Goal: Task Accomplishment & Management: Manage account settings

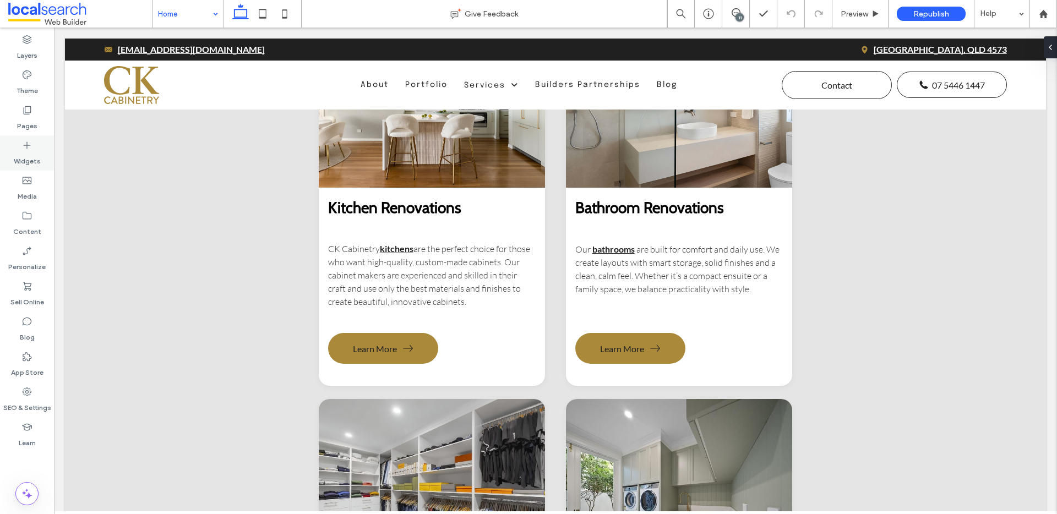
scroll to position [1296, 0]
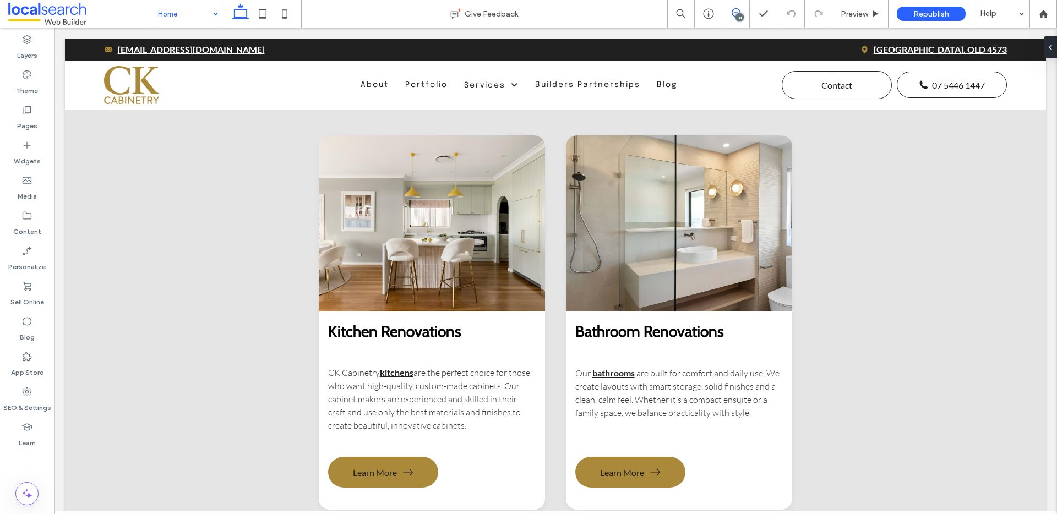
click at [732, 15] on icon at bounding box center [736, 12] width 9 height 9
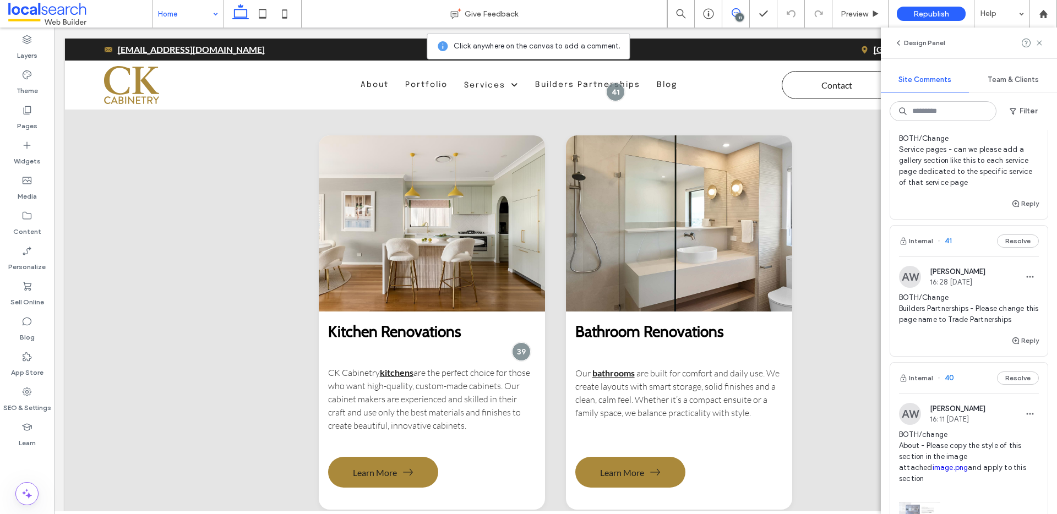
scroll to position [0, 0]
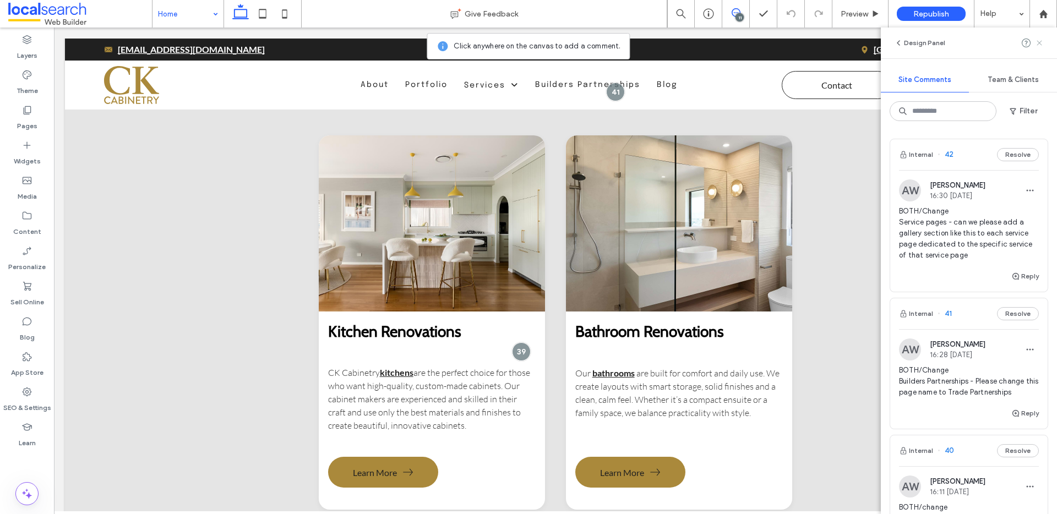
click at [1040, 43] on use at bounding box center [1039, 42] width 5 height 5
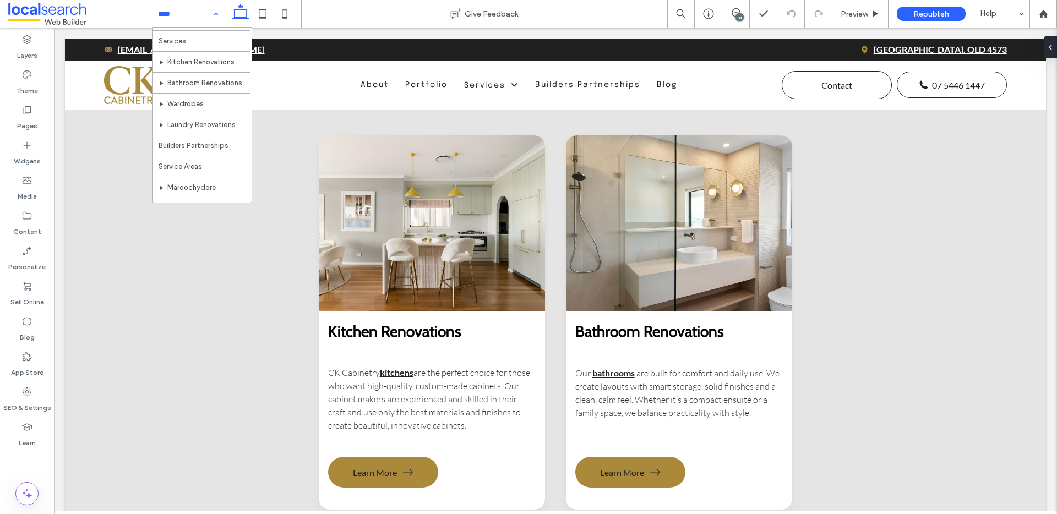
scroll to position [74, 0]
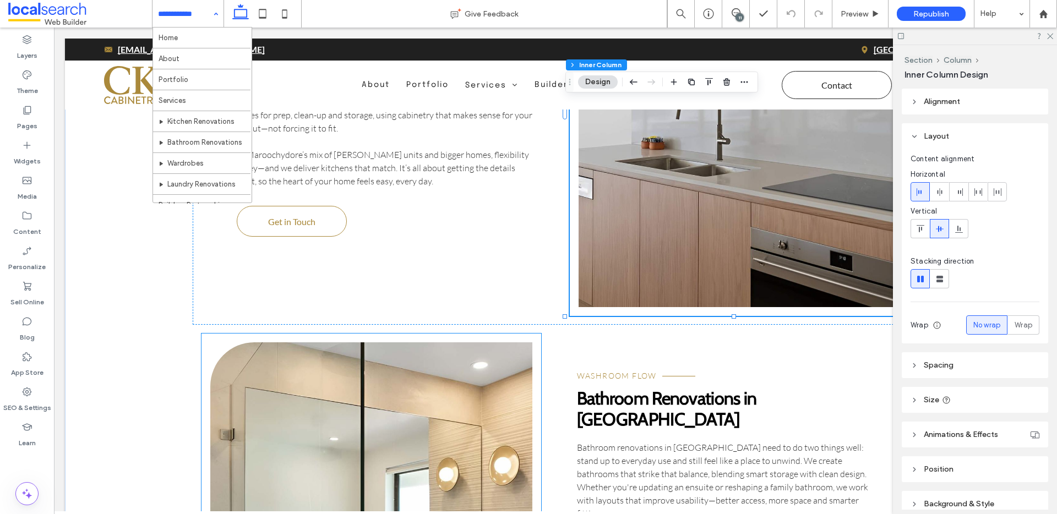
scroll to position [2190, 0]
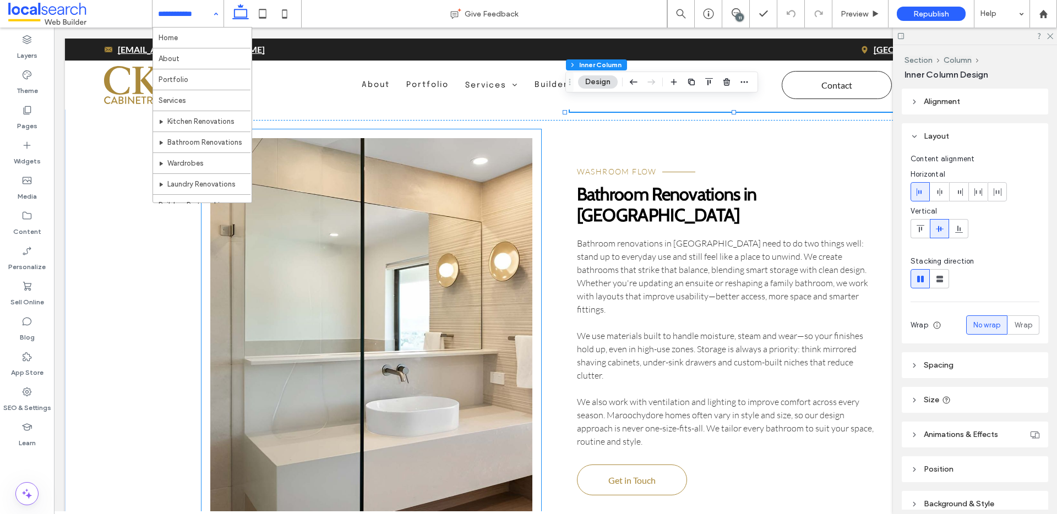
click at [456, 335] on link at bounding box center [371, 343] width 323 height 411
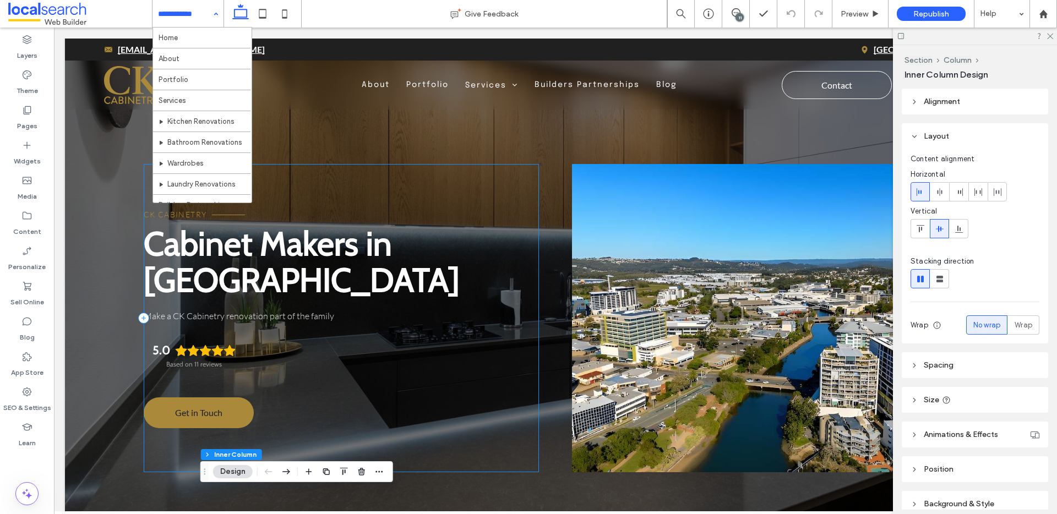
scroll to position [0, 0]
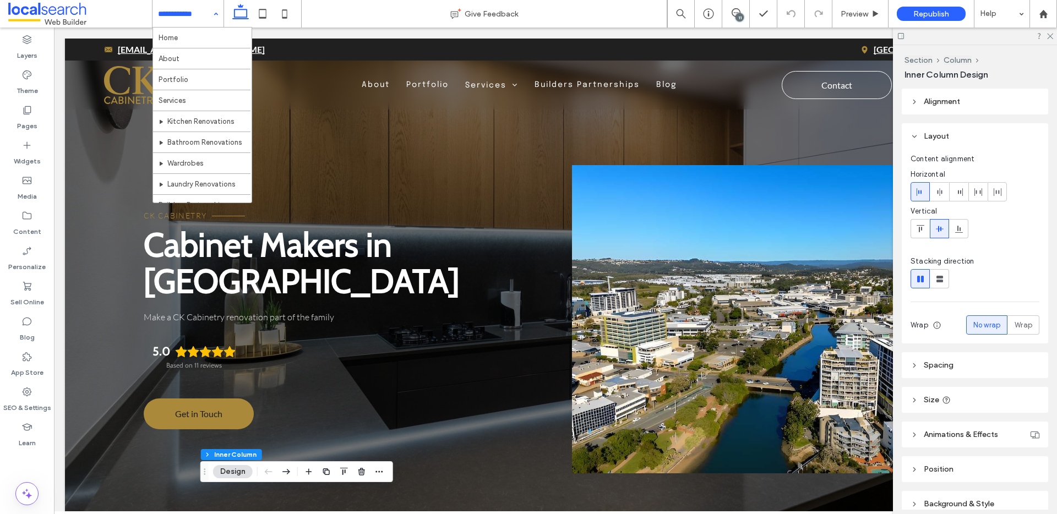
click at [726, 350] on link at bounding box center [770, 319] width 396 height 308
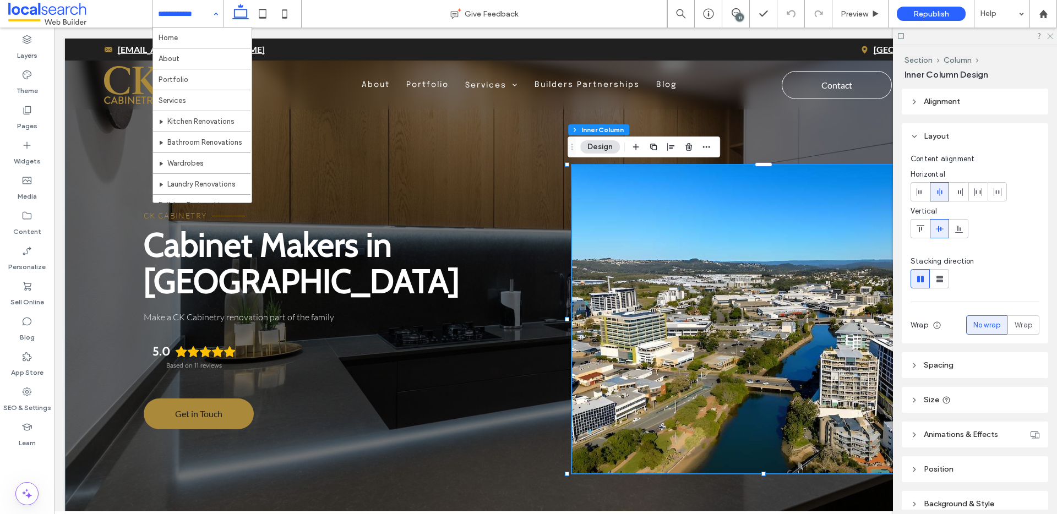
click at [1053, 38] on icon at bounding box center [1049, 35] width 7 height 7
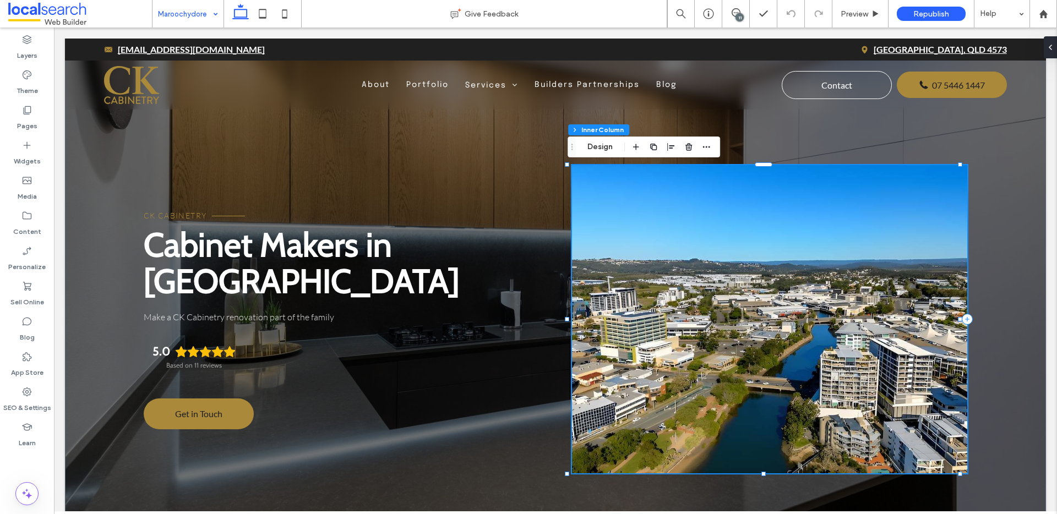
click at [771, 283] on link at bounding box center [770, 319] width 396 height 308
click at [767, 142] on span "button" at bounding box center [769, 146] width 13 height 13
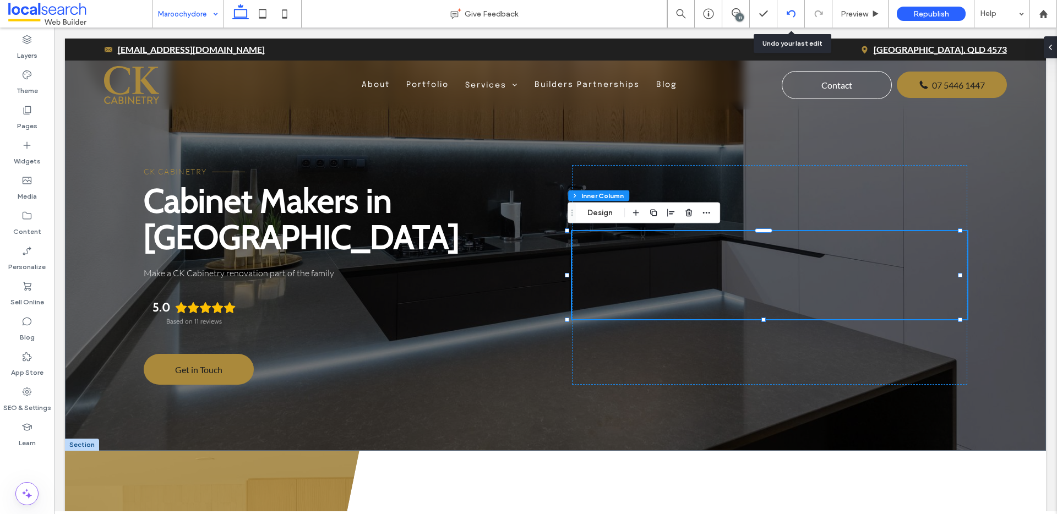
click at [786, 10] on div at bounding box center [790, 13] width 27 height 9
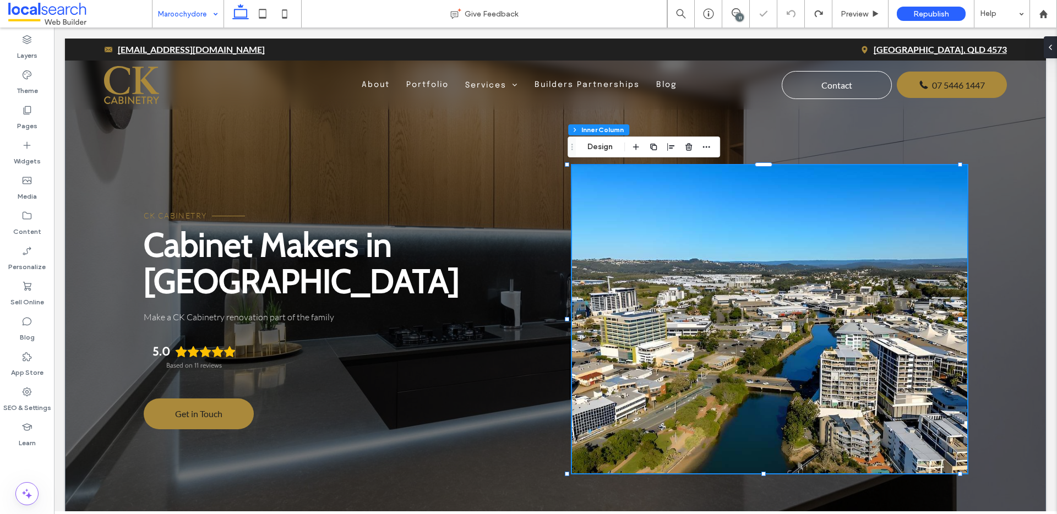
click at [712, 310] on link at bounding box center [770, 319] width 396 height 308
click at [709, 250] on link at bounding box center [770, 319] width 396 height 308
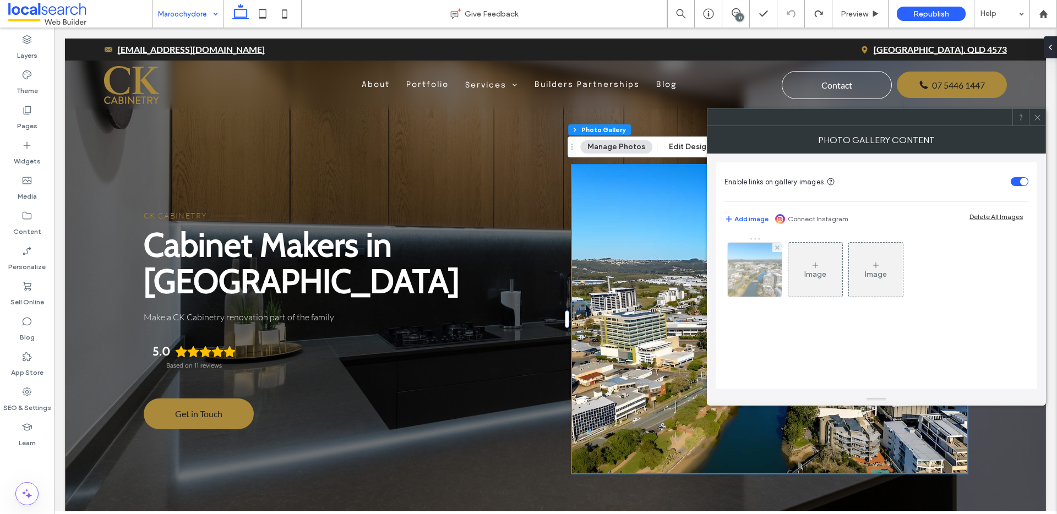
click at [771, 265] on img at bounding box center [755, 270] width 72 height 54
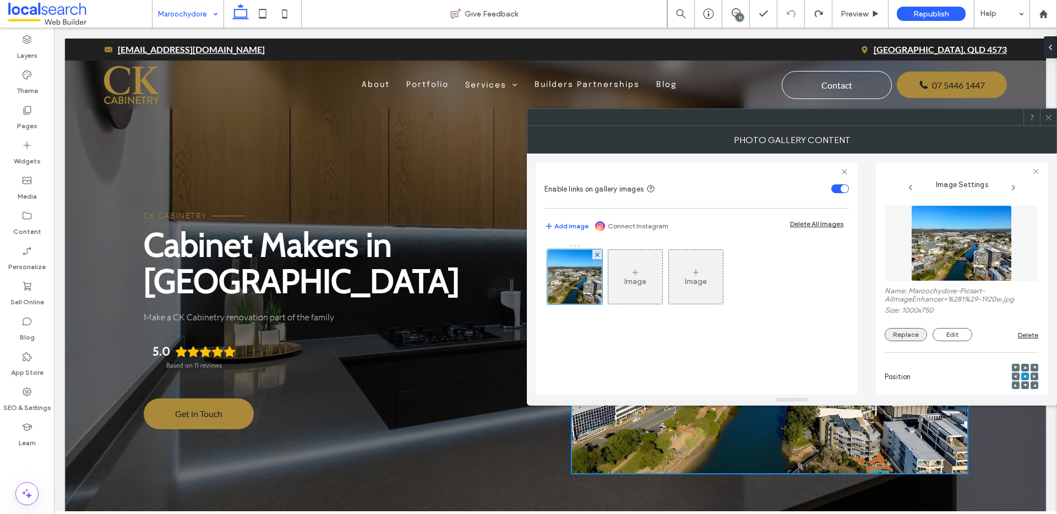
click at [911, 335] on button "Replace" at bounding box center [906, 334] width 42 height 13
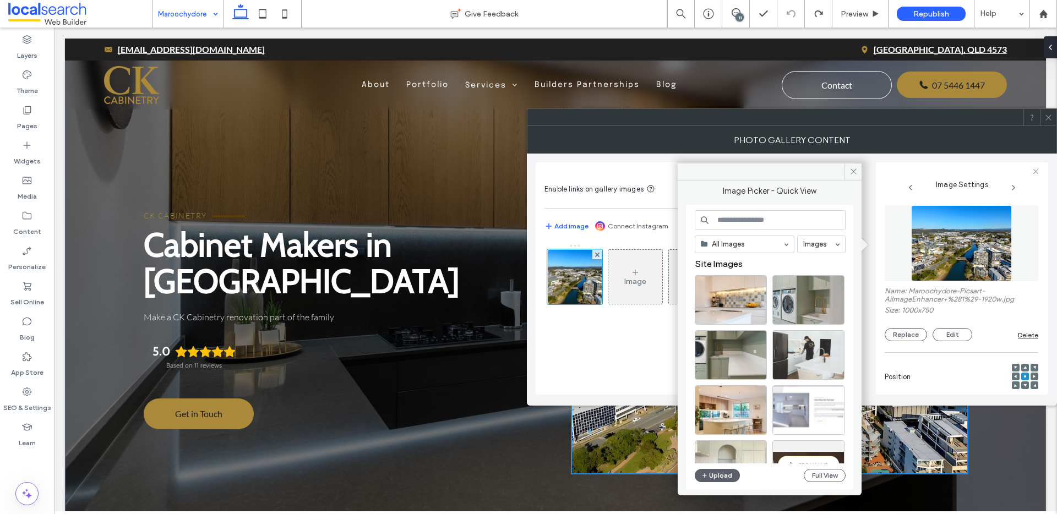
scroll to position [2, 0]
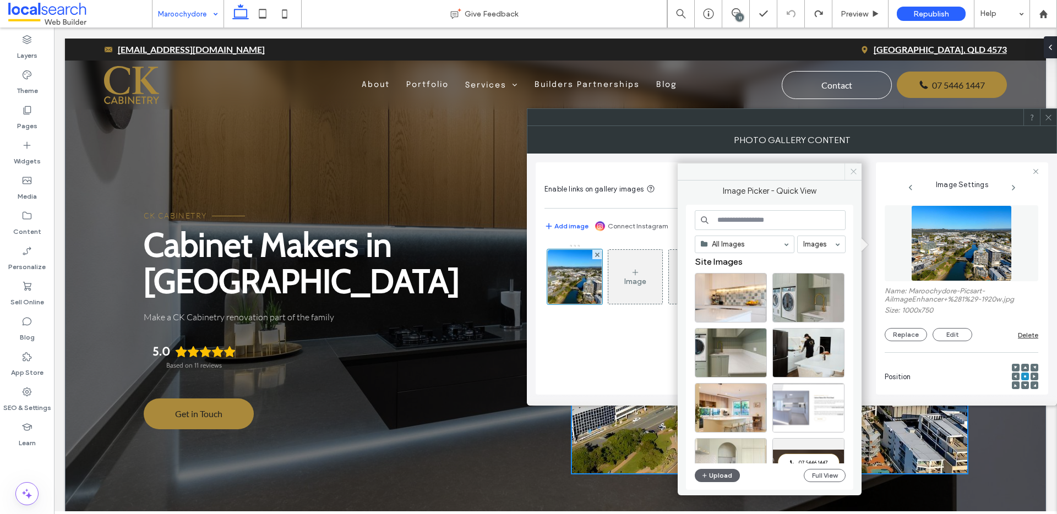
click at [852, 166] on span at bounding box center [853, 172] width 17 height 17
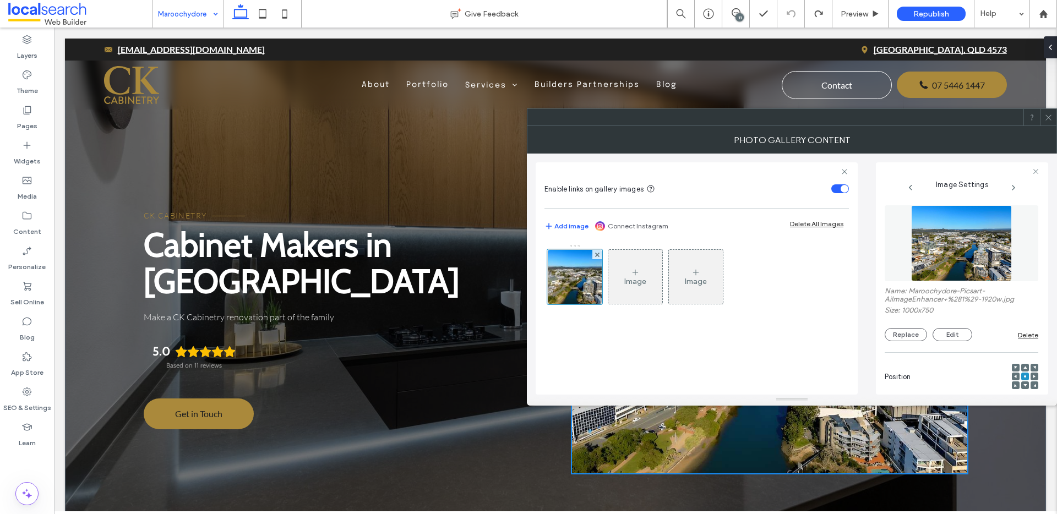
click at [1050, 120] on icon at bounding box center [1049, 117] width 8 height 8
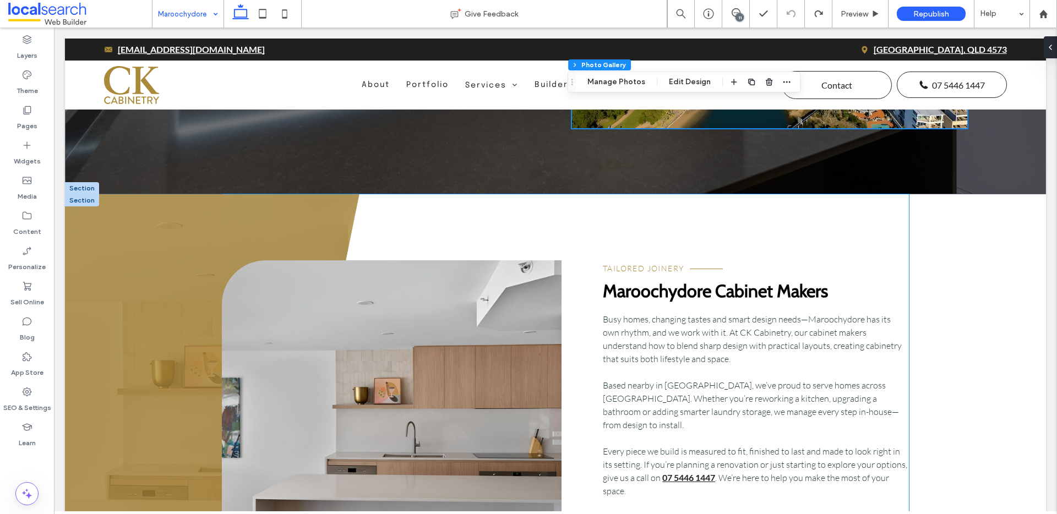
scroll to position [454, 0]
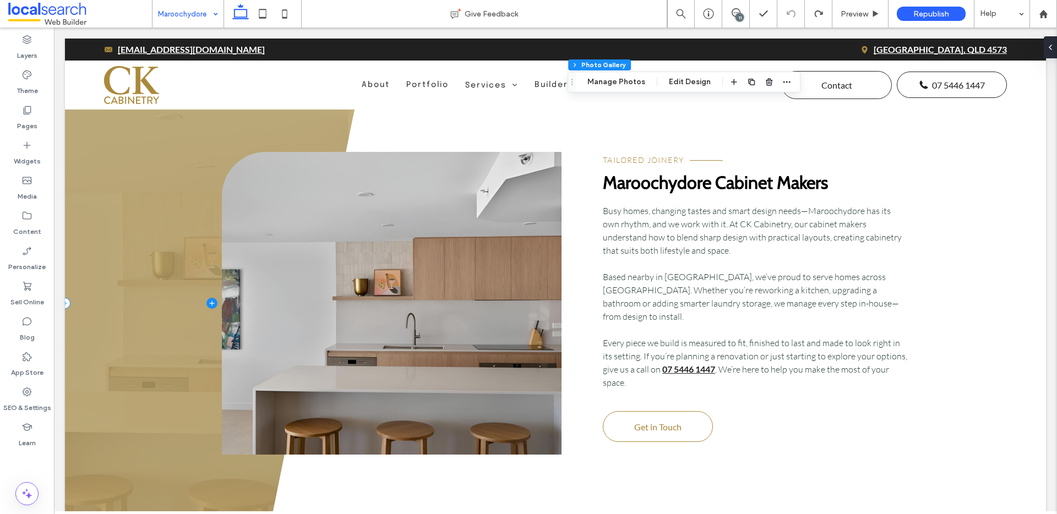
click at [155, 200] on span at bounding box center [212, 303] width 295 height 435
click at [194, 159] on span at bounding box center [212, 303] width 295 height 435
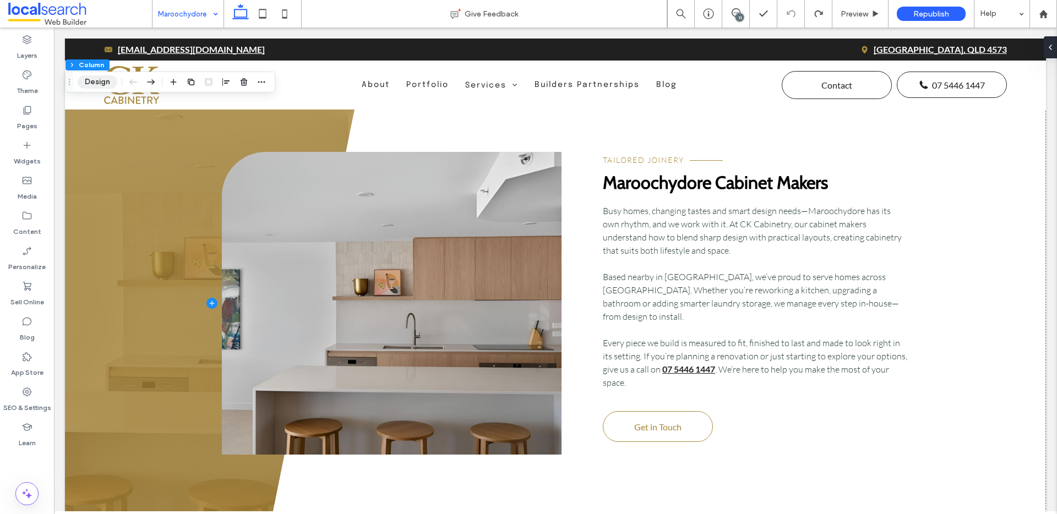
click at [99, 79] on button "Design" at bounding box center [98, 81] width 40 height 13
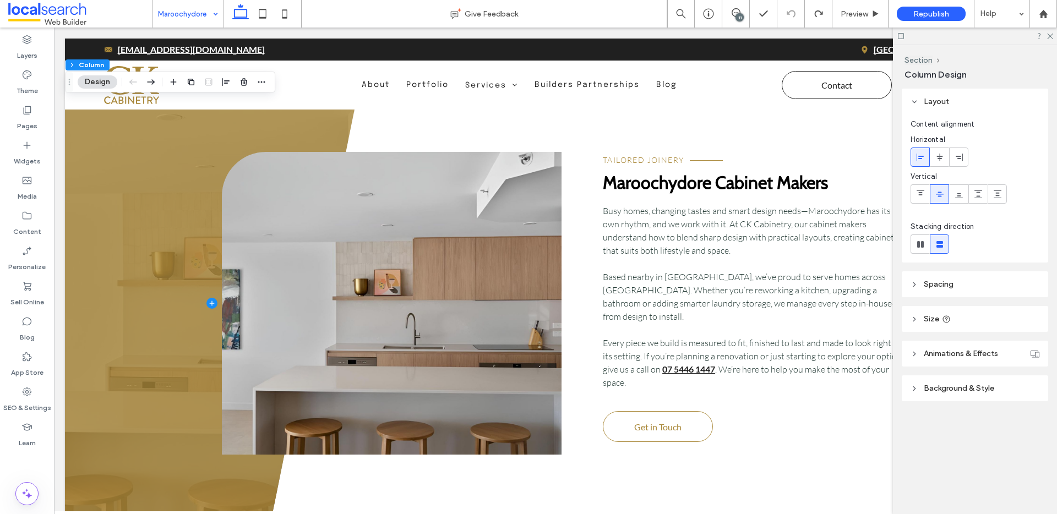
click at [918, 390] on icon at bounding box center [915, 389] width 8 height 8
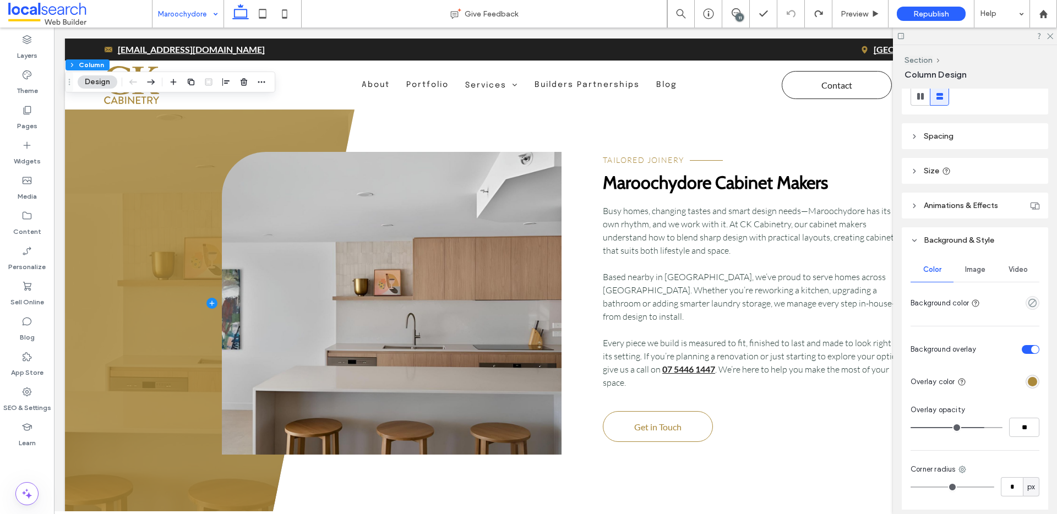
scroll to position [188, 0]
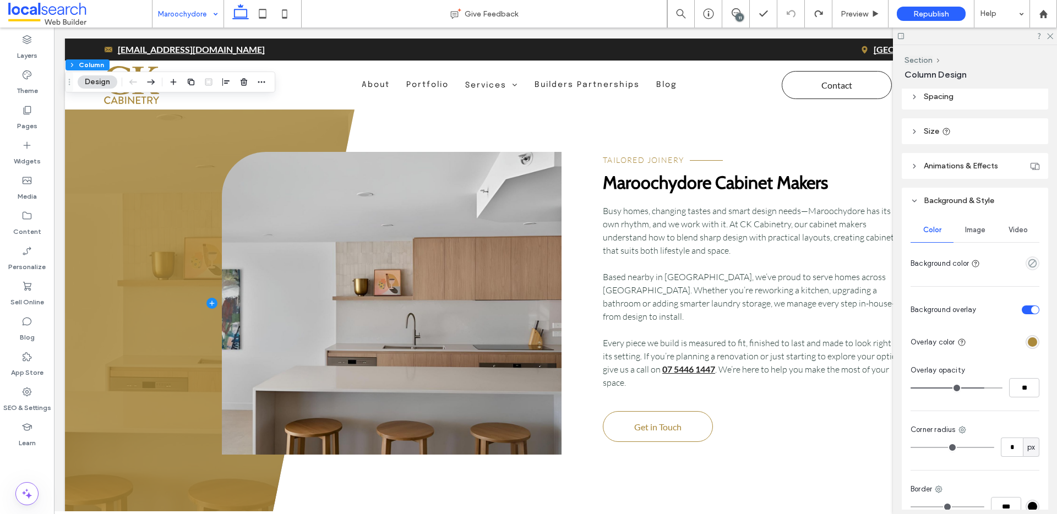
click at [1028, 340] on div "rgba(170,137,59,1)" at bounding box center [1032, 342] width 9 height 9
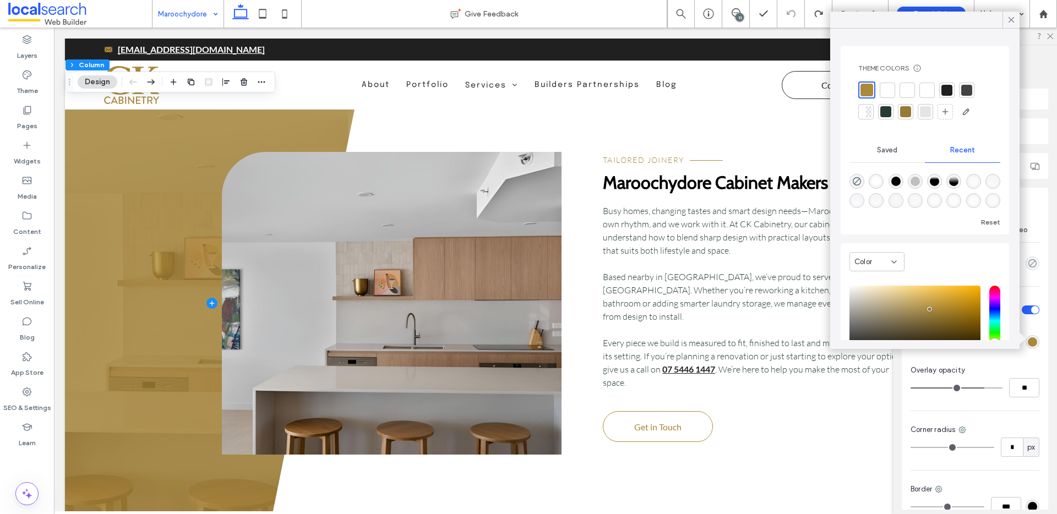
click at [888, 86] on div at bounding box center [887, 90] width 11 height 11
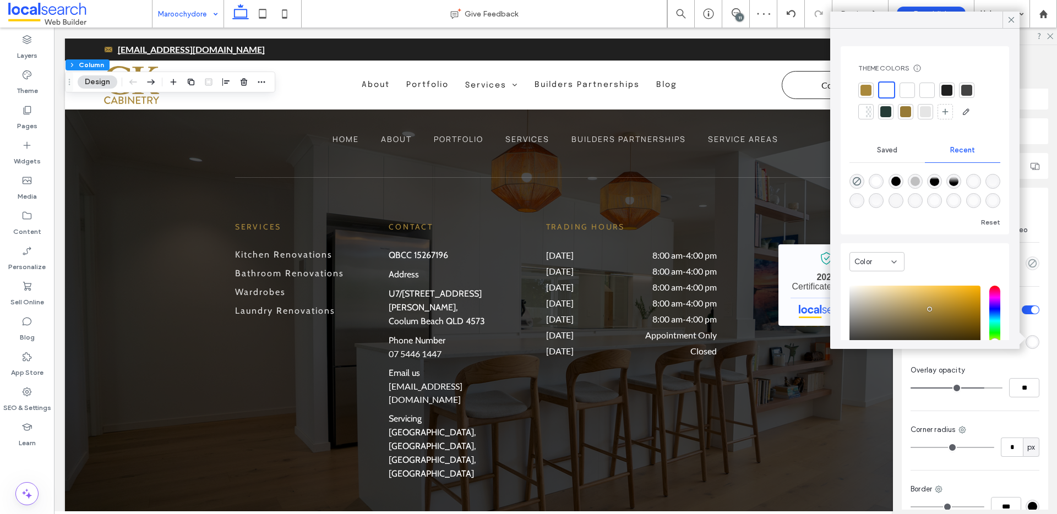
scroll to position [4246, 0]
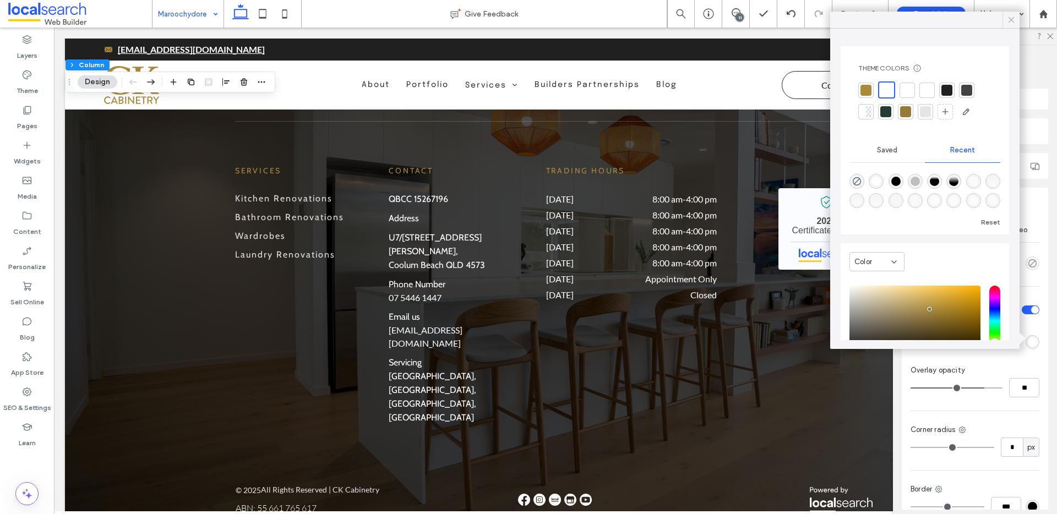
click at [1009, 15] on icon at bounding box center [1012, 20] width 10 height 10
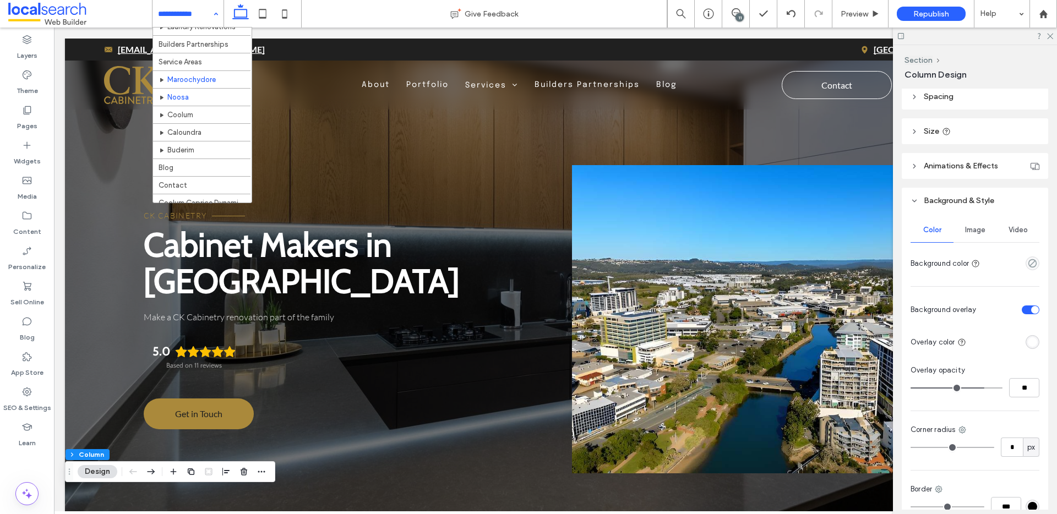
scroll to position [135, 0]
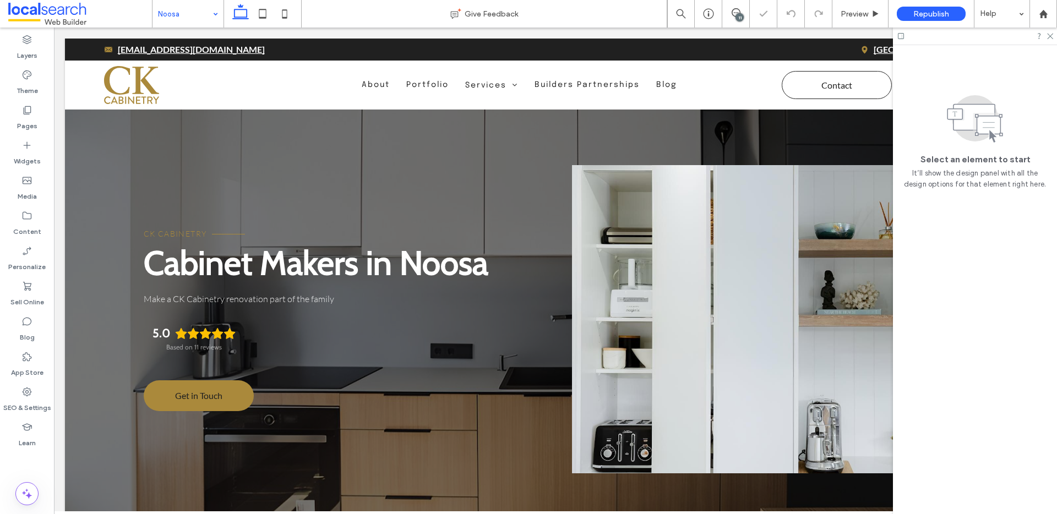
scroll to position [292, 0]
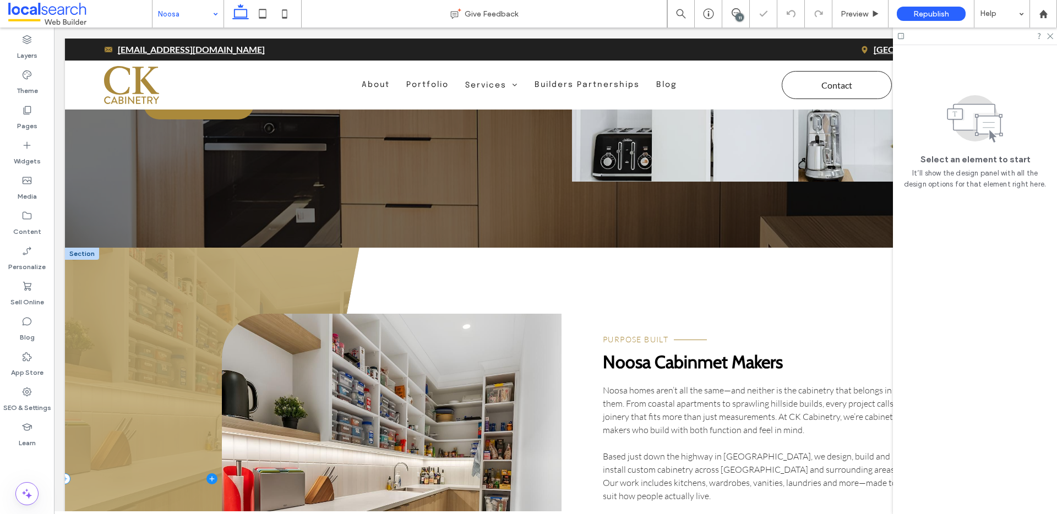
click at [217, 279] on span at bounding box center [212, 479] width 295 height 463
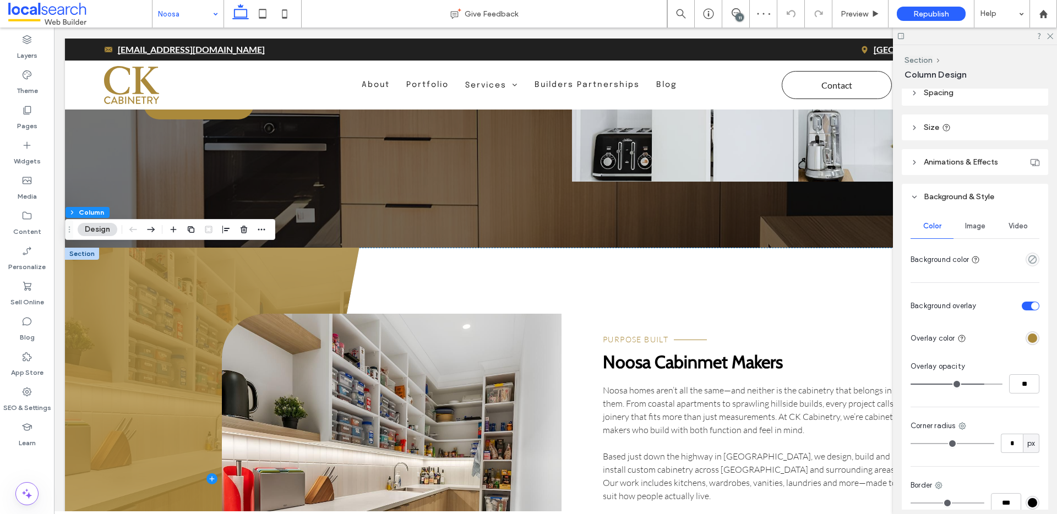
scroll to position [293, 0]
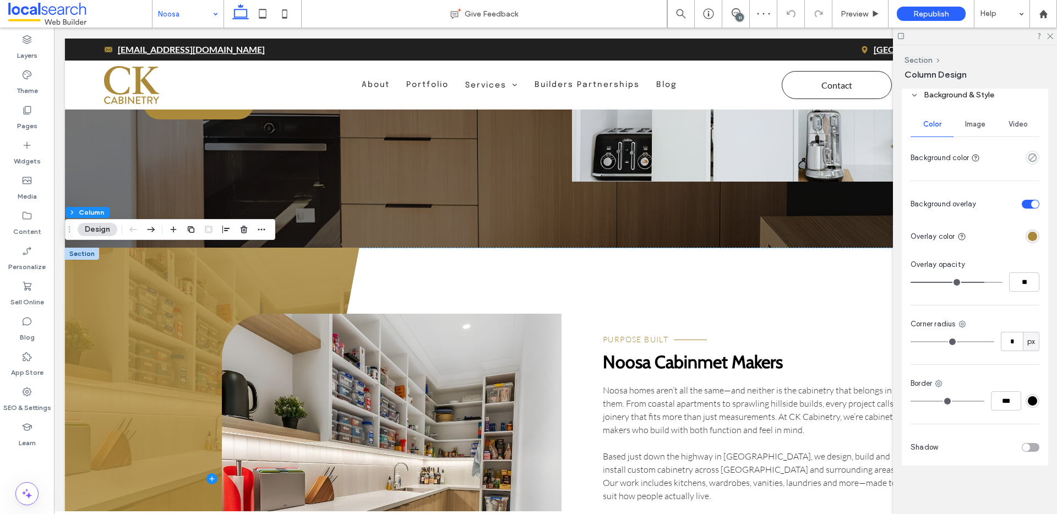
click at [1031, 238] on div "rgba(170,137,59,1)" at bounding box center [1033, 237] width 14 height 14
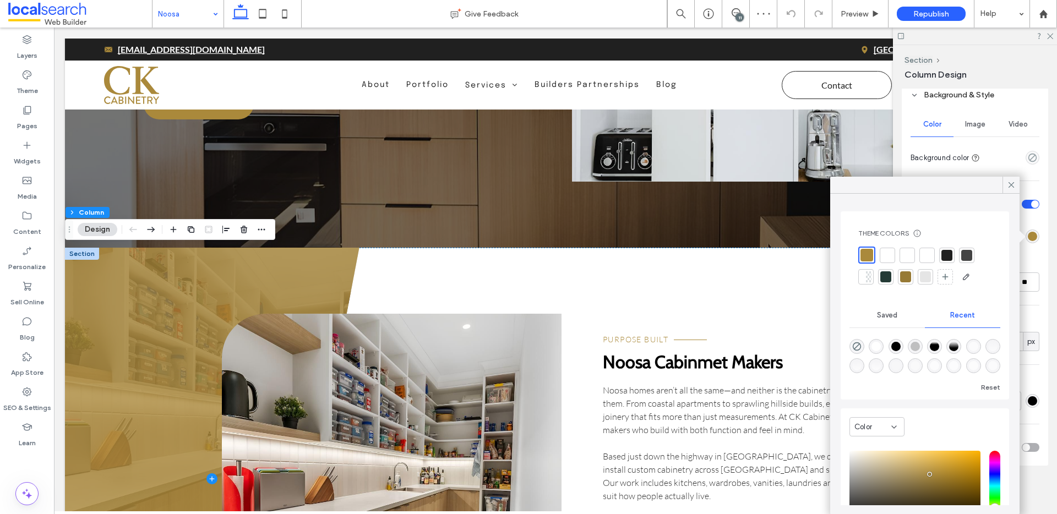
click at [891, 248] on div at bounding box center [887, 255] width 15 height 15
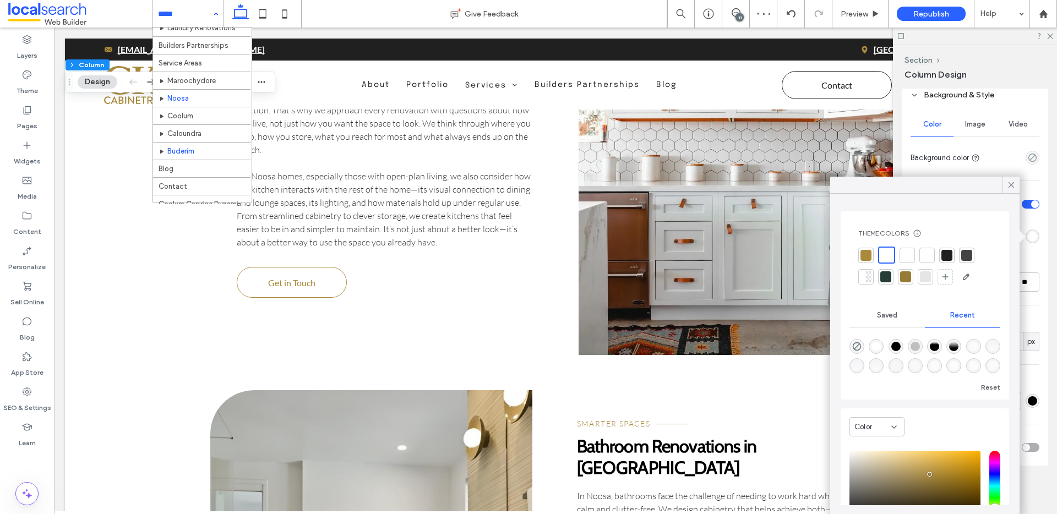
scroll to position [134, 0]
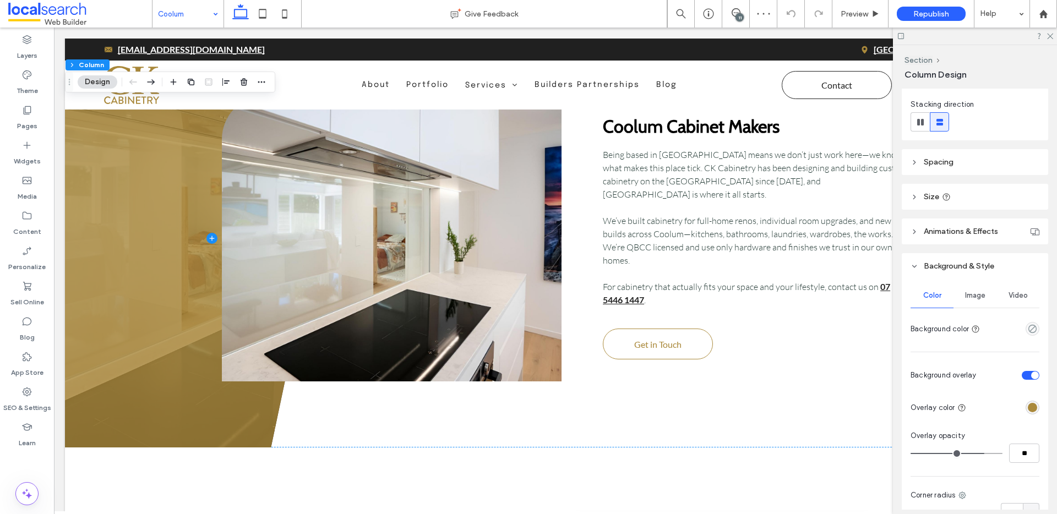
scroll to position [164, 0]
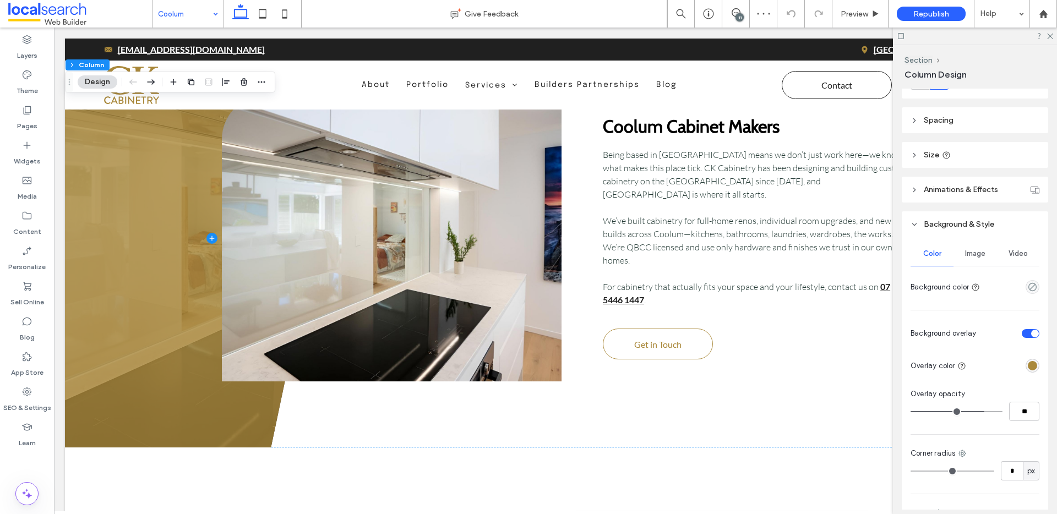
click at [1028, 367] on div "rgba(170,137,59,1)" at bounding box center [1032, 365] width 9 height 9
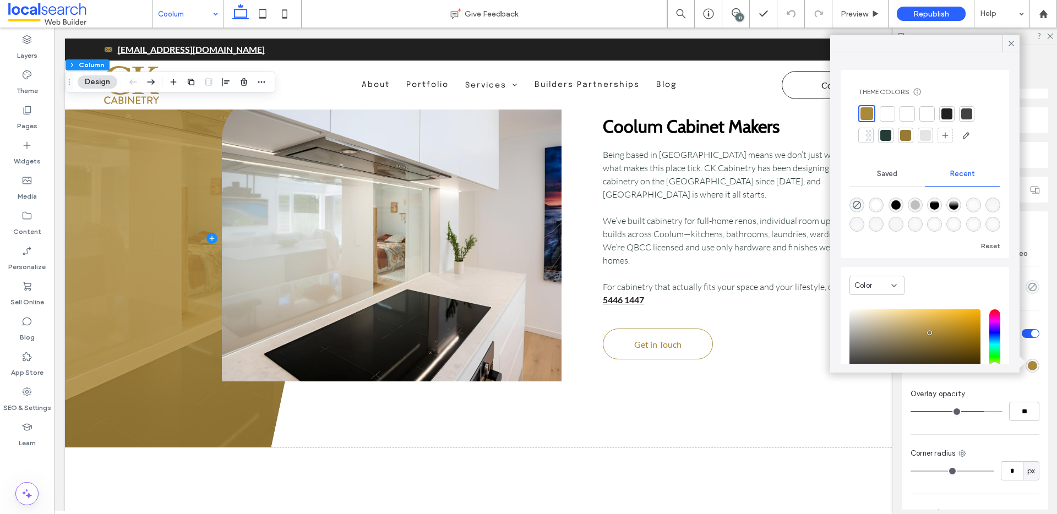
click at [891, 113] on div at bounding box center [887, 113] width 11 height 11
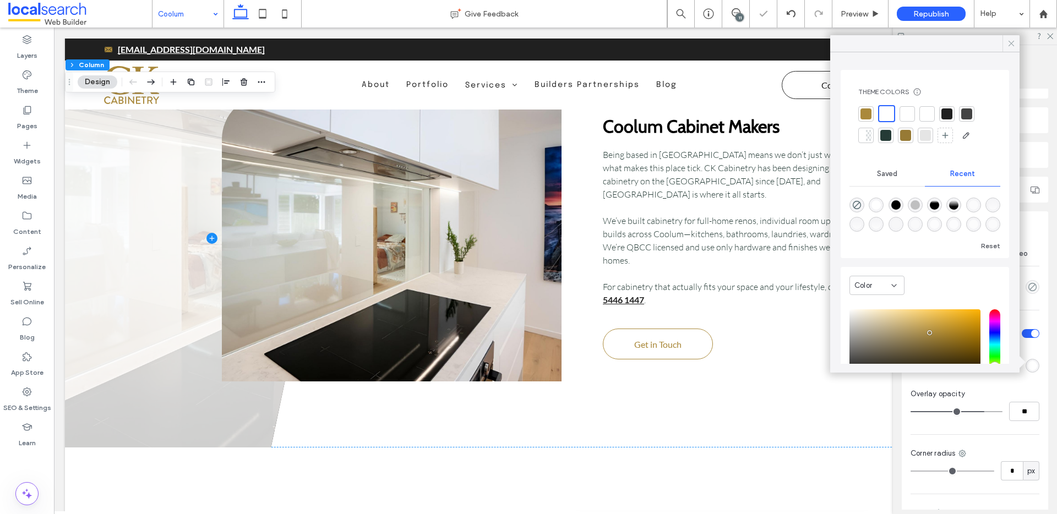
click at [1014, 46] on icon at bounding box center [1012, 44] width 10 height 10
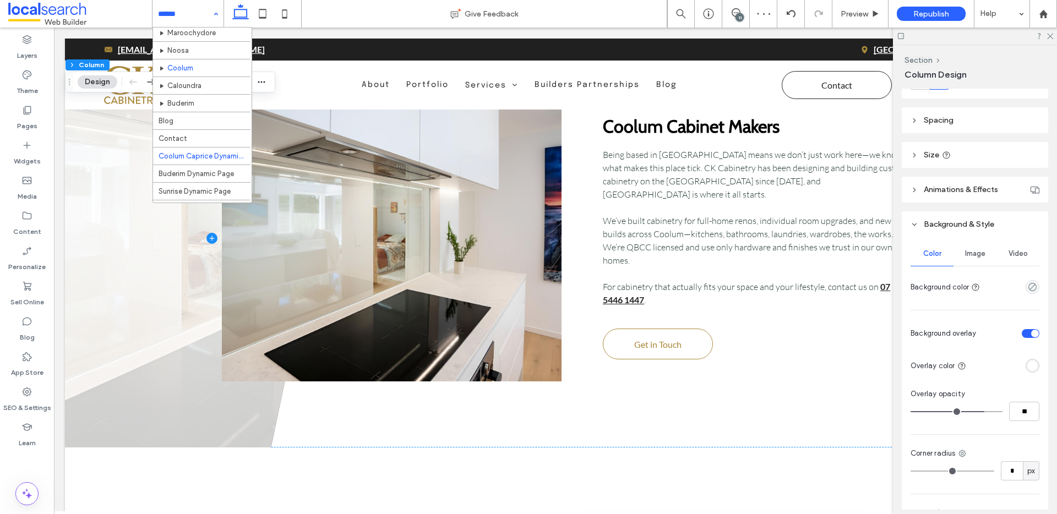
scroll to position [188, 0]
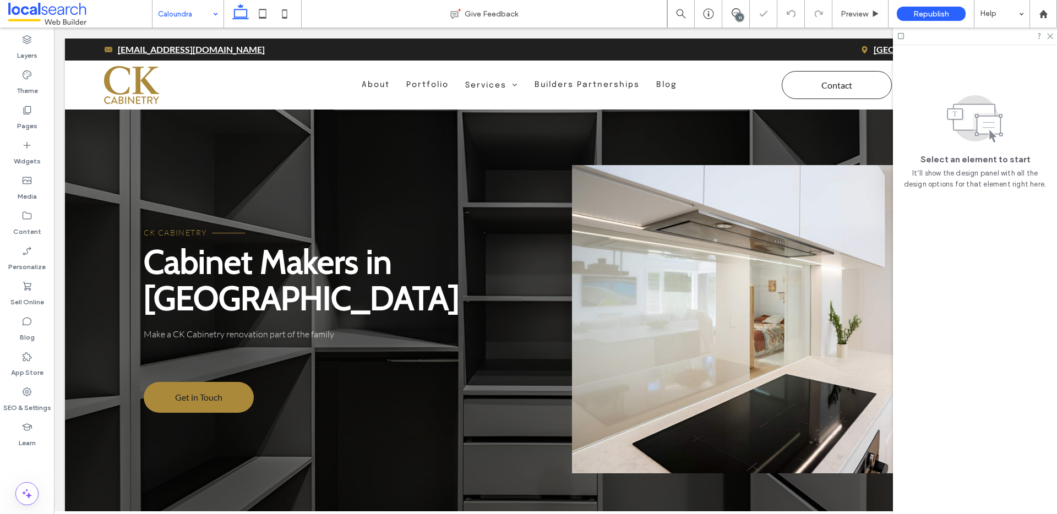
scroll to position [308, 0]
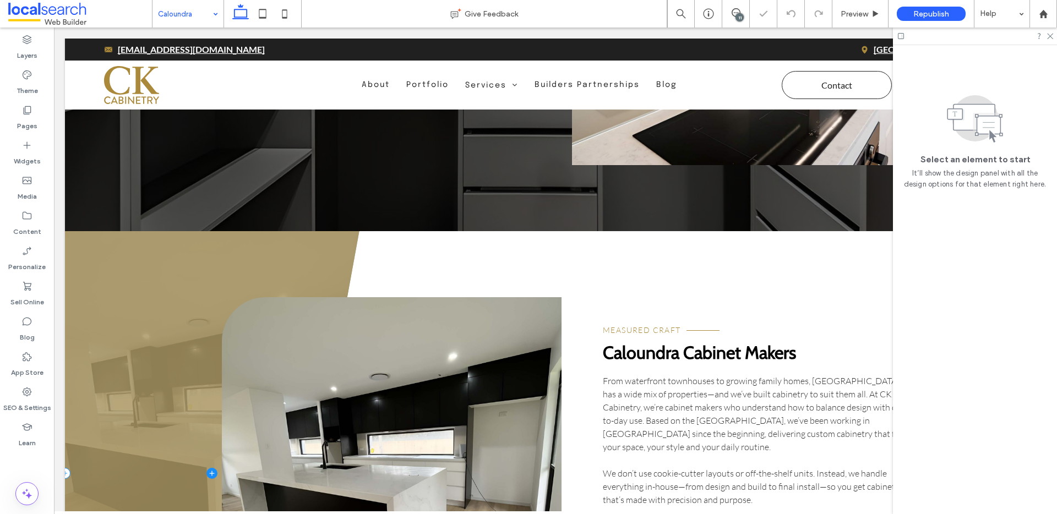
click at [167, 270] on span at bounding box center [212, 473] width 295 height 485
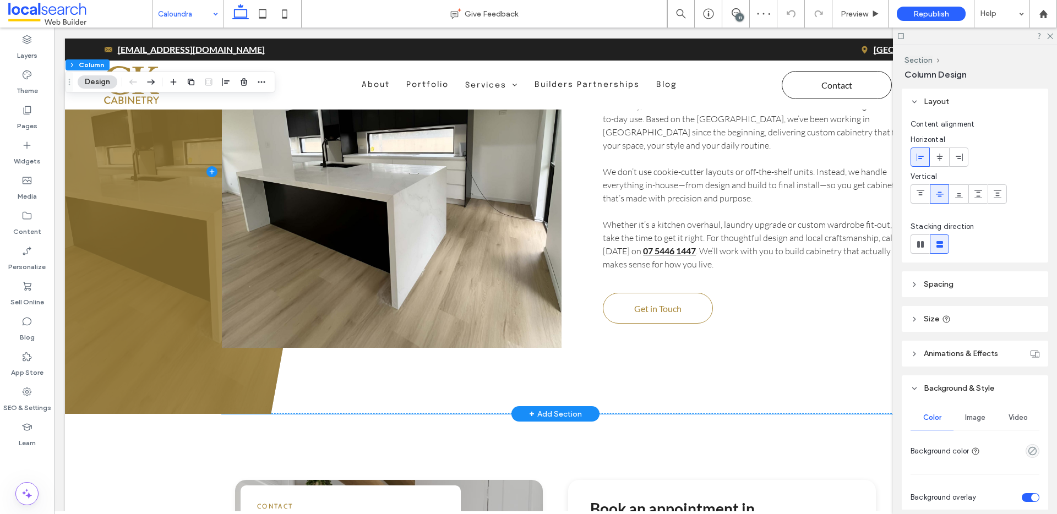
scroll to position [478, 0]
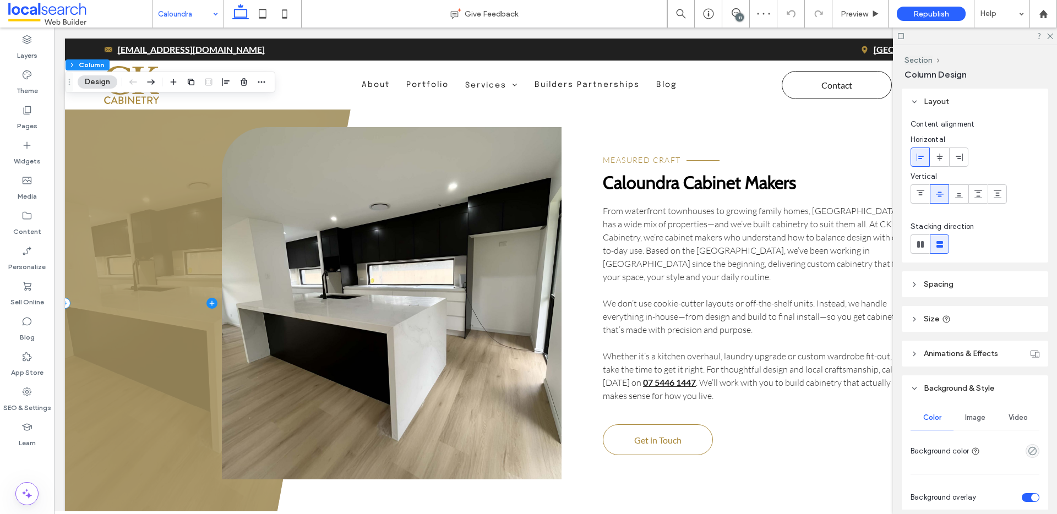
click at [146, 165] on span at bounding box center [212, 303] width 295 height 485
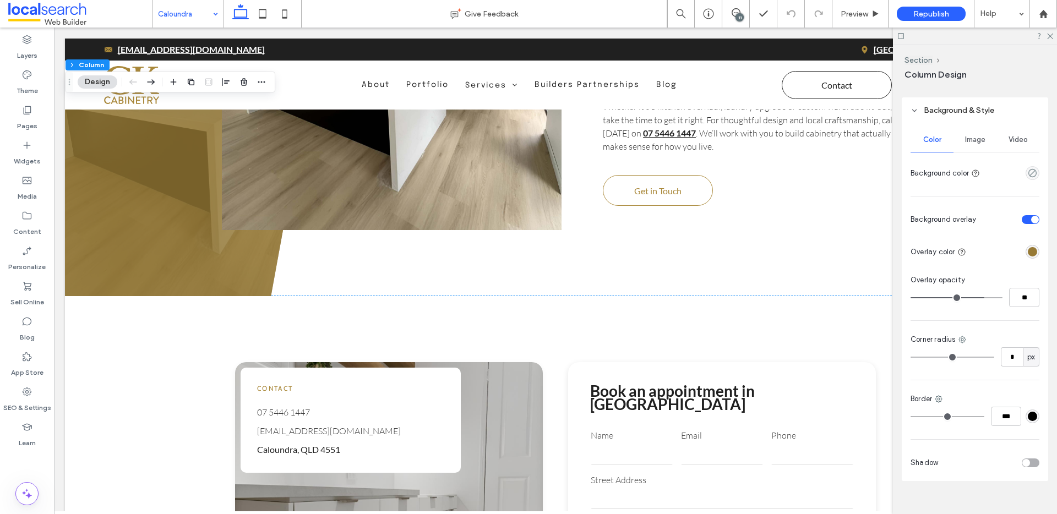
scroll to position [270, 0]
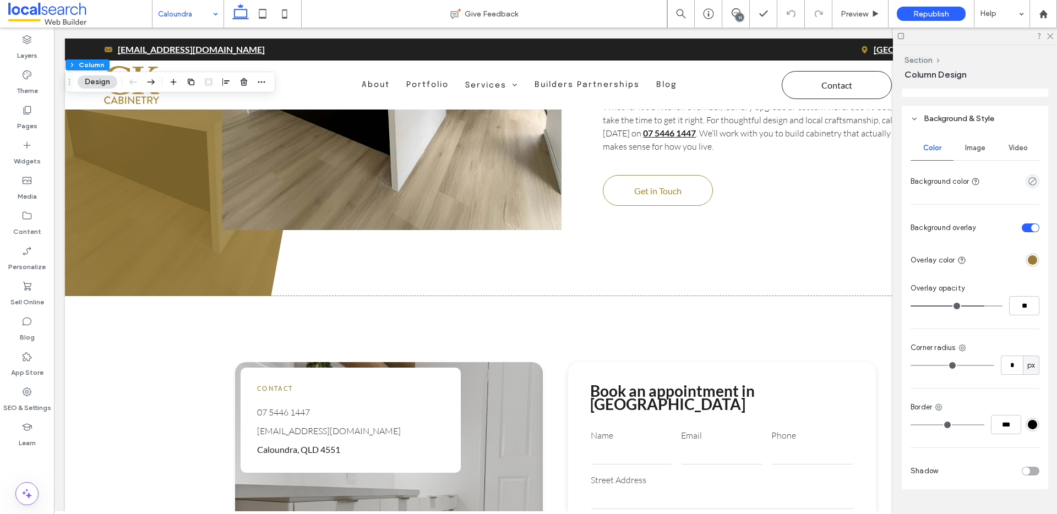
click at [1030, 260] on div "rgba(151, 122, 53, 1)" at bounding box center [1032, 259] width 9 height 9
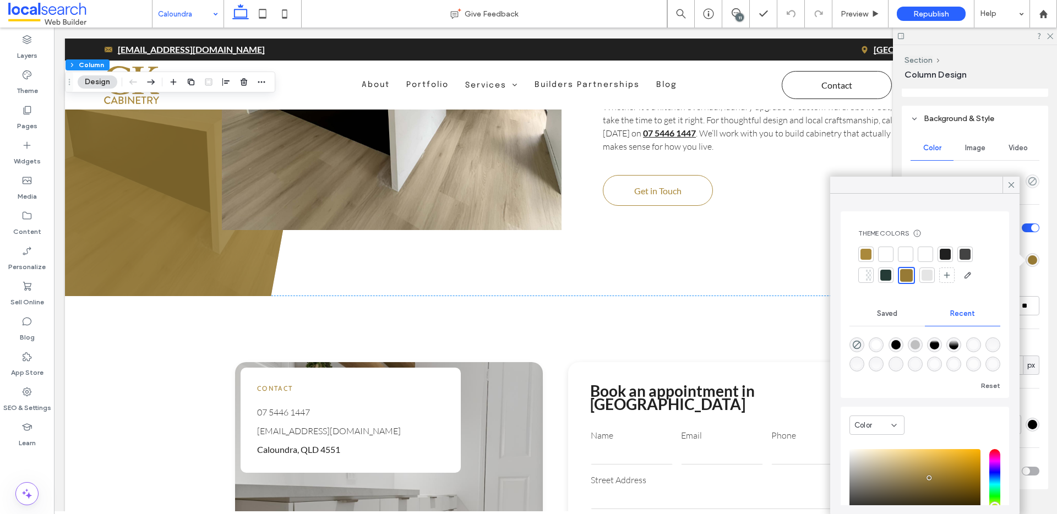
click at [889, 247] on div at bounding box center [885, 254] width 15 height 15
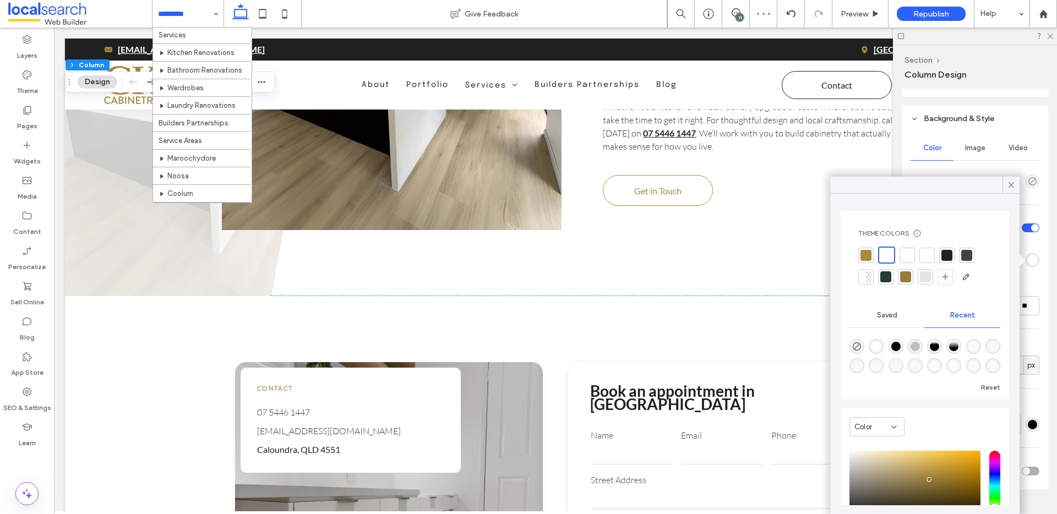
scroll to position [194, 0]
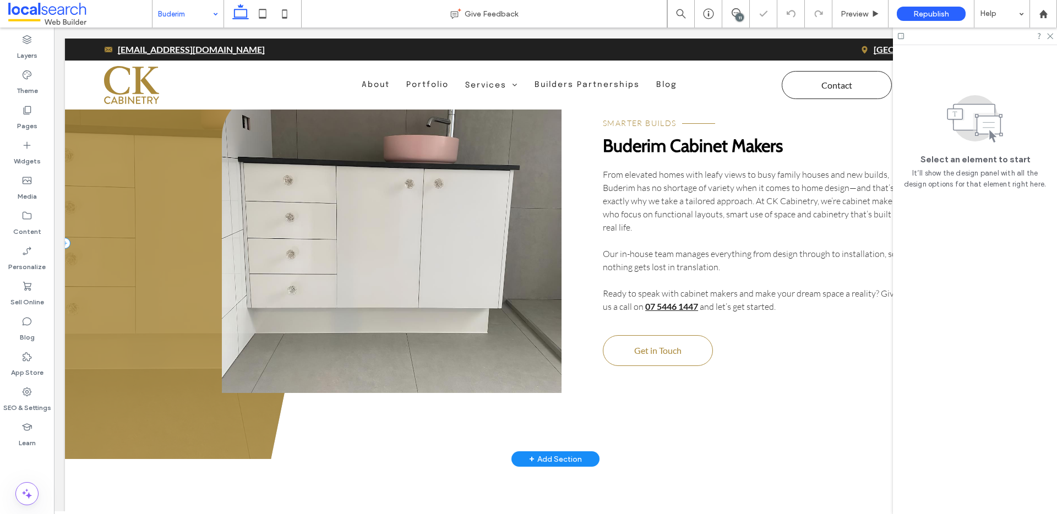
scroll to position [513, 0]
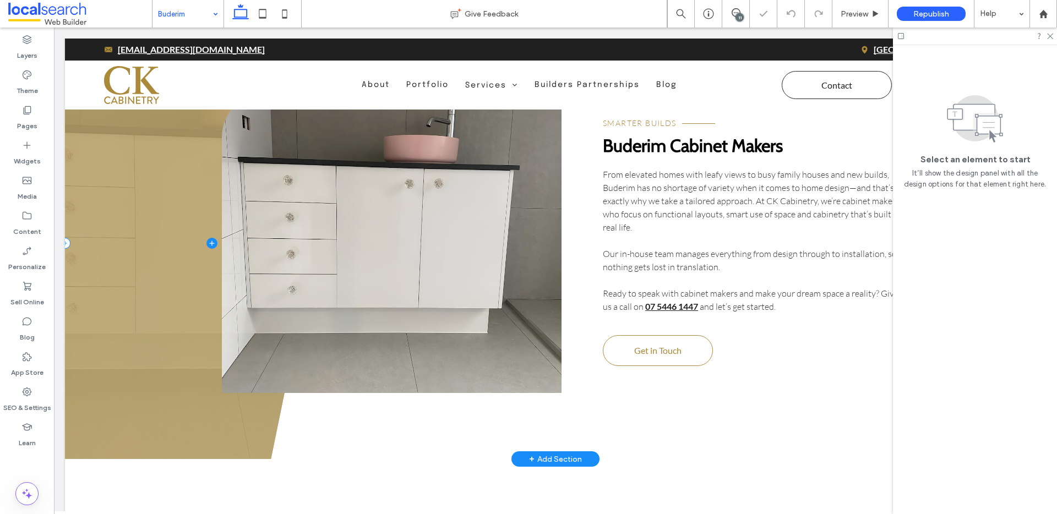
click at [132, 226] on span at bounding box center [212, 243] width 295 height 432
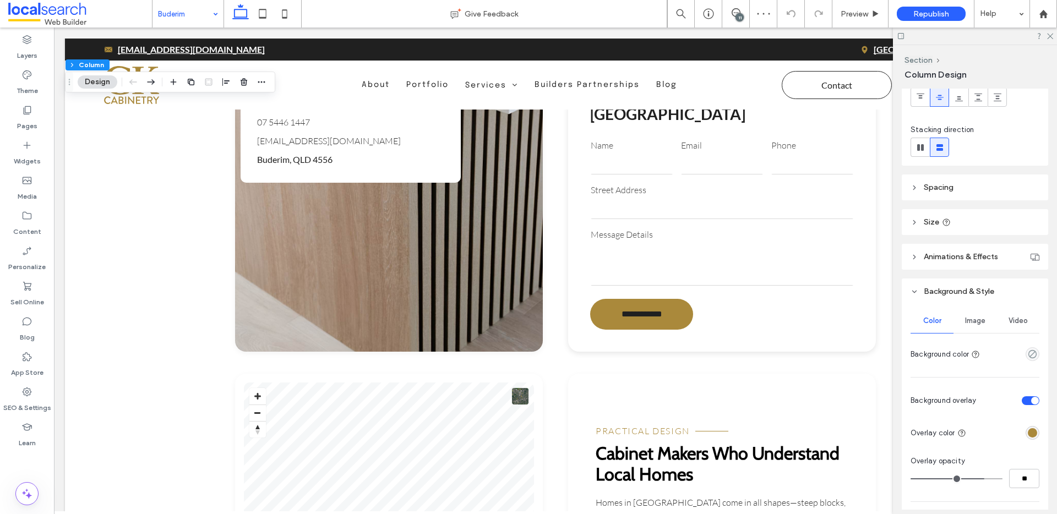
scroll to position [138, 0]
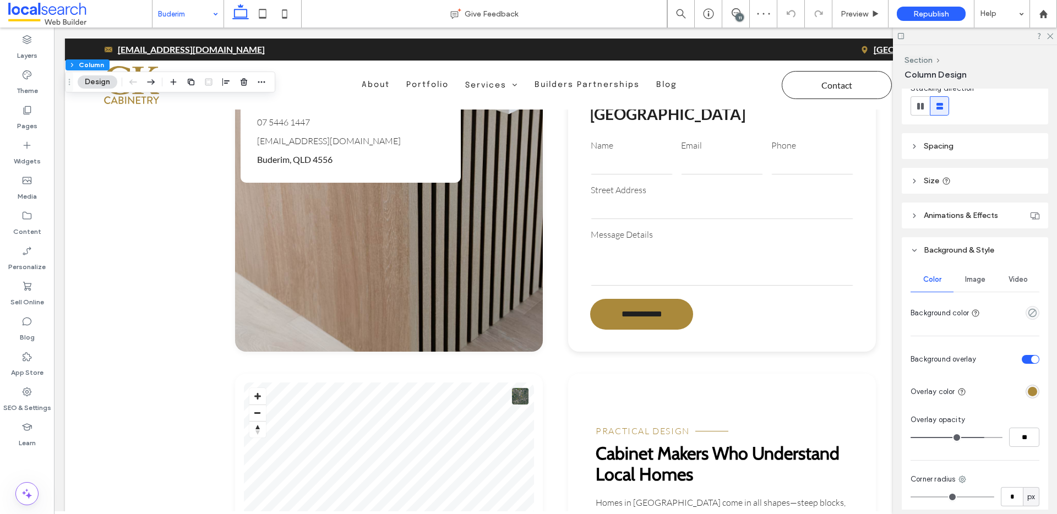
click at [1030, 388] on div "rgba(170,137,59,1)" at bounding box center [1032, 391] width 9 height 9
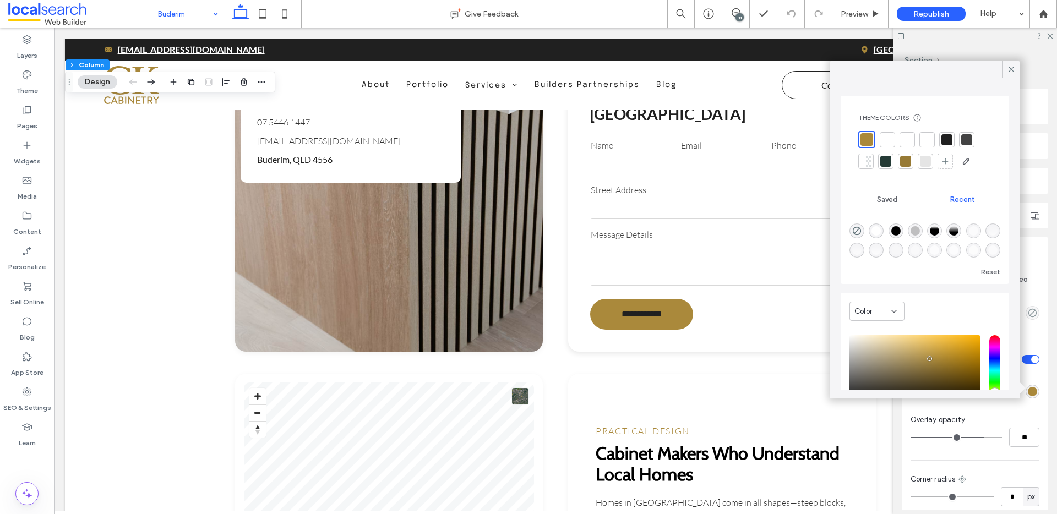
click at [884, 138] on div at bounding box center [887, 139] width 11 height 11
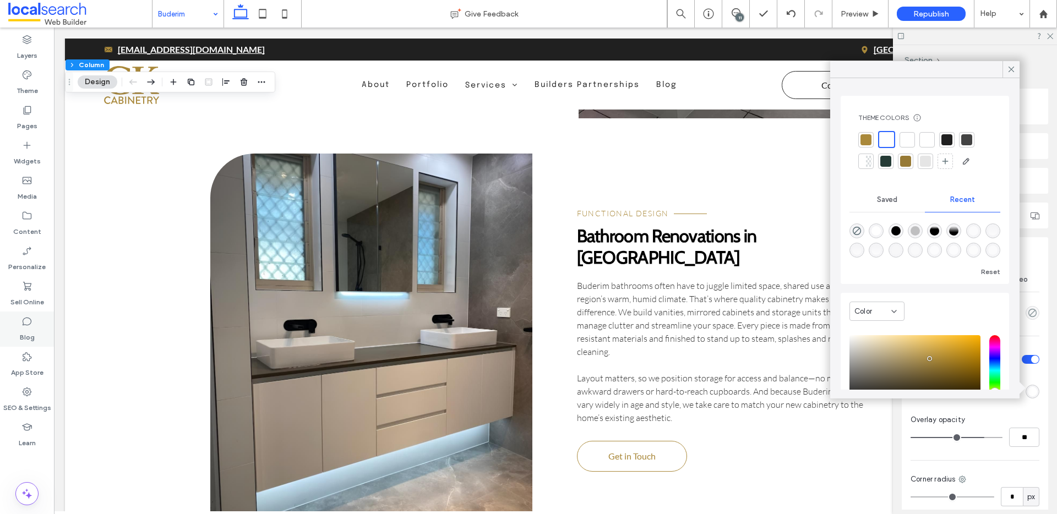
scroll to position [2319, 0]
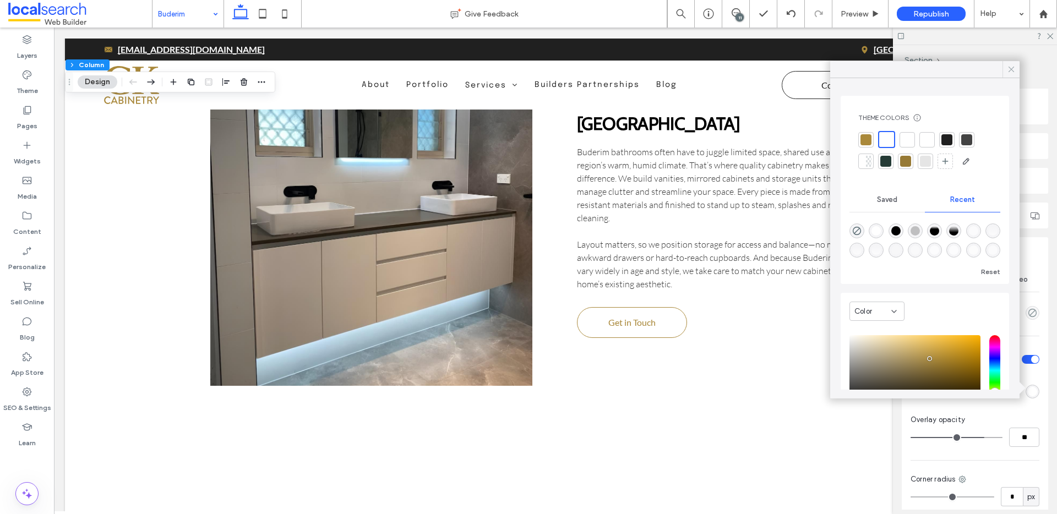
click at [1013, 69] on icon at bounding box center [1012, 69] width 10 height 10
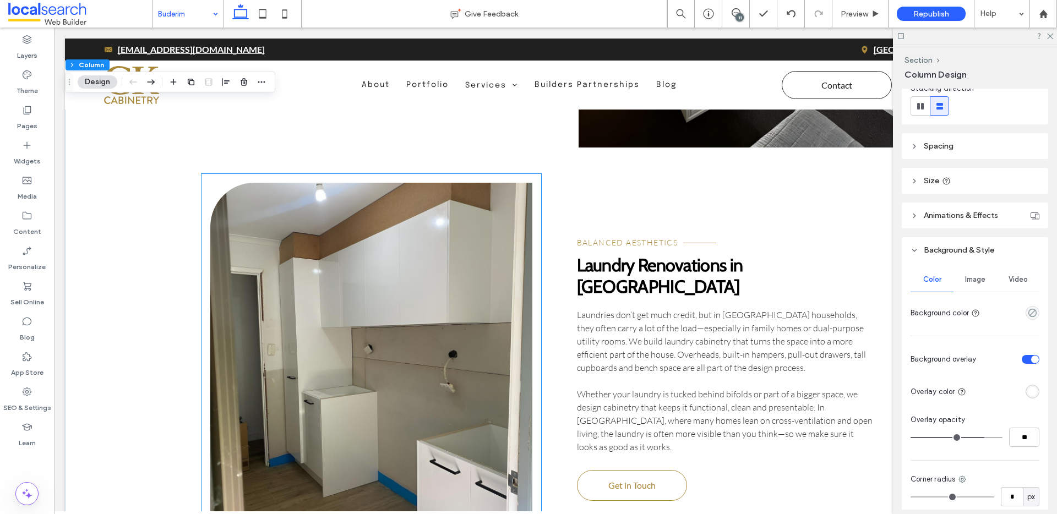
scroll to position [3088, 0]
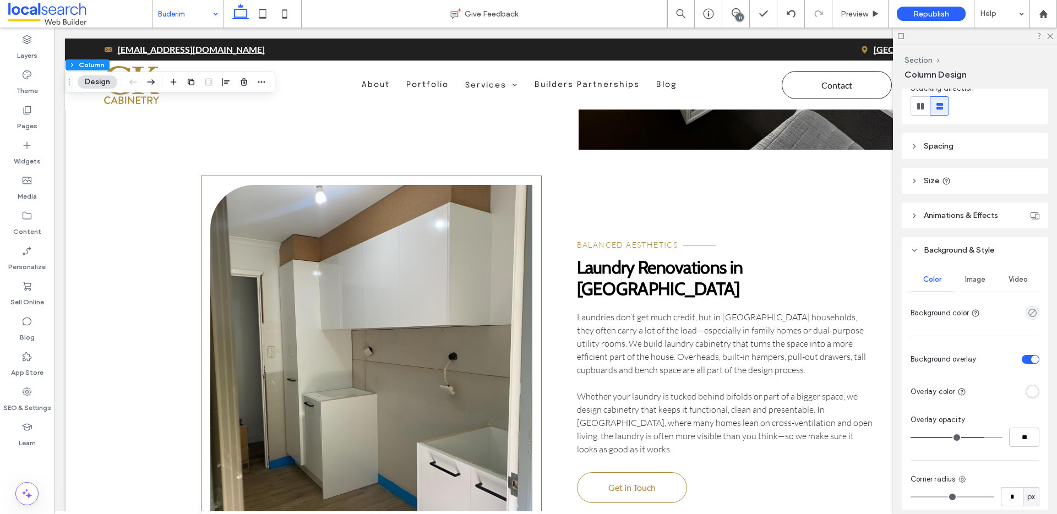
click at [419, 324] on link at bounding box center [371, 368] width 323 height 366
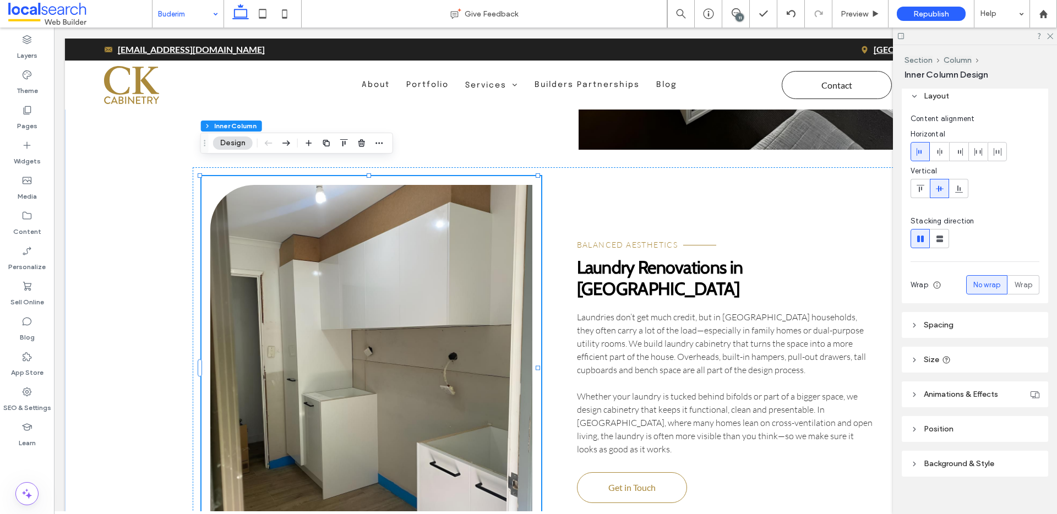
scroll to position [51, 0]
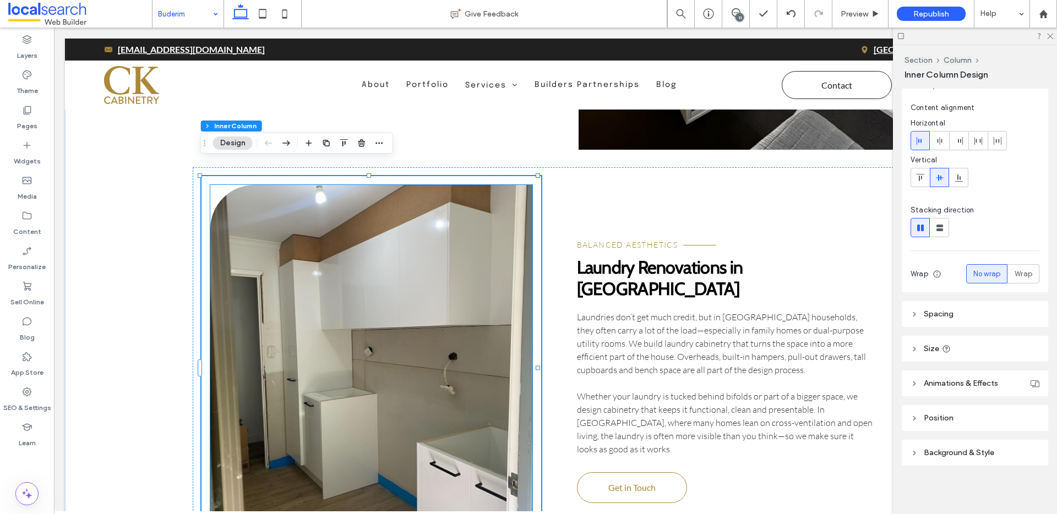
click at [437, 380] on link at bounding box center [371, 368] width 323 height 366
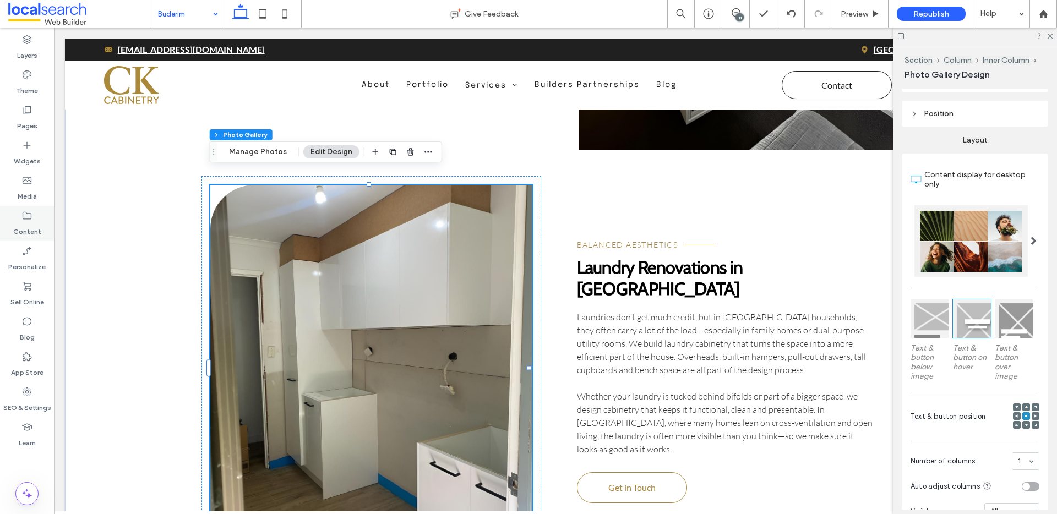
scroll to position [313, 0]
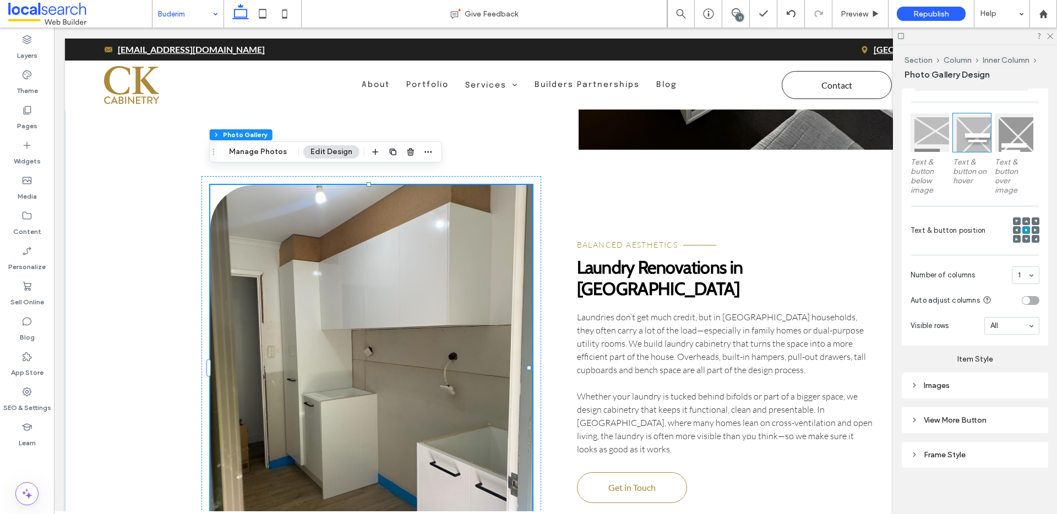
click at [917, 383] on icon at bounding box center [915, 386] width 8 height 8
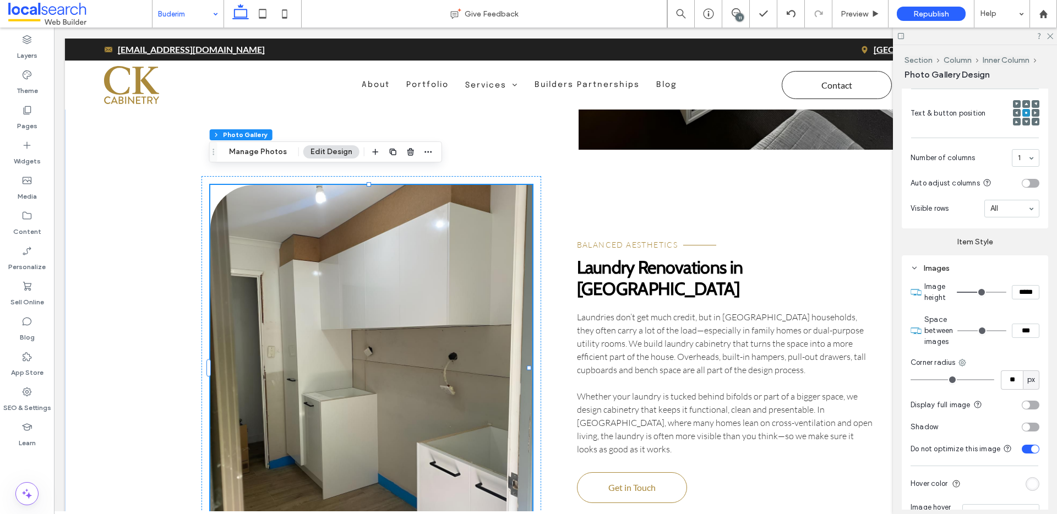
scroll to position [434, 0]
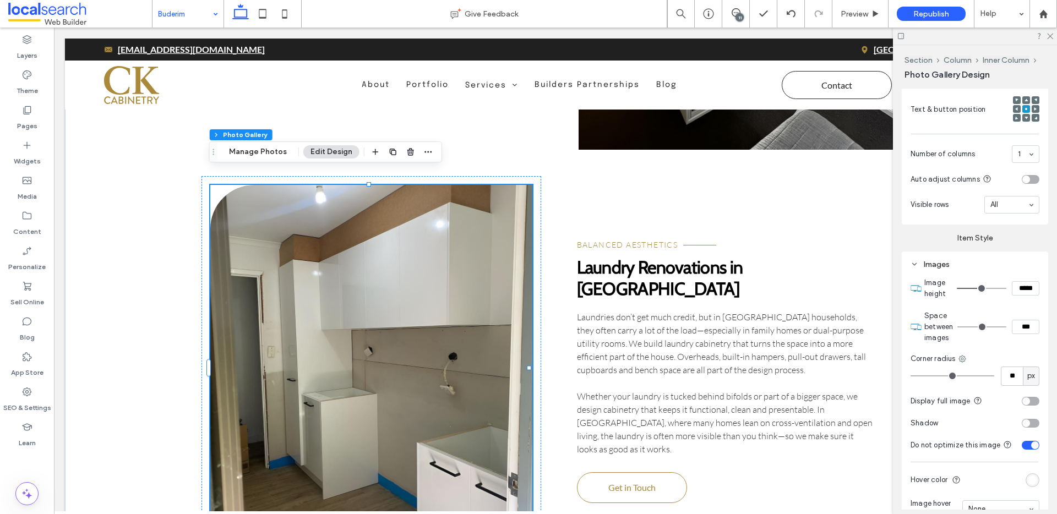
type input "**"
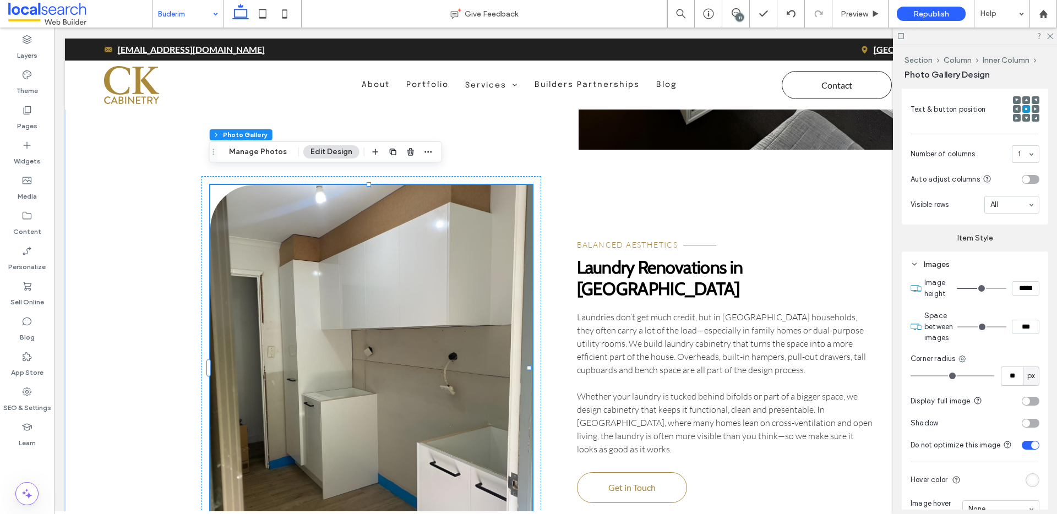
type input "**"
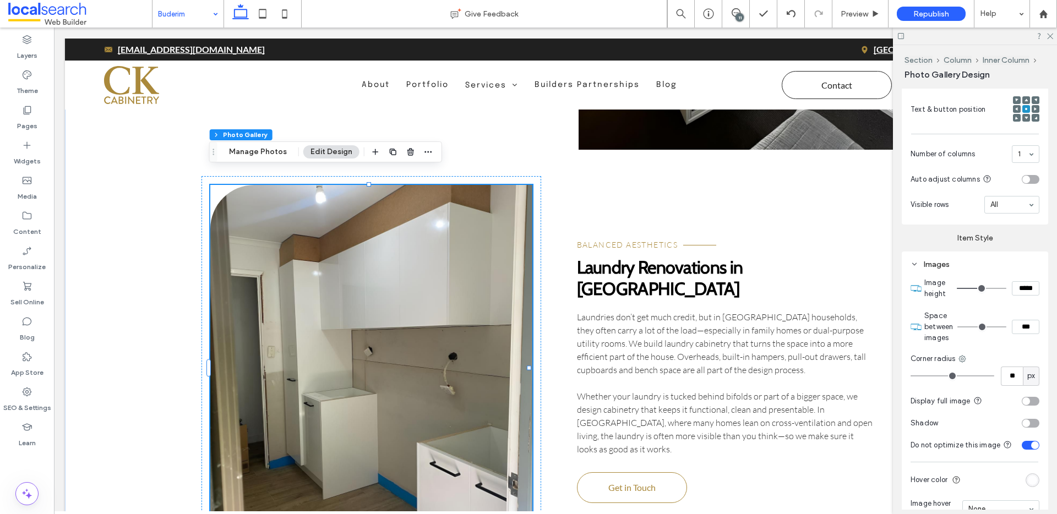
type input "**"
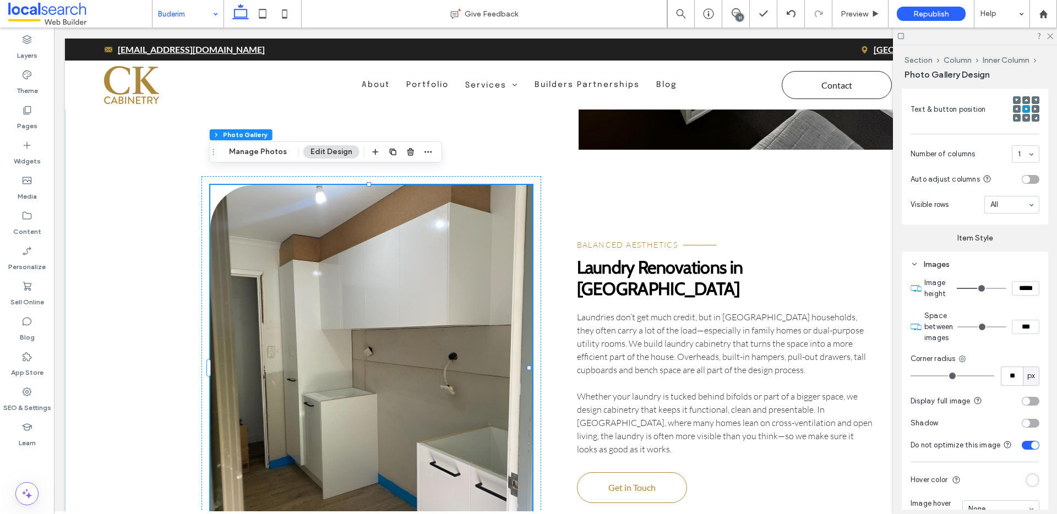
type input "**"
type input "*"
drag, startPoint x: 969, startPoint y: 374, endPoint x: 869, endPoint y: 373, distance: 99.7
type input "*"
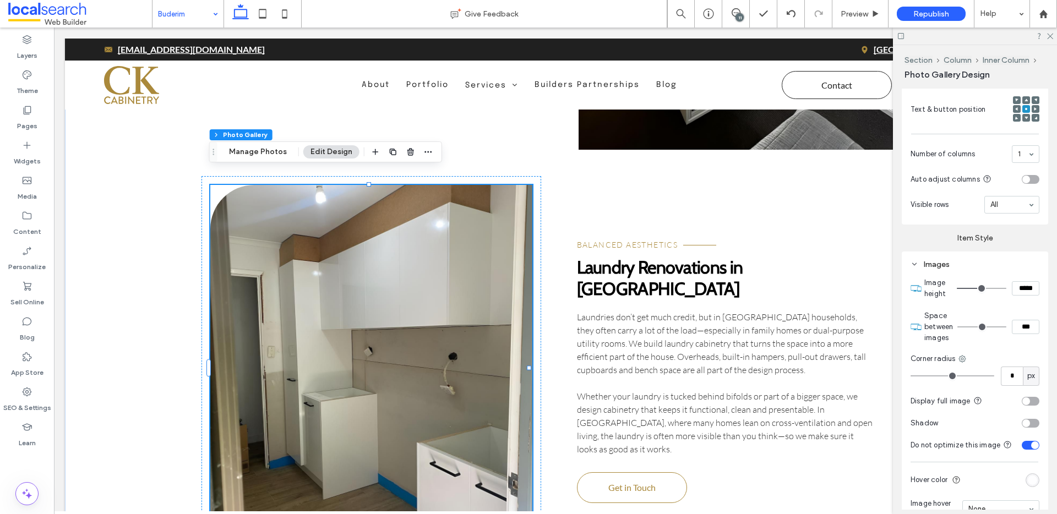
click at [911, 376] on input "range" at bounding box center [953, 376] width 84 height 1
click at [959, 358] on icon at bounding box center [962, 359] width 9 height 9
click at [918, 463] on span "Bottom left" at bounding box center [909, 464] width 39 height 11
click at [1007, 373] on input "*" at bounding box center [1012, 376] width 22 height 19
type input "**"
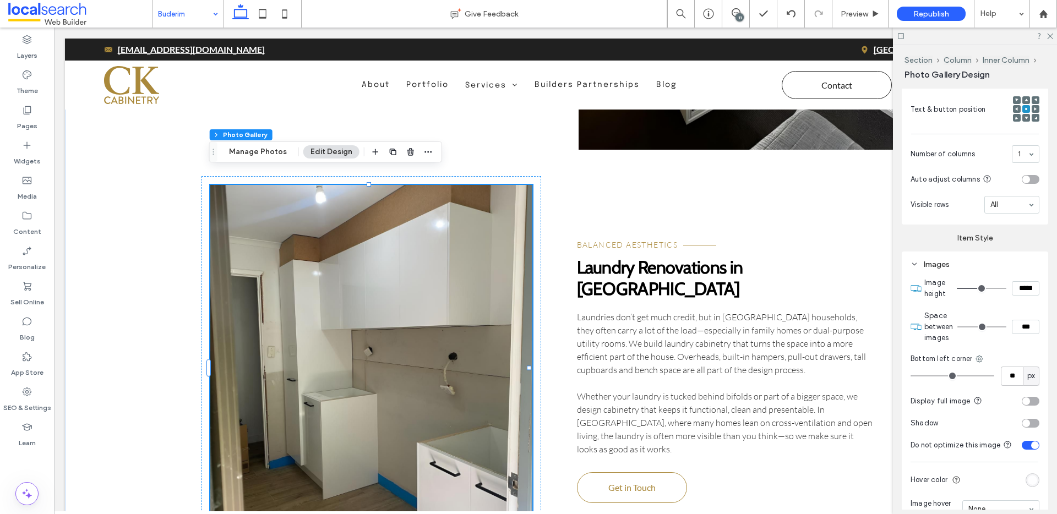
type input "**"
click at [998, 354] on div "Bottom left corner" at bounding box center [975, 358] width 129 height 11
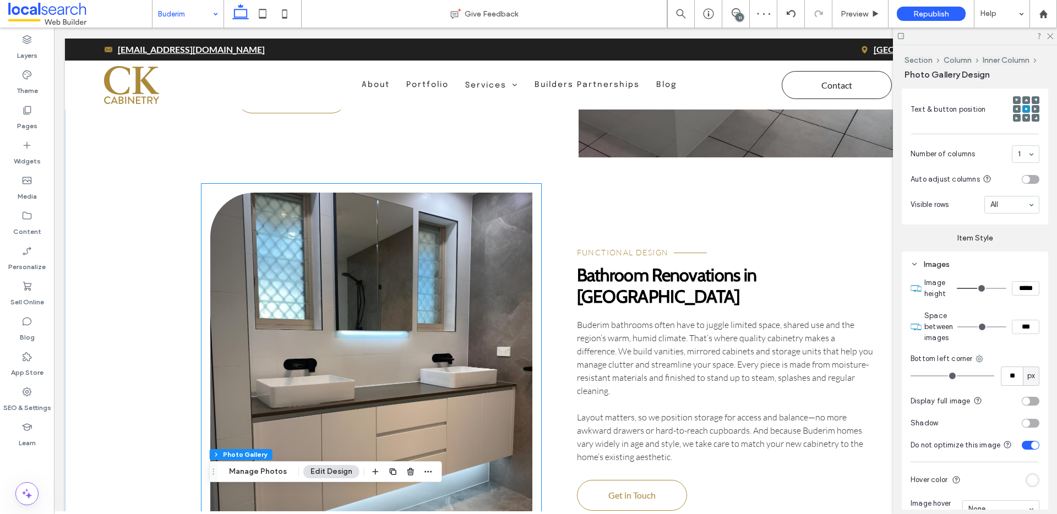
scroll to position [2152, 0]
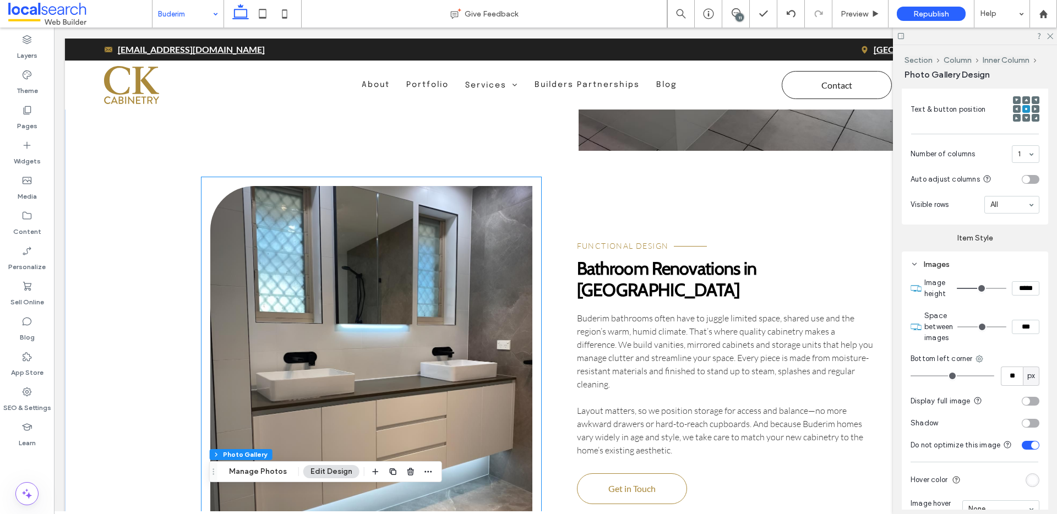
click at [384, 278] on link at bounding box center [371, 369] width 323 height 366
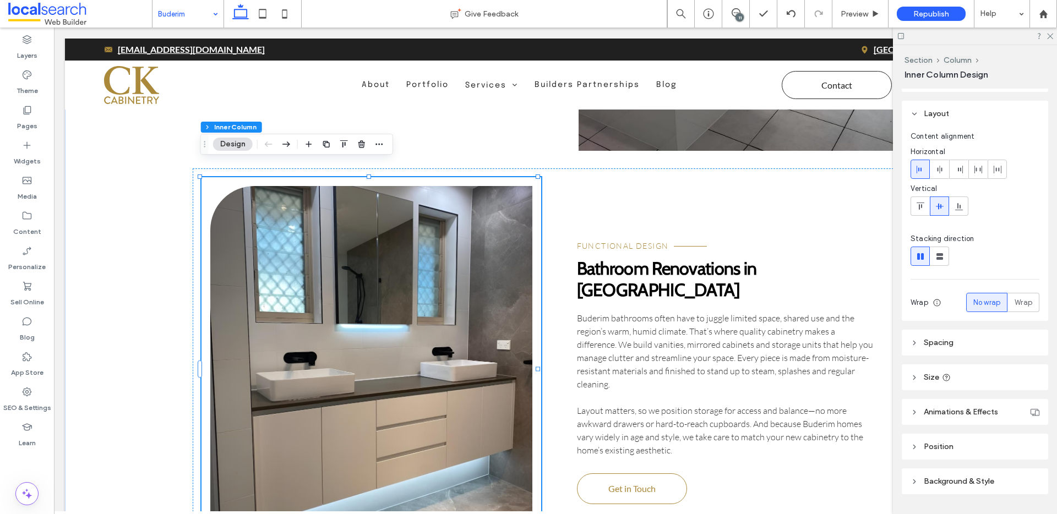
scroll to position [51, 0]
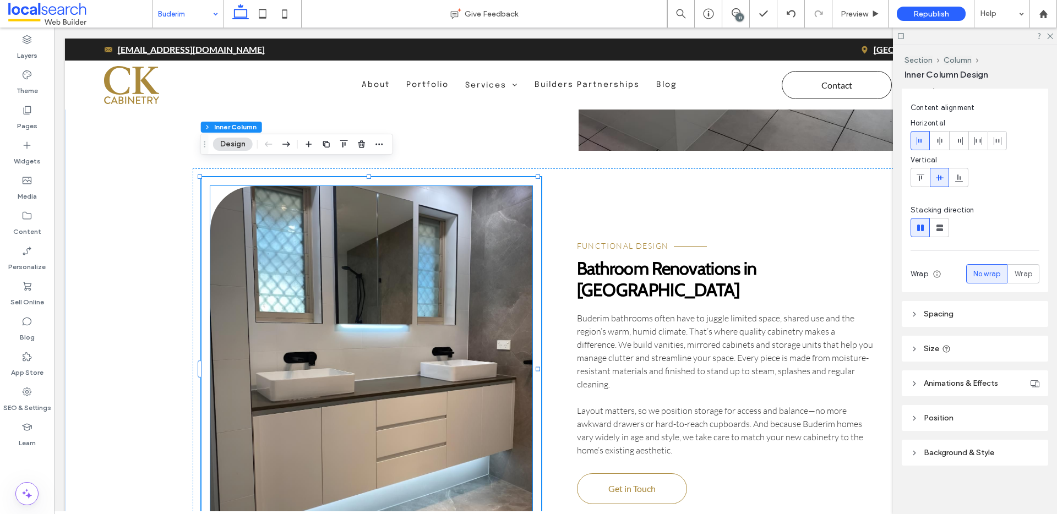
click at [385, 380] on link at bounding box center [371, 369] width 323 height 366
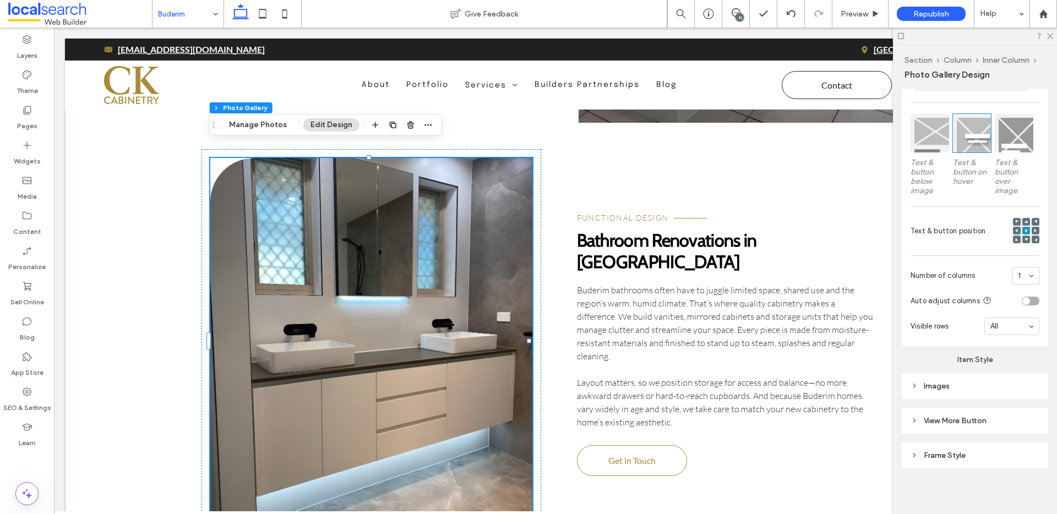
scroll to position [313, 0]
click at [915, 384] on use at bounding box center [914, 386] width 2 height 4
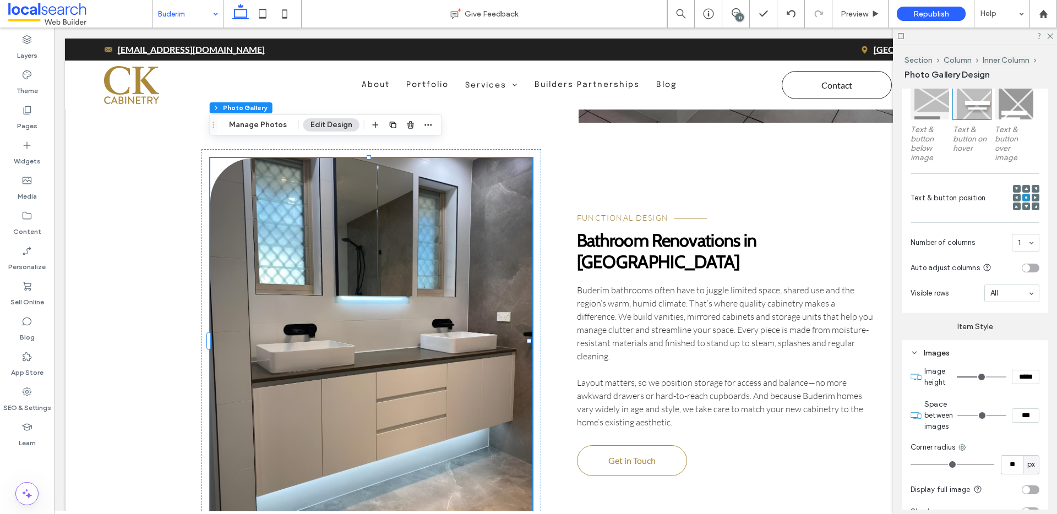
scroll to position [347, 0]
click at [1011, 465] on input "**" at bounding box center [1012, 462] width 22 height 19
type input "*"
click at [965, 445] on use at bounding box center [962, 445] width 7 height 7
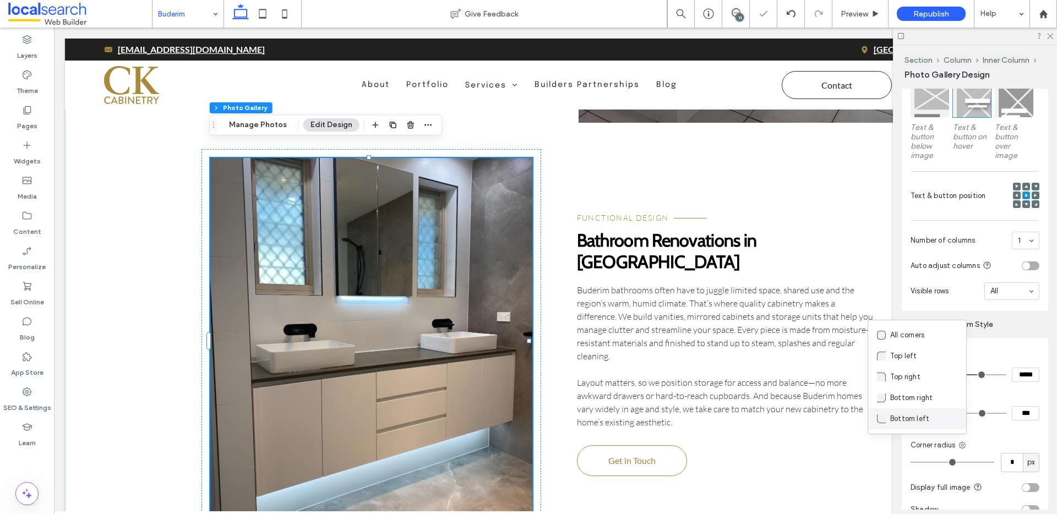
click at [930, 422] on div "Bottom left" at bounding box center [917, 419] width 98 height 21
click at [1007, 461] on input "*" at bounding box center [1012, 462] width 22 height 19
type input "**"
click at [828, 429] on div "FUNCTIONAL DESIGN Bathroom Renovations in Buderim Buderim bathrooms often have …" at bounding box center [725, 343] width 368 height 389
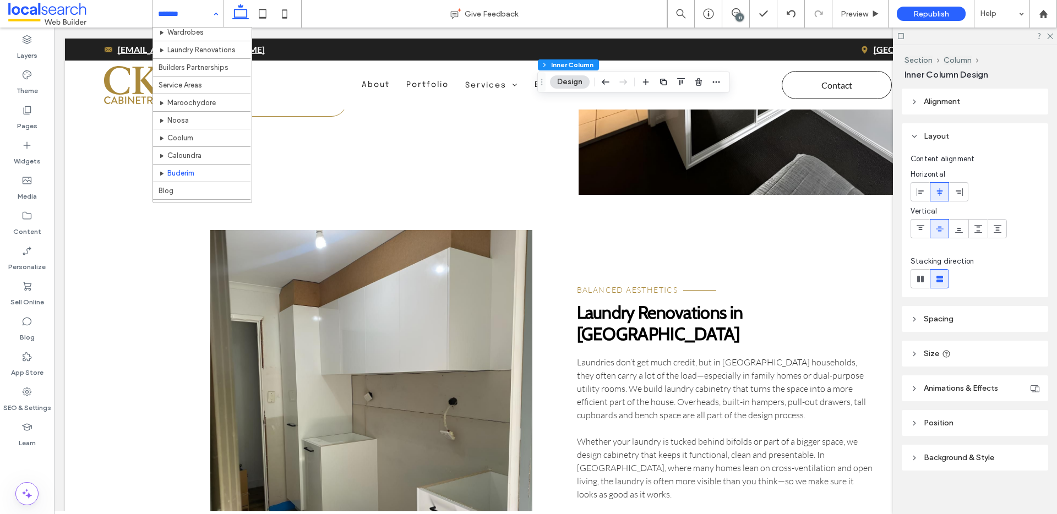
scroll to position [138, 0]
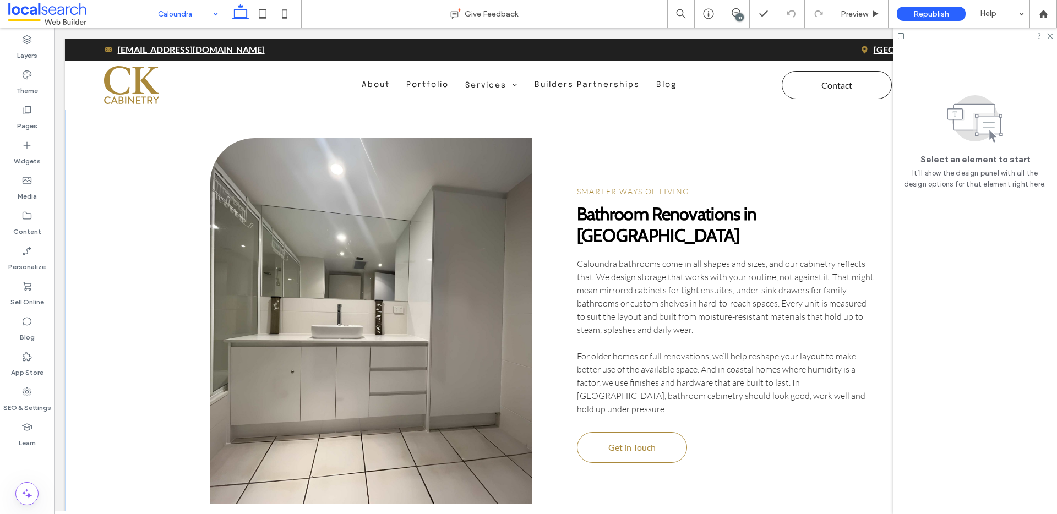
scroll to position [2322, 0]
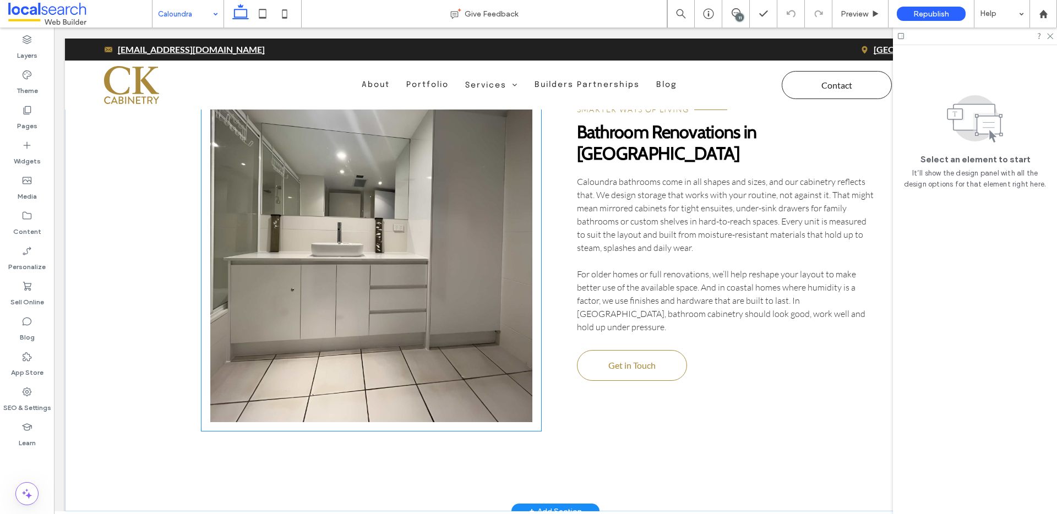
click at [467, 325] on link at bounding box center [371, 239] width 323 height 366
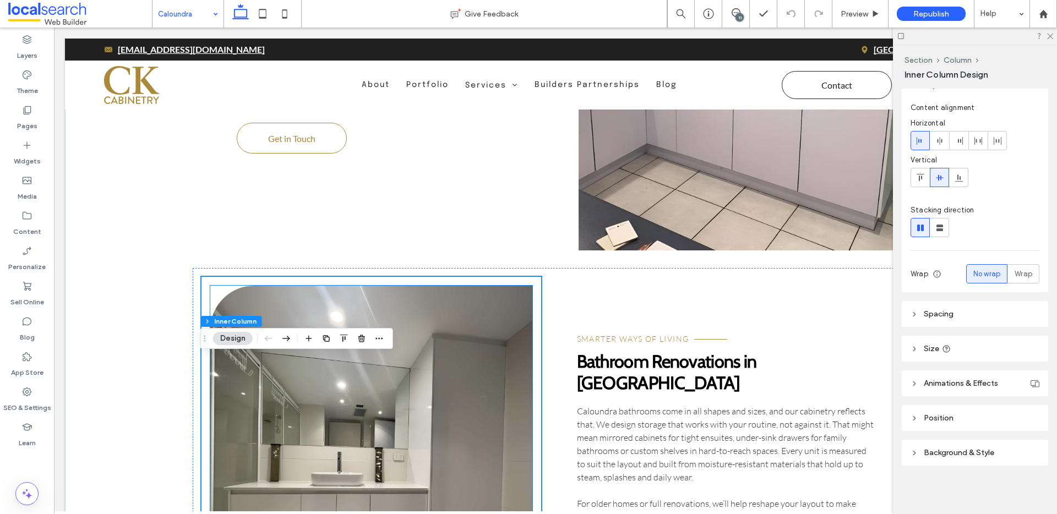
scroll to position [2151, 0]
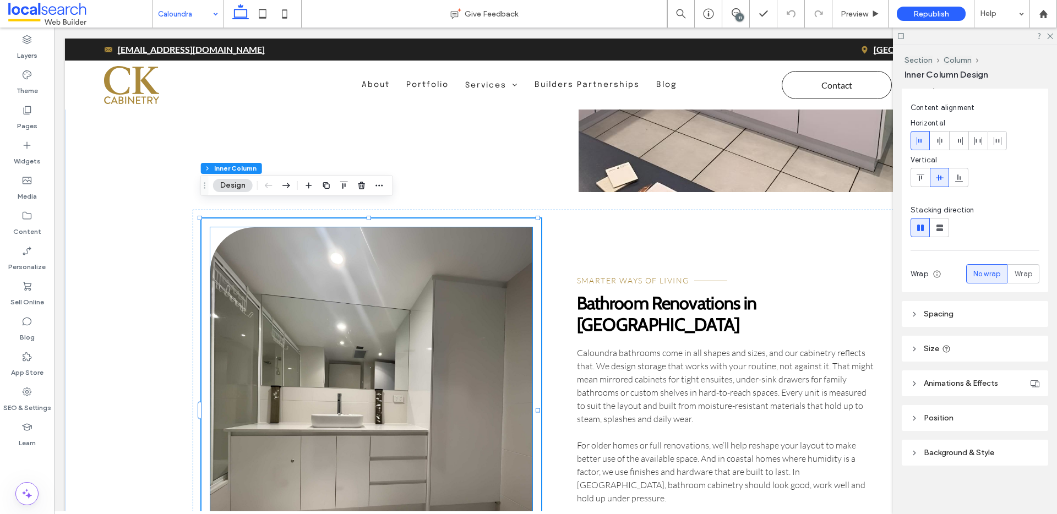
click at [433, 328] on link at bounding box center [371, 410] width 323 height 366
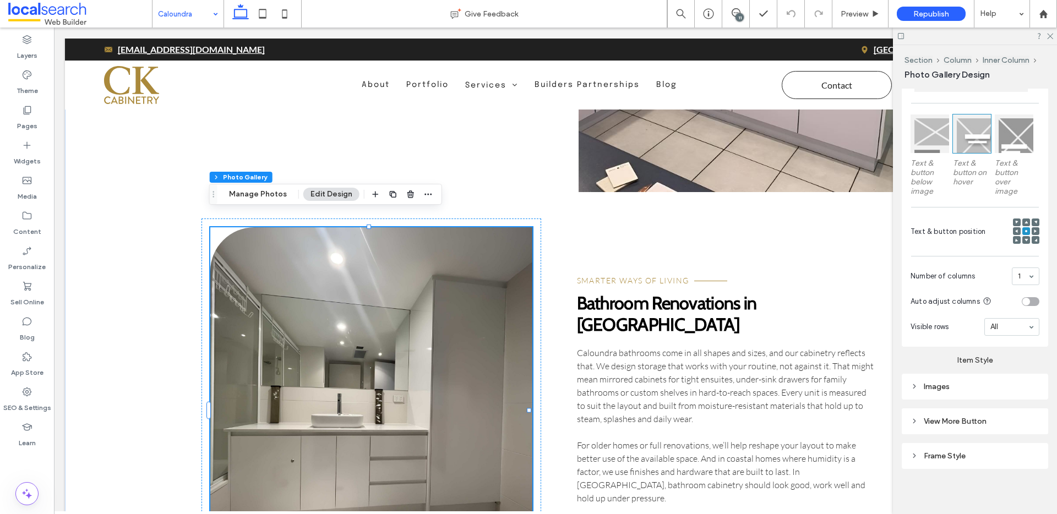
scroll to position [313, 0]
drag, startPoint x: 909, startPoint y: 384, endPoint x: 921, endPoint y: 390, distance: 13.3
click at [909, 384] on div "Images" at bounding box center [975, 386] width 146 height 26
click at [917, 387] on icon at bounding box center [915, 386] width 8 height 8
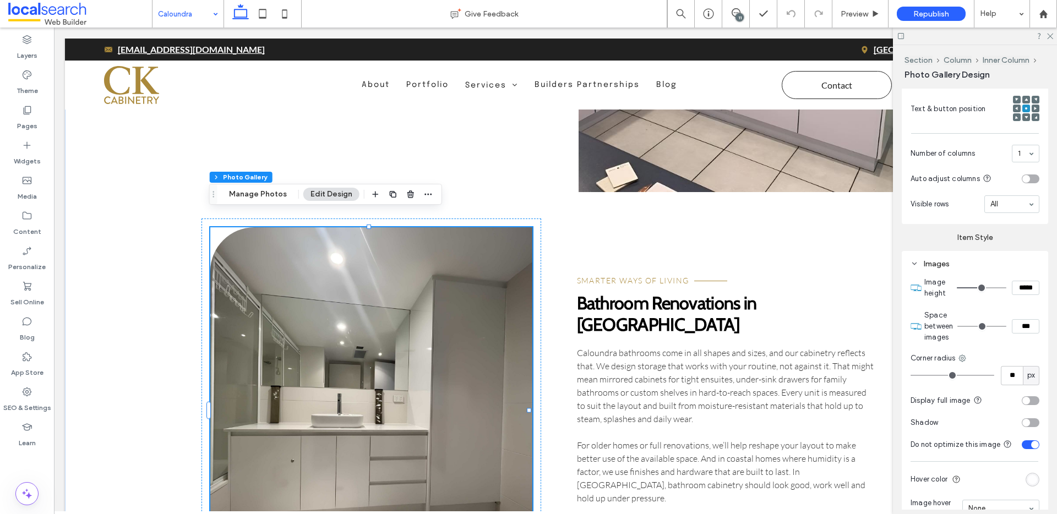
scroll to position [460, 0]
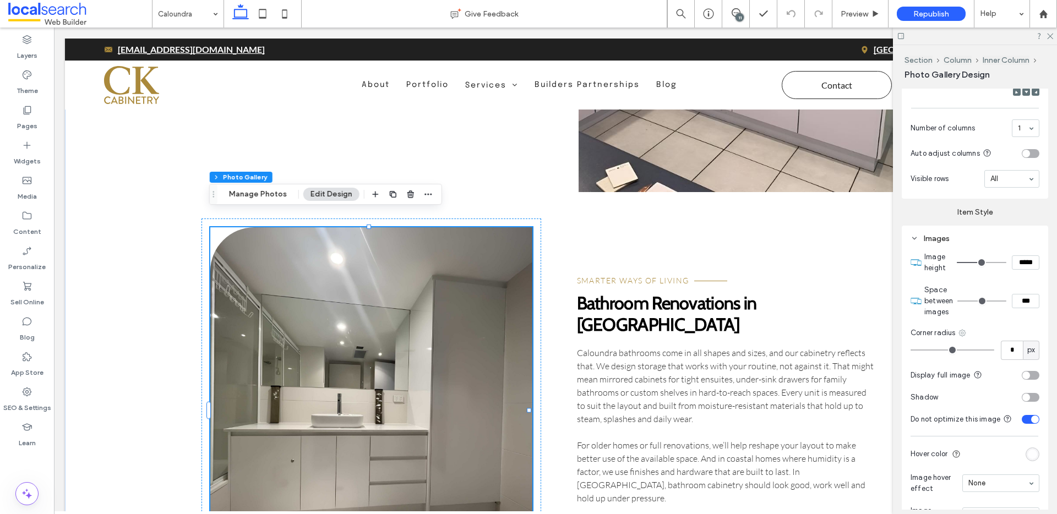
type input "*"
click at [961, 331] on icon at bounding box center [962, 333] width 9 height 9
drag, startPoint x: 915, startPoint y: 431, endPoint x: 958, endPoint y: 421, distance: 44.1
click at [916, 431] on div "Bottom left" at bounding box center [917, 438] width 98 height 21
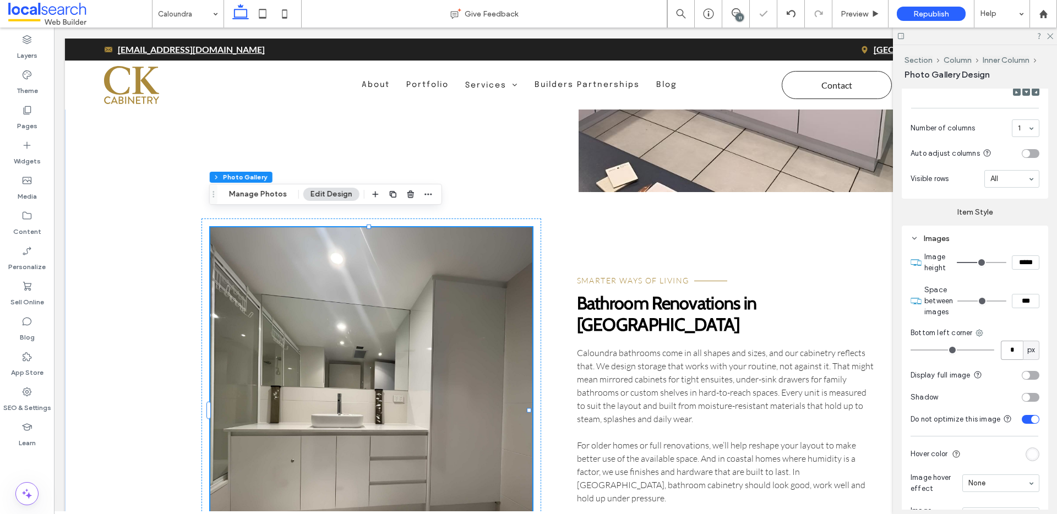
click at [1007, 350] on input "*" at bounding box center [1012, 350] width 22 height 19
type input "**"
click at [997, 311] on section "Space between images ***" at bounding box center [981, 301] width 115 height 44
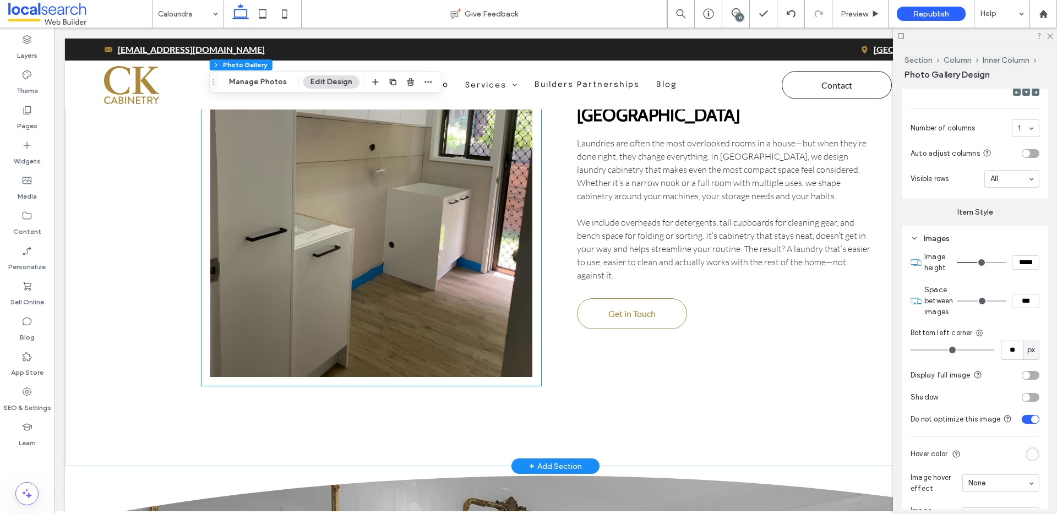
scroll to position [3304, 0]
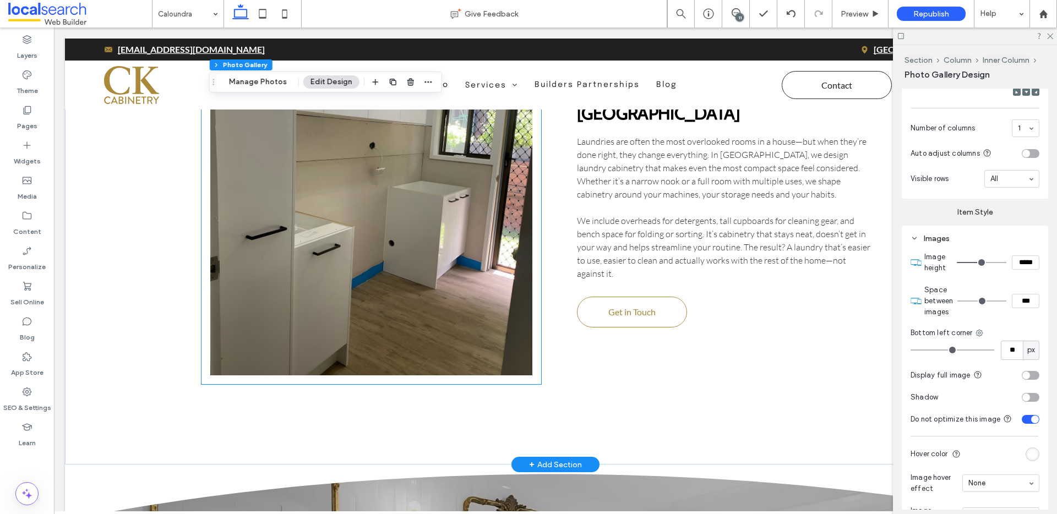
click at [427, 281] on link at bounding box center [371, 192] width 323 height 366
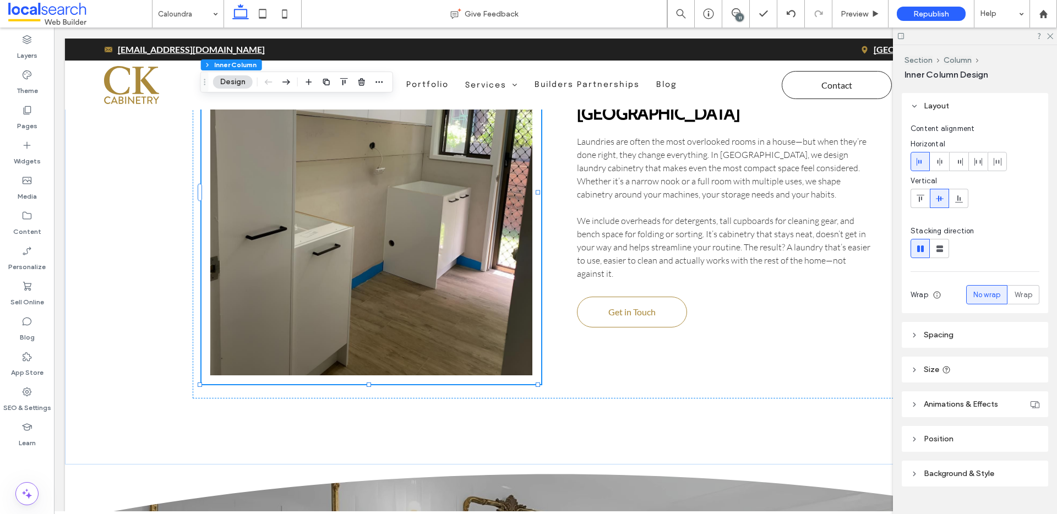
scroll to position [51, 0]
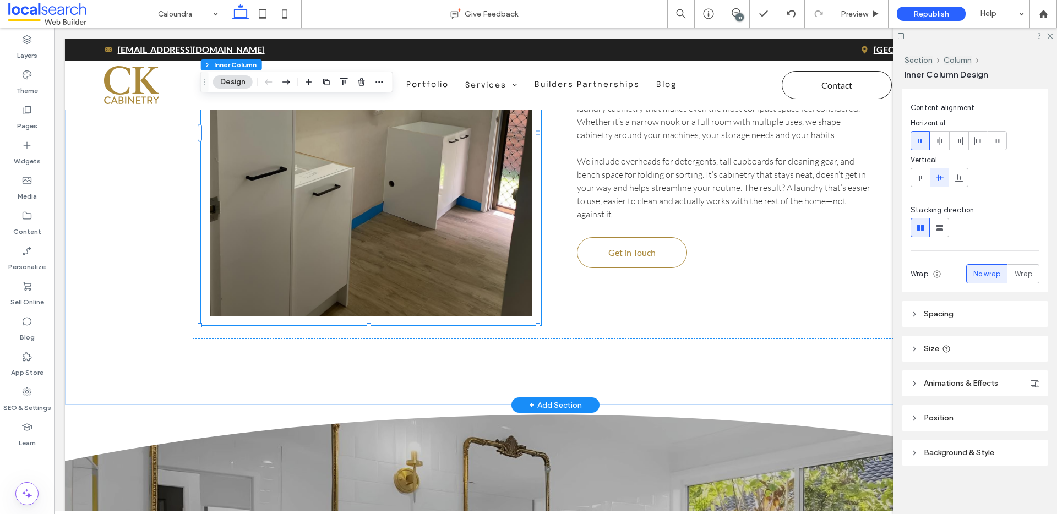
click at [356, 225] on link at bounding box center [371, 133] width 323 height 366
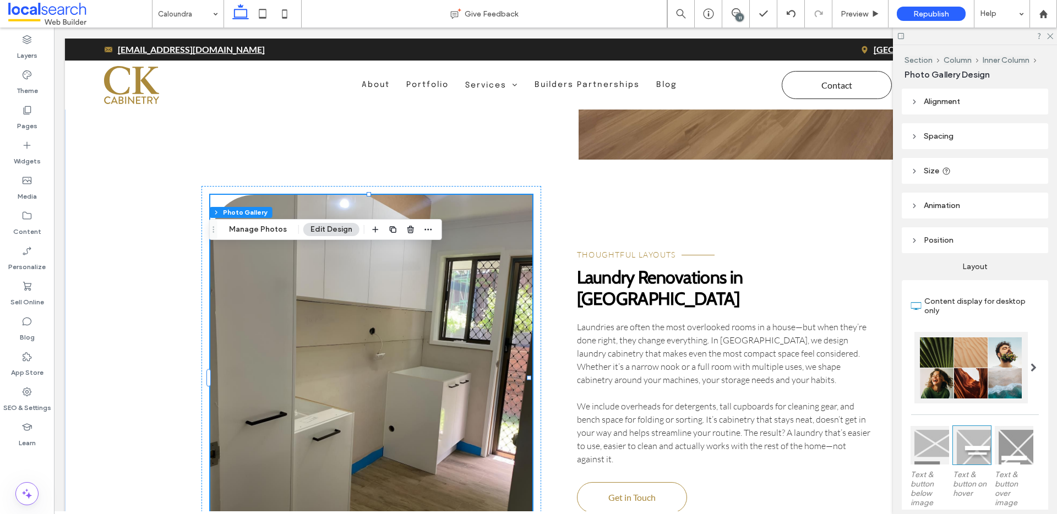
scroll to position [3006, 0]
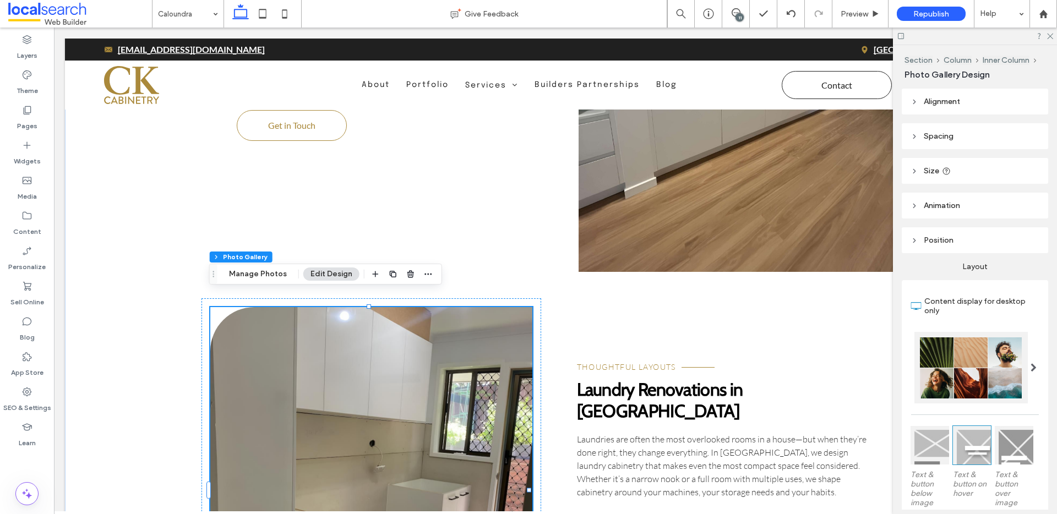
click at [366, 366] on link at bounding box center [371, 490] width 323 height 366
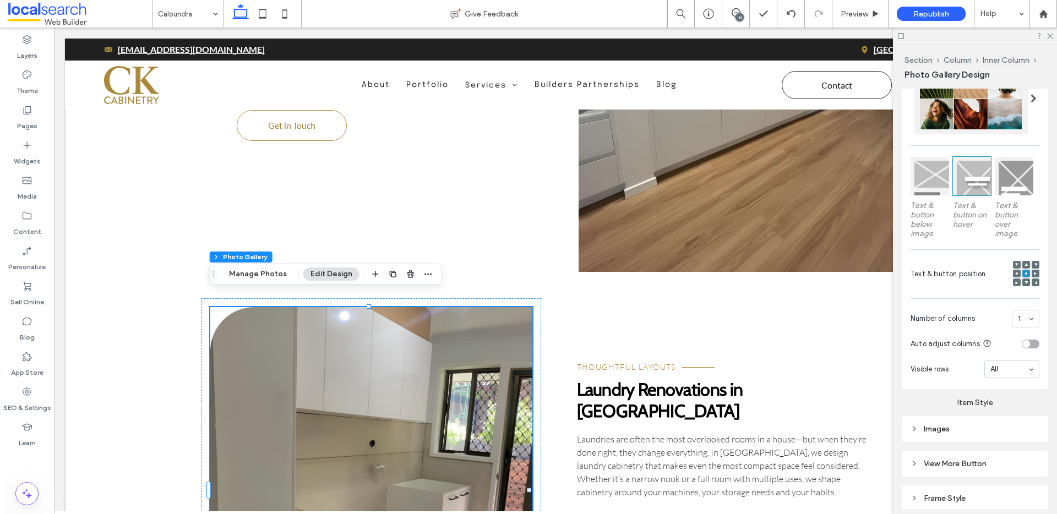
scroll to position [313, 0]
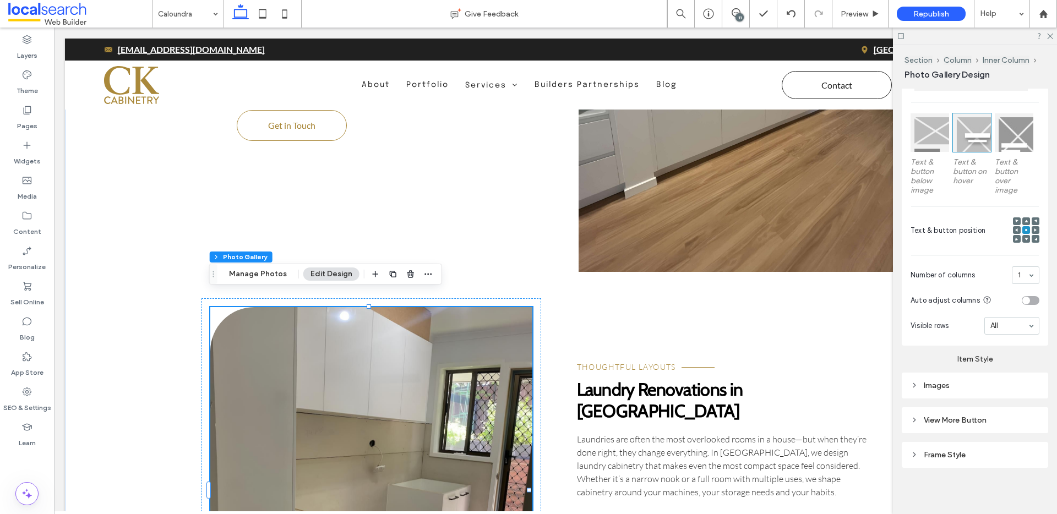
click at [915, 387] on icon at bounding box center [915, 386] width 8 height 8
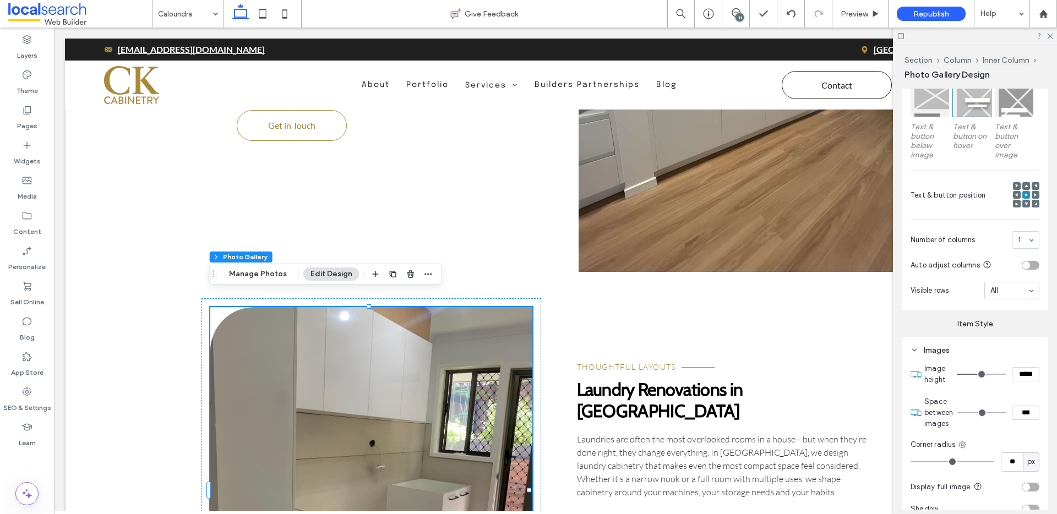
scroll to position [358, 0]
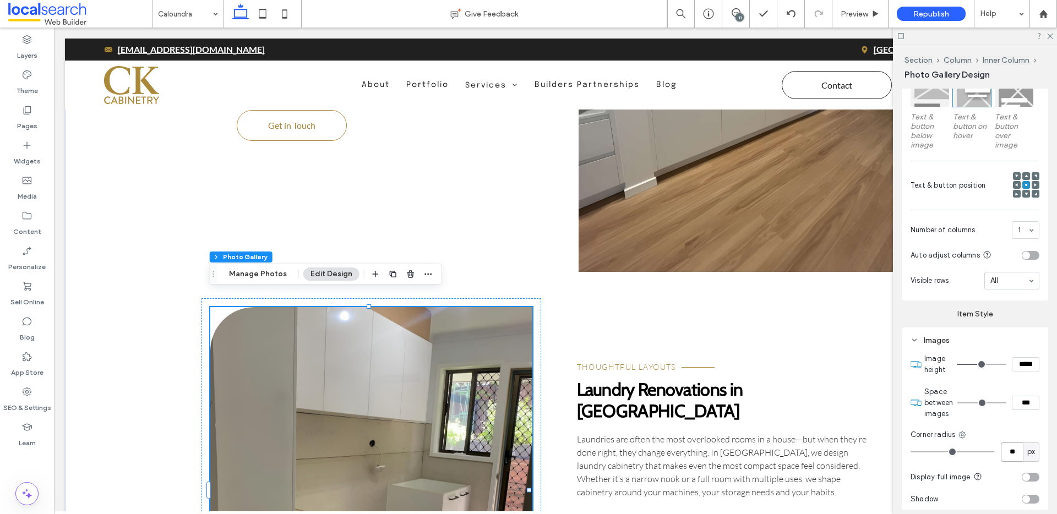
click at [1005, 452] on input "**" at bounding box center [1012, 452] width 22 height 19
type input "*"
click at [964, 434] on icon at bounding box center [962, 435] width 9 height 9
click at [925, 411] on span "Bottom left" at bounding box center [909, 408] width 39 height 11
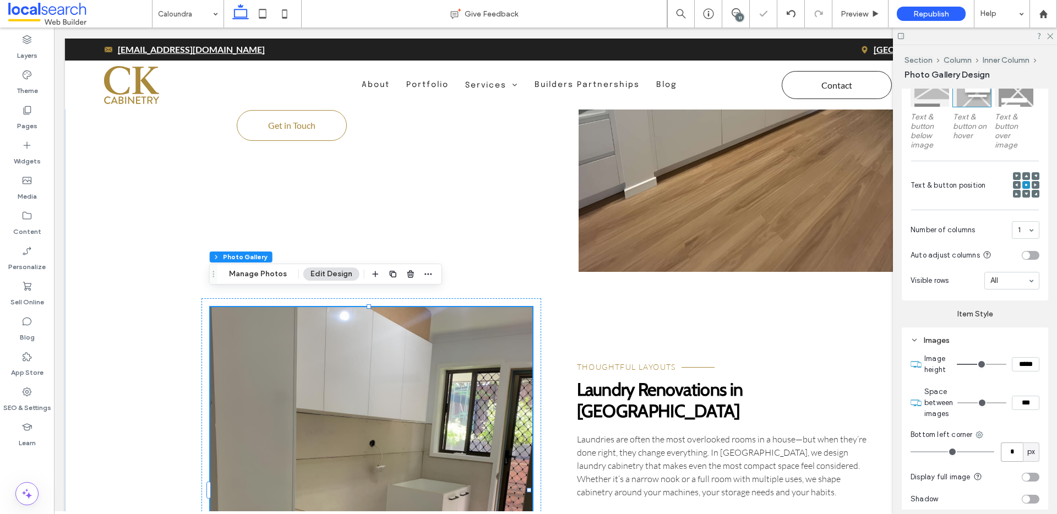
click at [1001, 454] on input "*" at bounding box center [1012, 452] width 22 height 19
type input "**"
click at [983, 425] on div "Image height ***** Space between images *** Bottom left corner ** px Display fu…" at bounding box center [975, 491] width 129 height 287
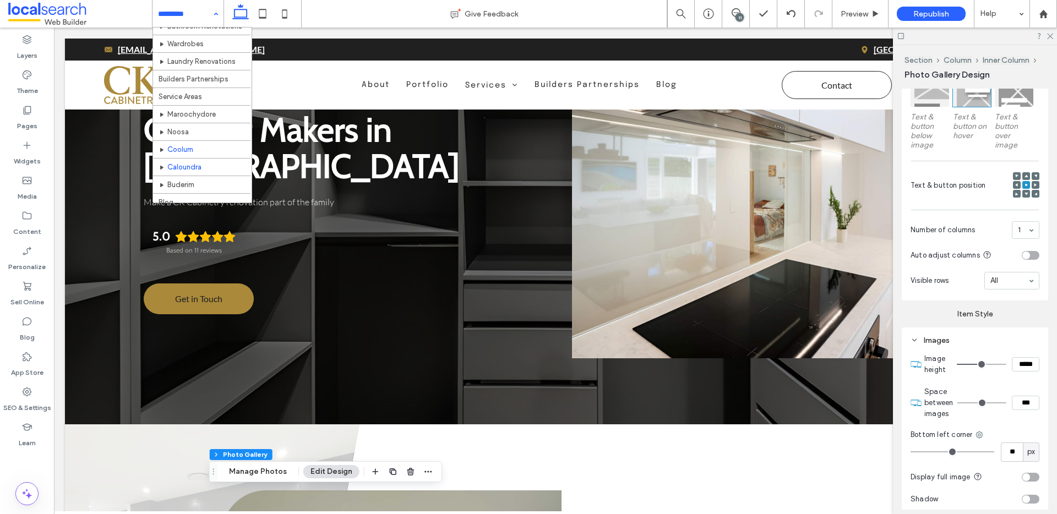
scroll to position [113, 0]
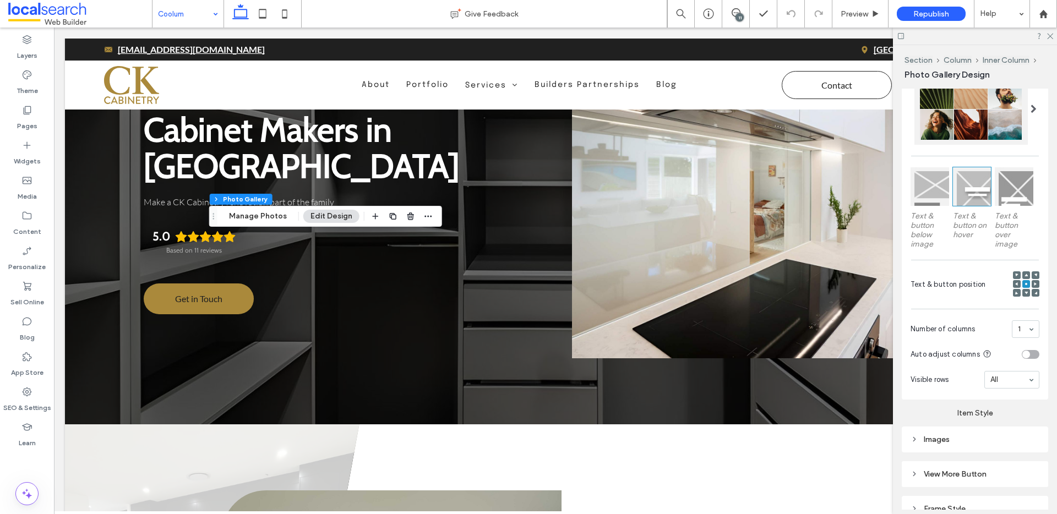
scroll to position [313, 0]
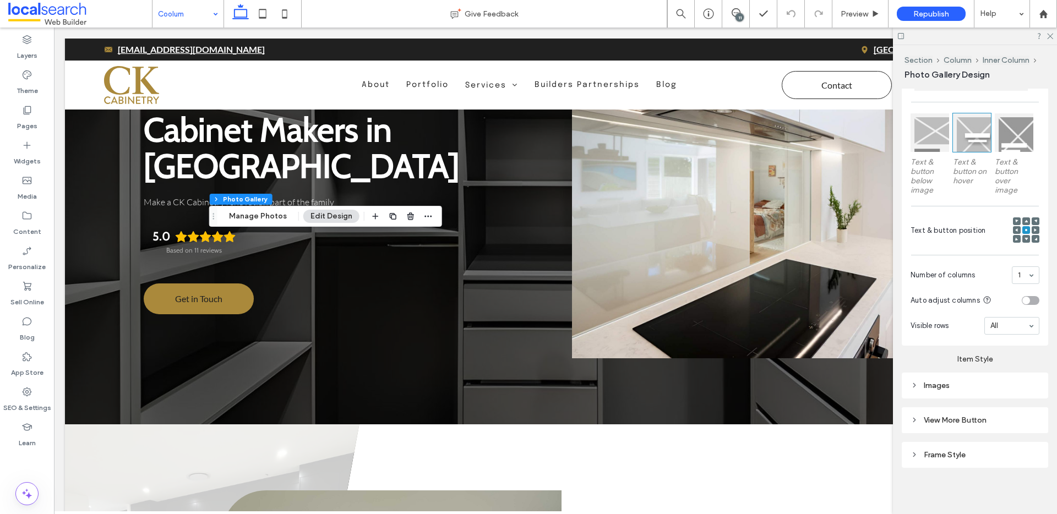
click at [911, 385] on icon at bounding box center [915, 386] width 8 height 8
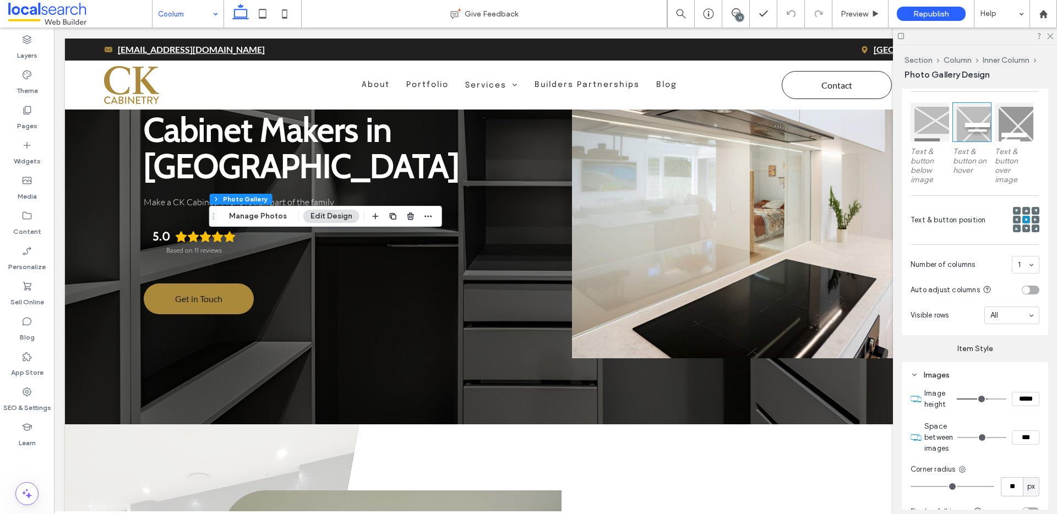
scroll to position [339, 0]
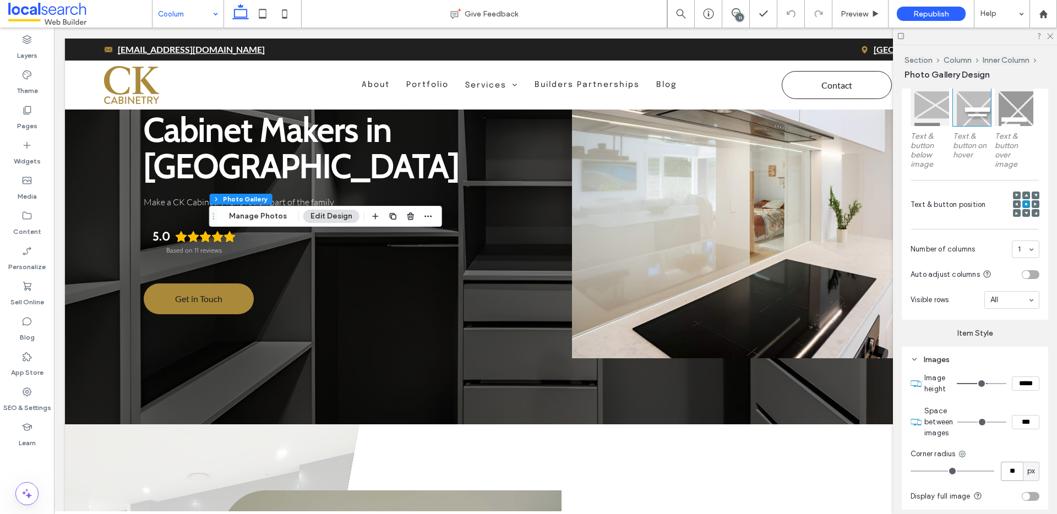
click at [1009, 467] on input "**" at bounding box center [1012, 471] width 22 height 19
type input "*"
click at [962, 453] on icon at bounding box center [962, 454] width 9 height 9
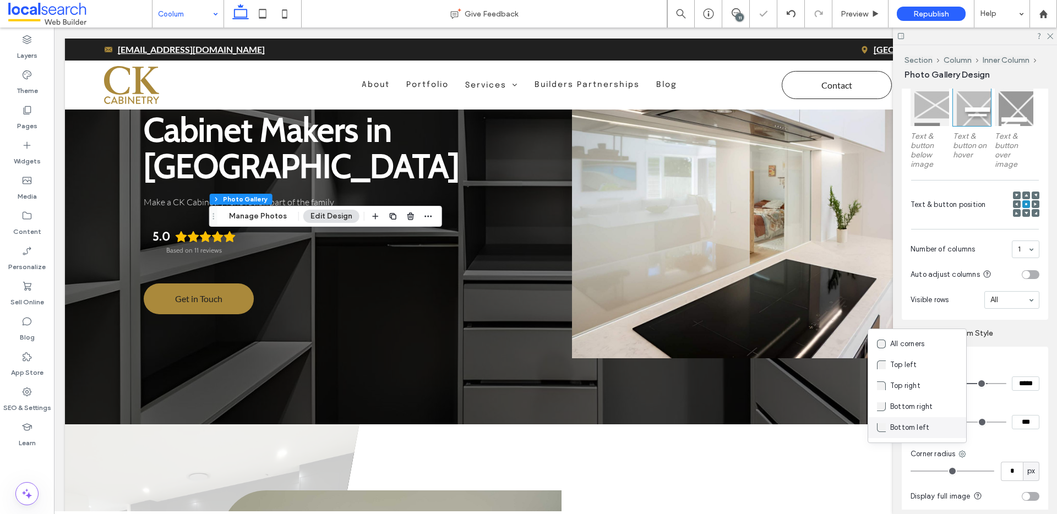
click at [917, 429] on span "Bottom left" at bounding box center [909, 427] width 39 height 11
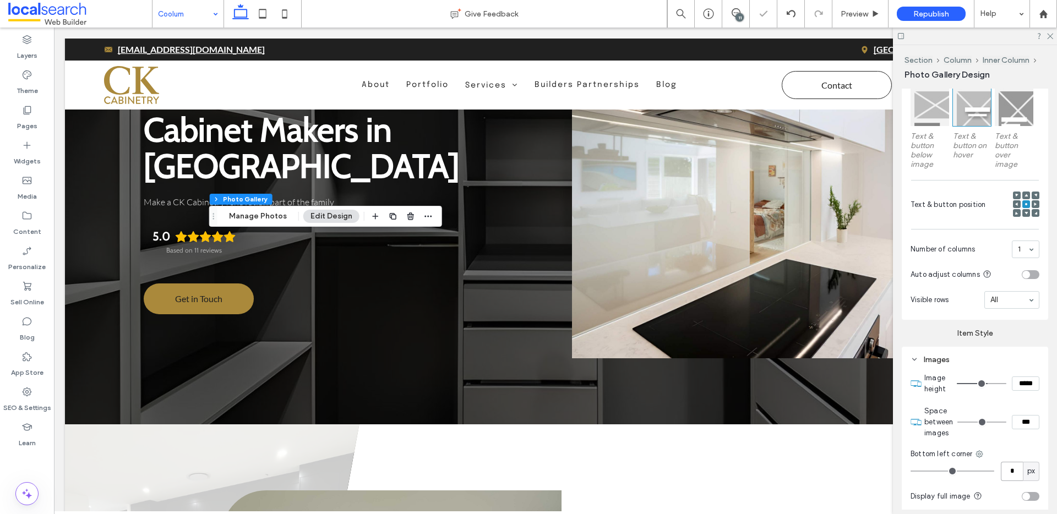
click at [1011, 474] on input "*" at bounding box center [1012, 471] width 22 height 19
type input "**"
click at [1013, 450] on div "Bottom left corner" at bounding box center [975, 454] width 129 height 11
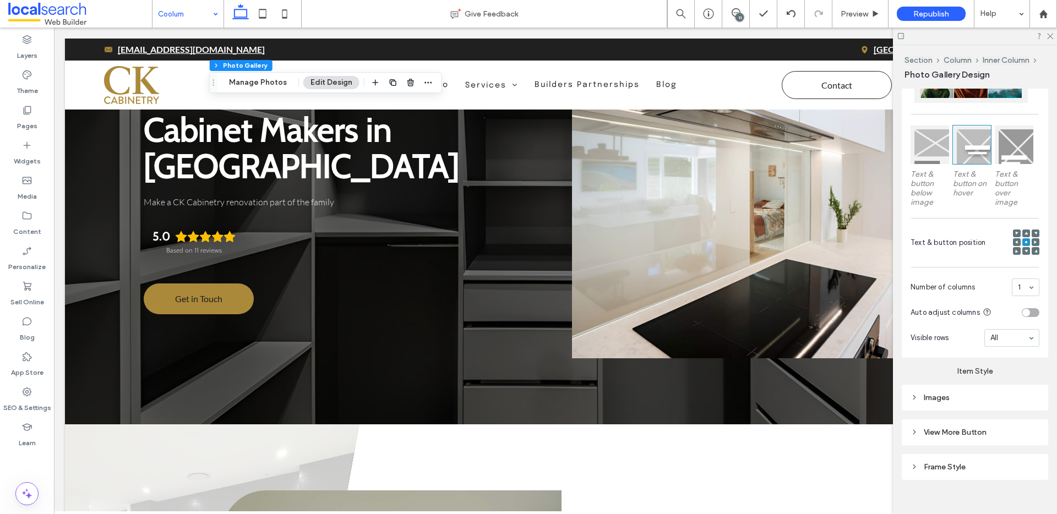
scroll to position [313, 0]
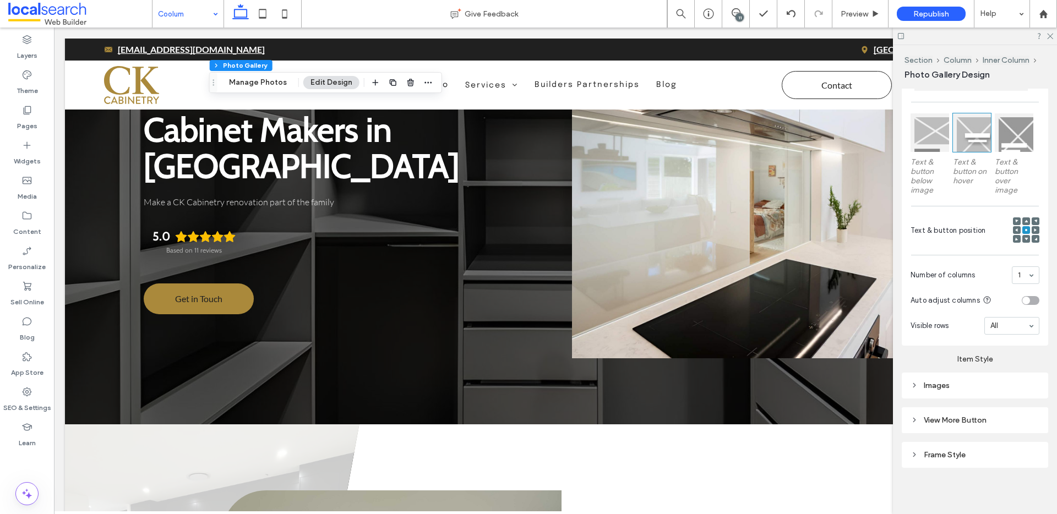
click at [915, 382] on icon at bounding box center [915, 386] width 8 height 8
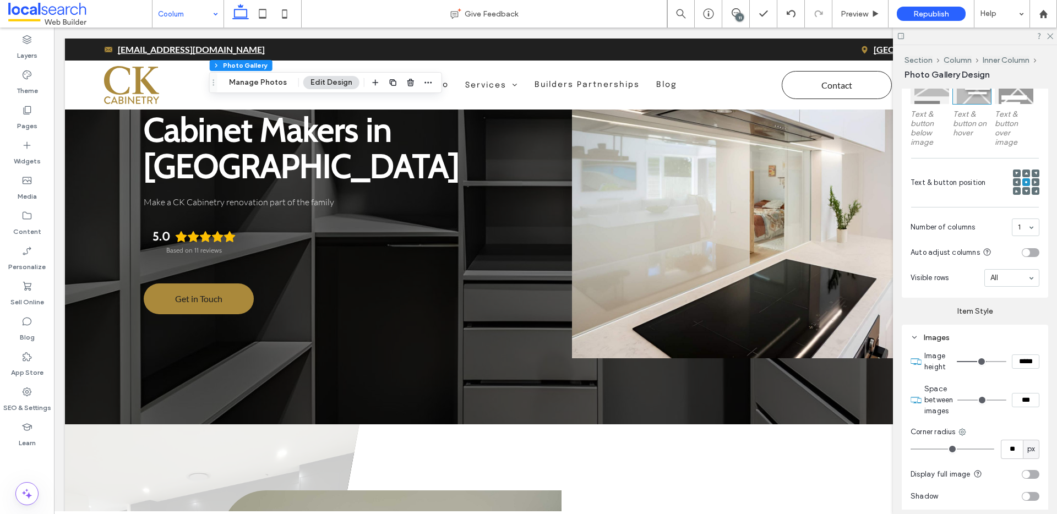
scroll to position [369, 0]
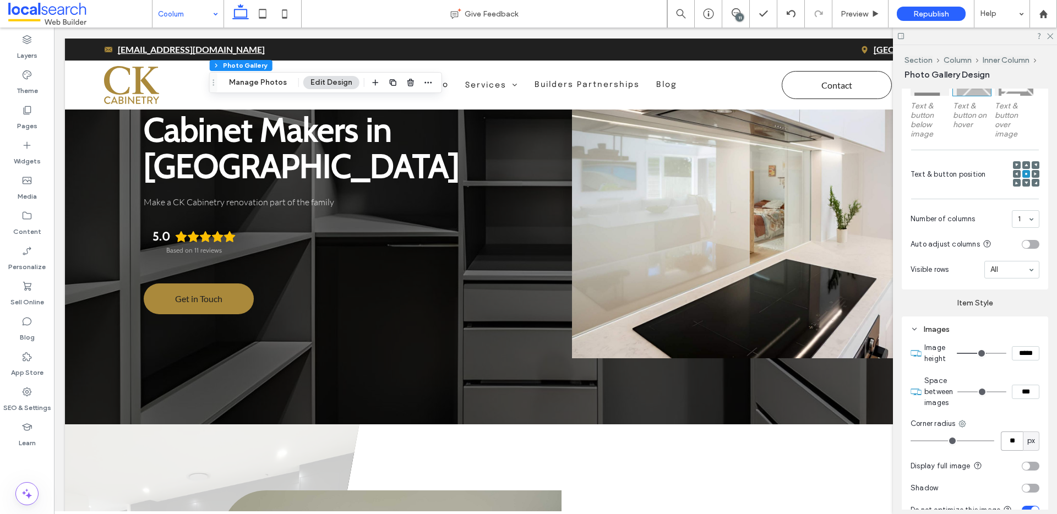
click at [1011, 441] on input "**" at bounding box center [1012, 441] width 22 height 19
type input "*"
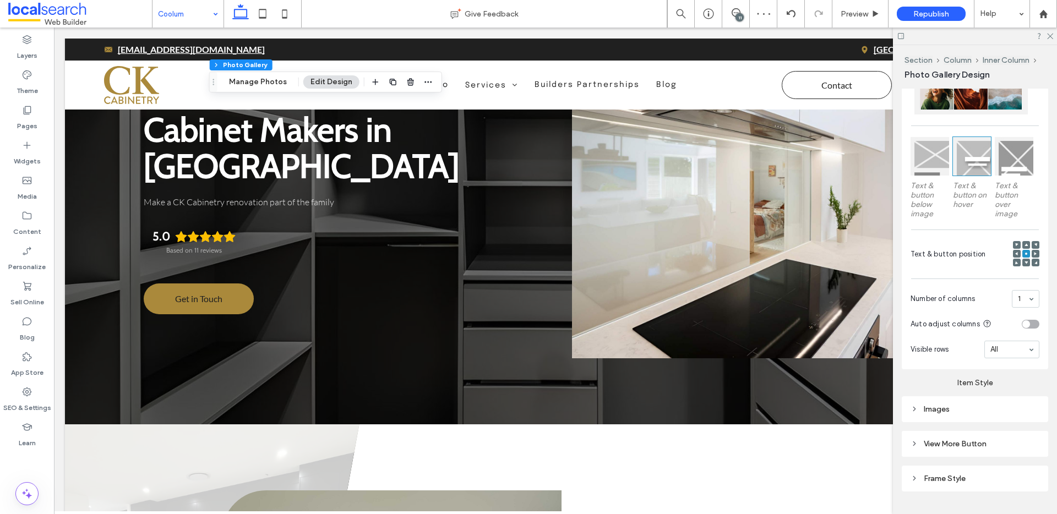
scroll to position [287, 0]
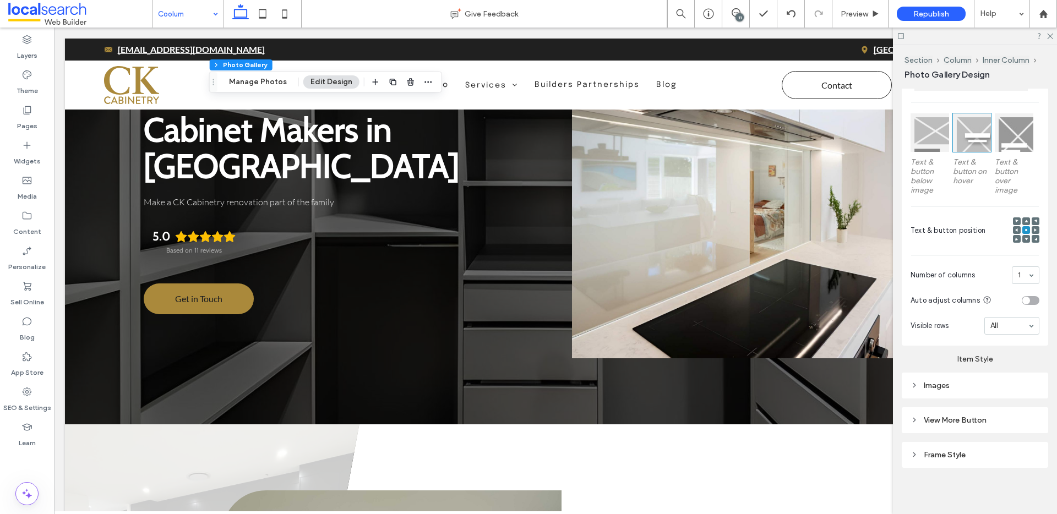
click at [916, 384] on icon at bounding box center [915, 386] width 8 height 8
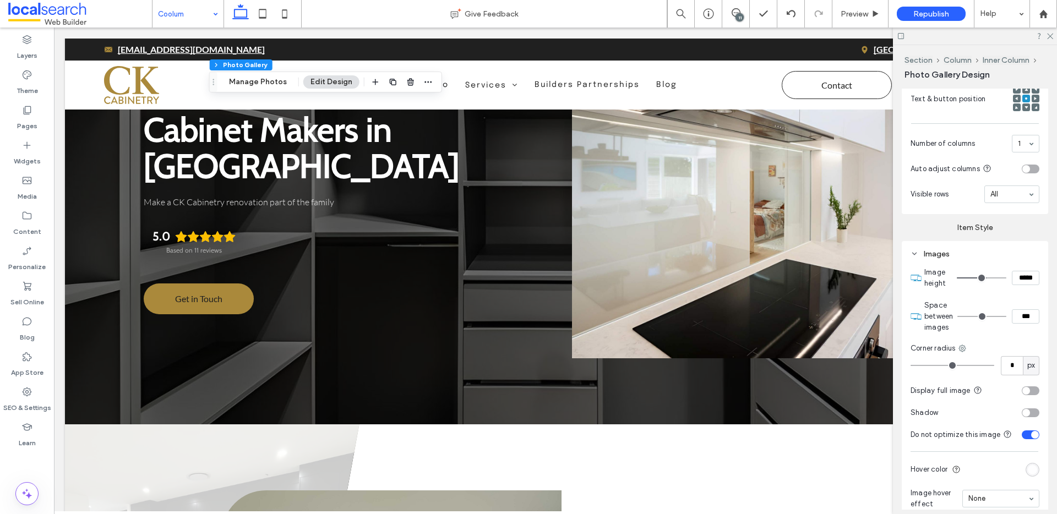
scroll to position [447, 0]
click at [963, 345] on icon at bounding box center [962, 346] width 9 height 9
click at [931, 446] on div "Bottom left" at bounding box center [917, 452] width 98 height 21
click at [1004, 365] on input "*" at bounding box center [1012, 363] width 22 height 19
type input "**"
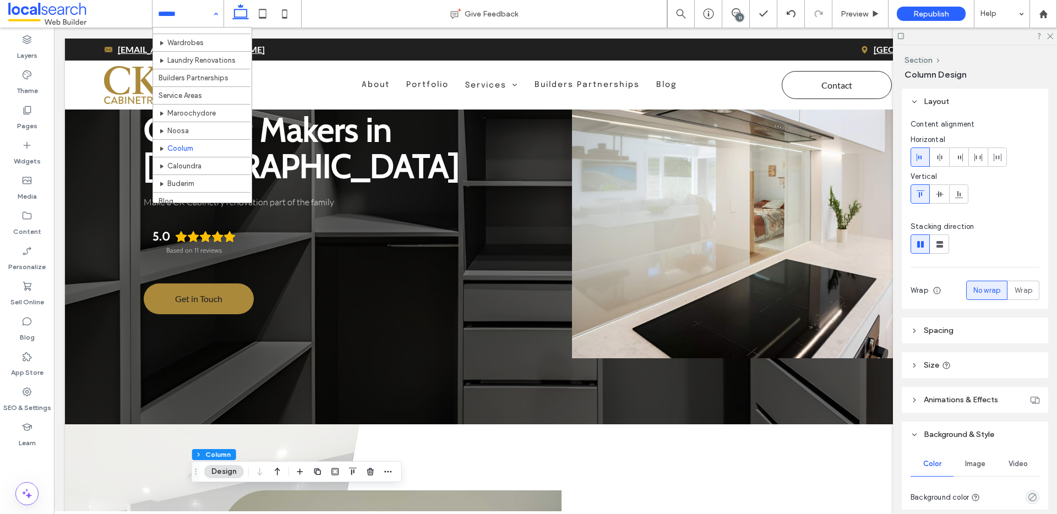
scroll to position [100, 0]
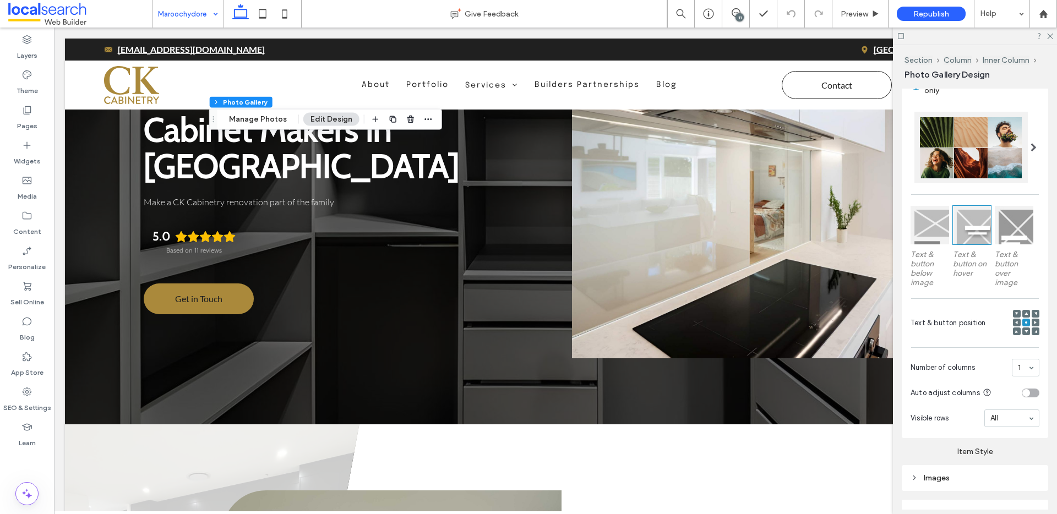
scroll to position [313, 0]
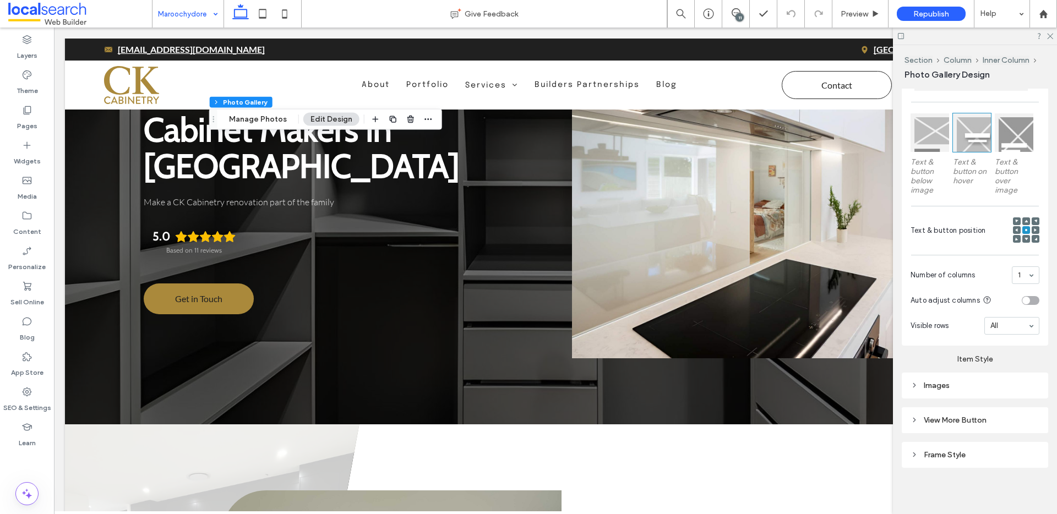
click at [923, 387] on div "Images" at bounding box center [975, 385] width 129 height 9
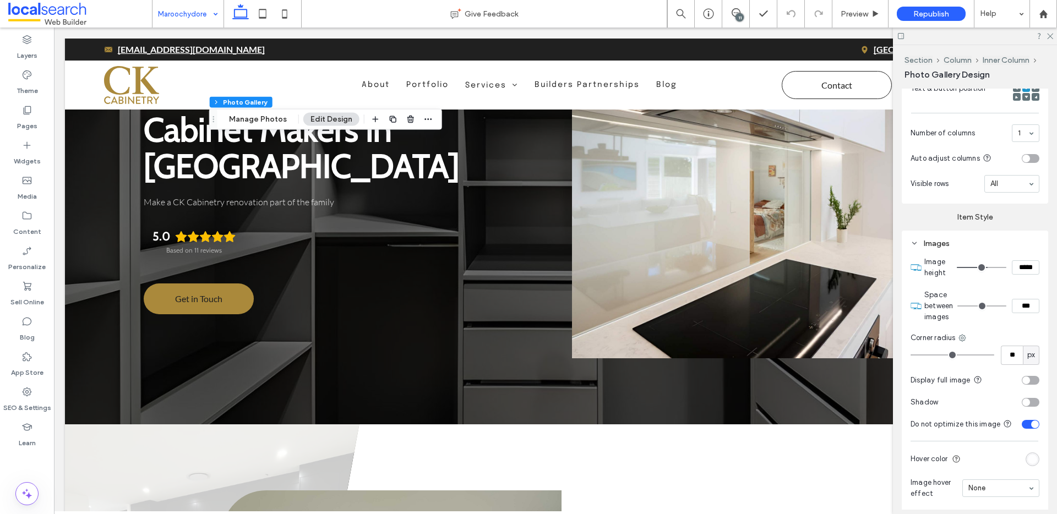
scroll to position [464, 0]
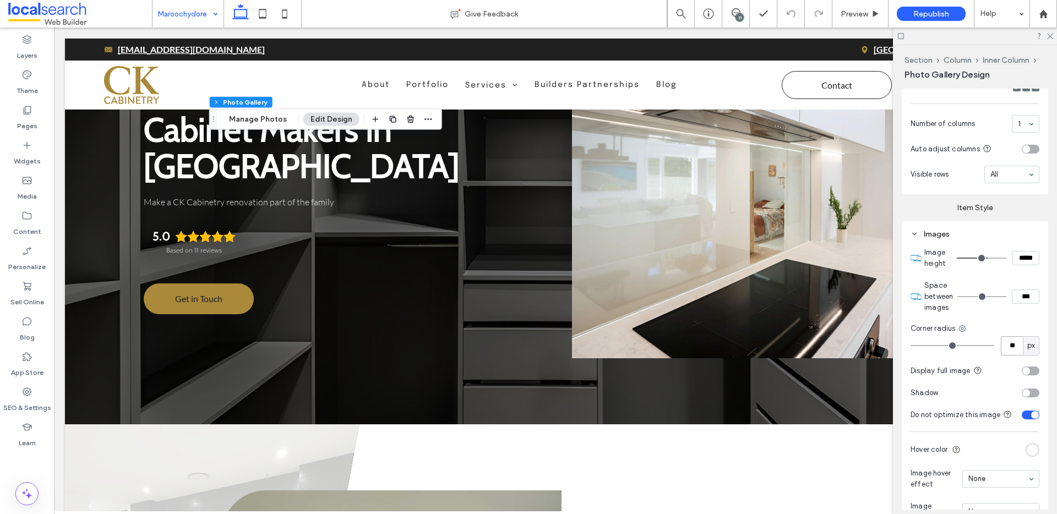
click at [1007, 340] on input "**" at bounding box center [1012, 345] width 22 height 19
type input "*"
click at [959, 324] on icon at bounding box center [962, 328] width 9 height 9
drag, startPoint x: 926, startPoint y: 431, endPoint x: 932, endPoint y: 418, distance: 14.5
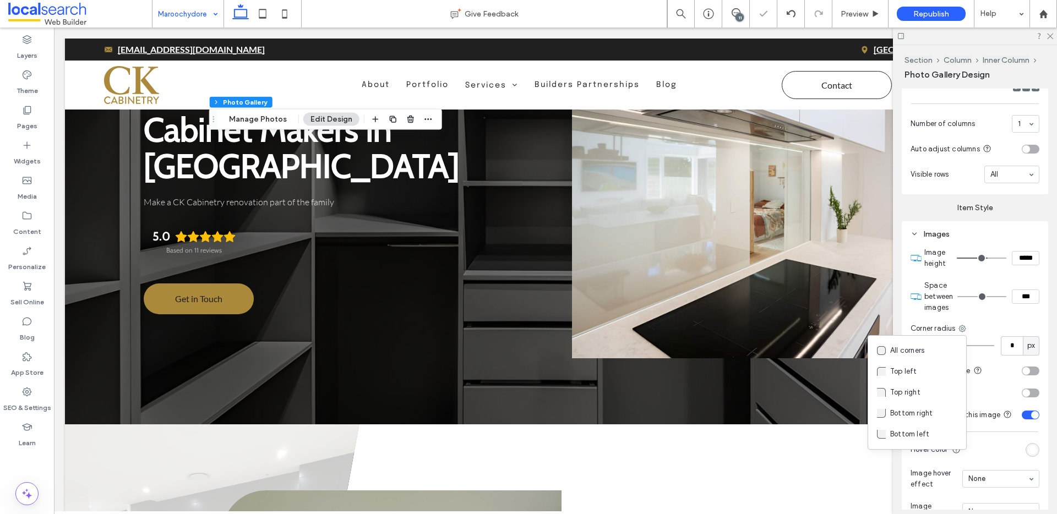
click at [926, 431] on span "Bottom left" at bounding box center [909, 434] width 39 height 11
click at [1009, 346] on input "*" at bounding box center [1012, 345] width 22 height 19
type input "**"
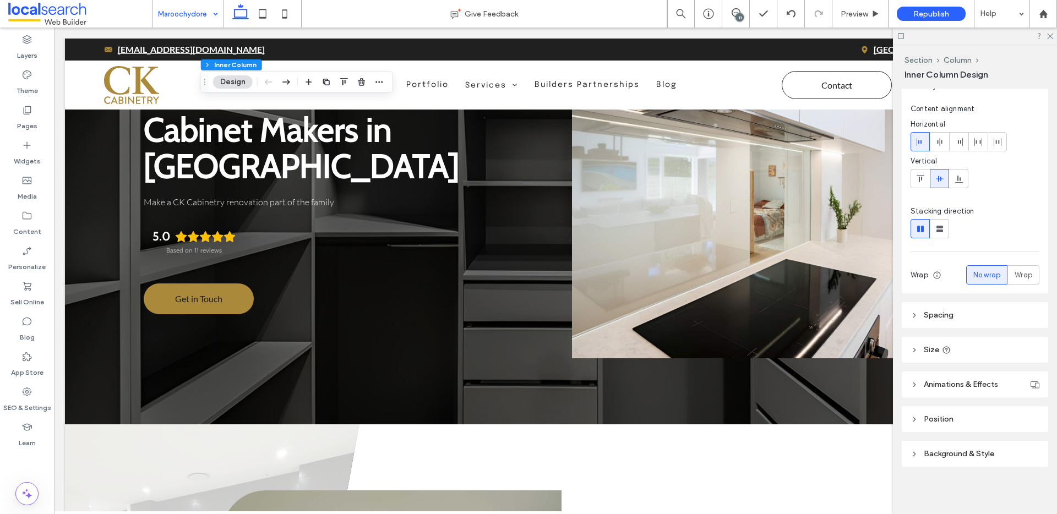
scroll to position [51, 0]
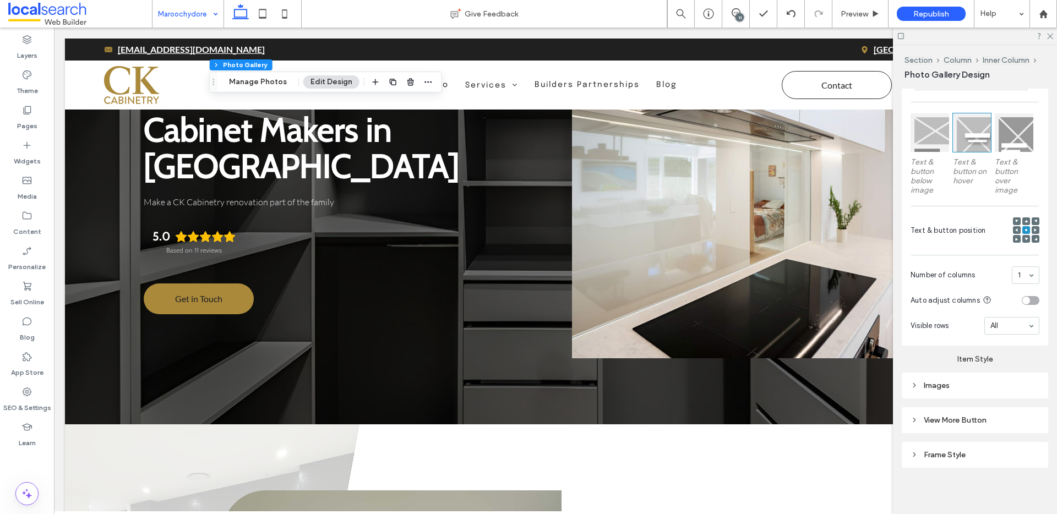
click at [936, 389] on div "Images" at bounding box center [975, 385] width 129 height 15
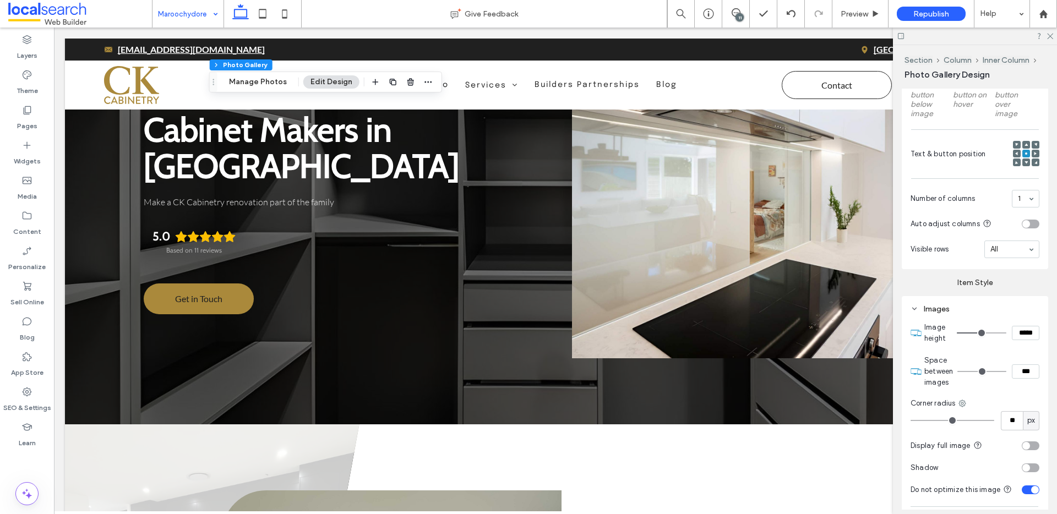
scroll to position [453, 0]
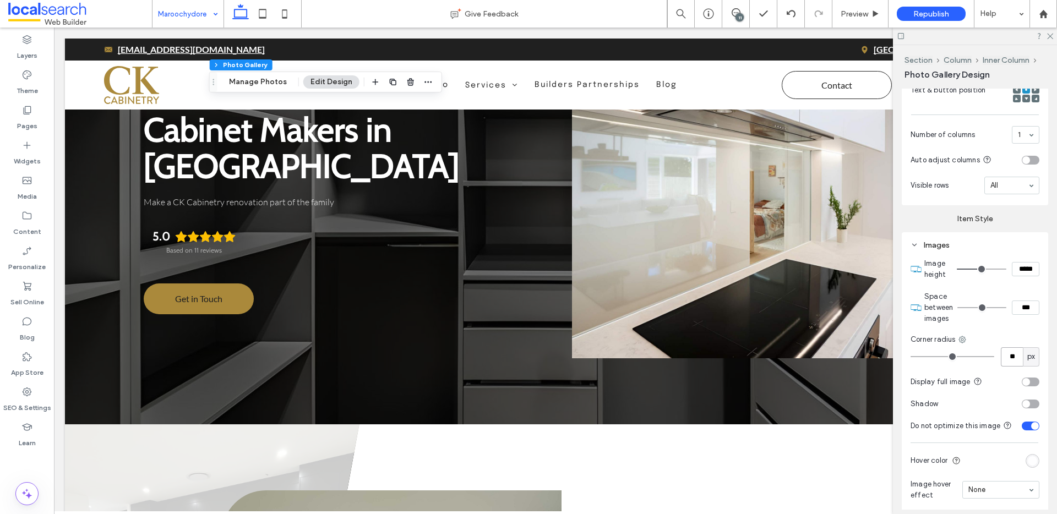
click at [1008, 357] on input "**" at bounding box center [1012, 356] width 22 height 19
type input "*"
click at [964, 336] on icon at bounding box center [962, 339] width 9 height 9
click at [916, 446] on span "Bottom left" at bounding box center [909, 445] width 39 height 11
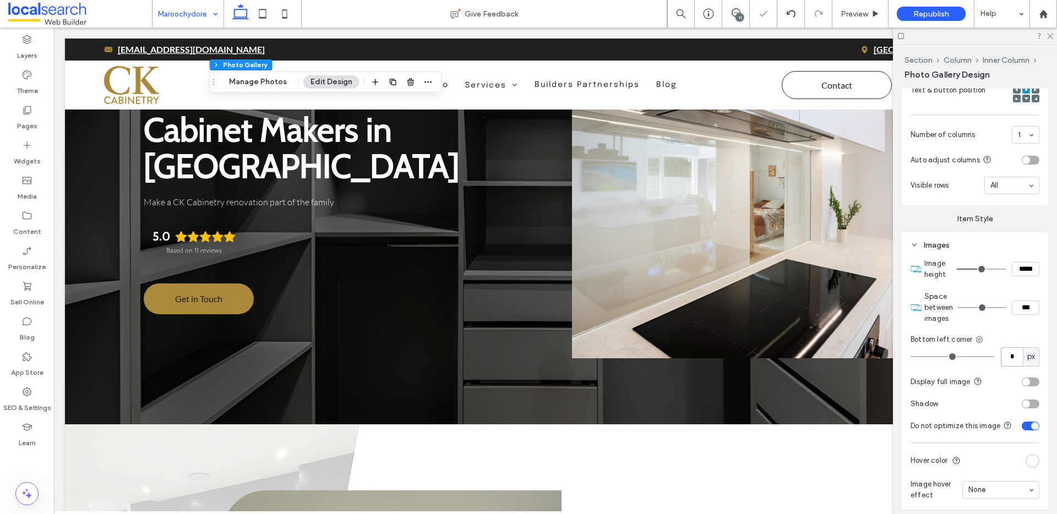
click at [1007, 355] on input "*" at bounding box center [1012, 356] width 22 height 19
type input "**"
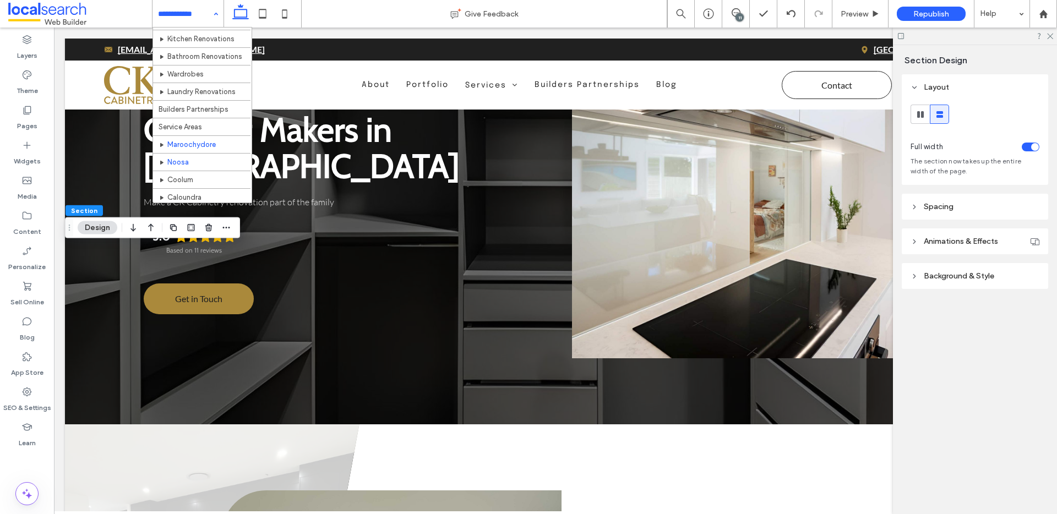
scroll to position [70, 0]
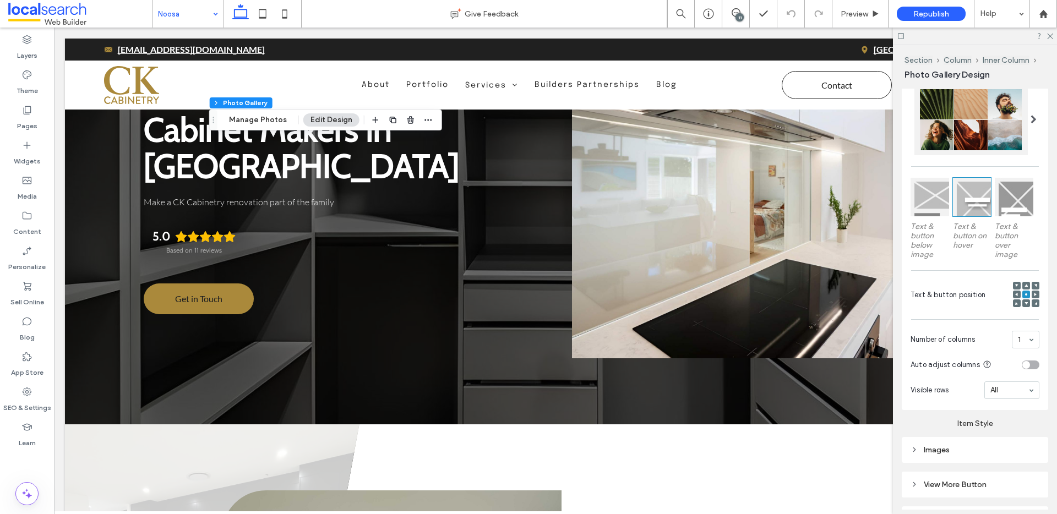
scroll to position [313, 0]
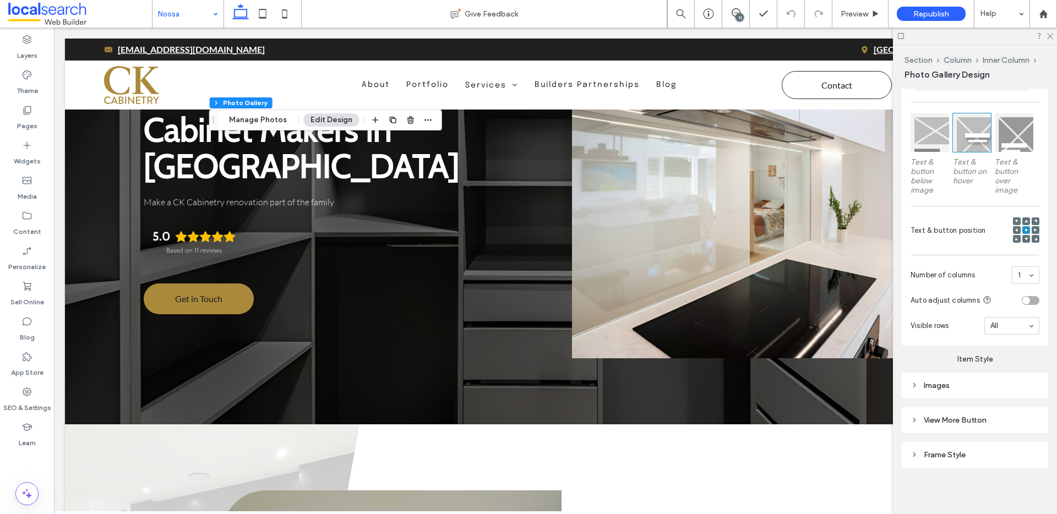
click at [913, 387] on icon at bounding box center [915, 386] width 8 height 8
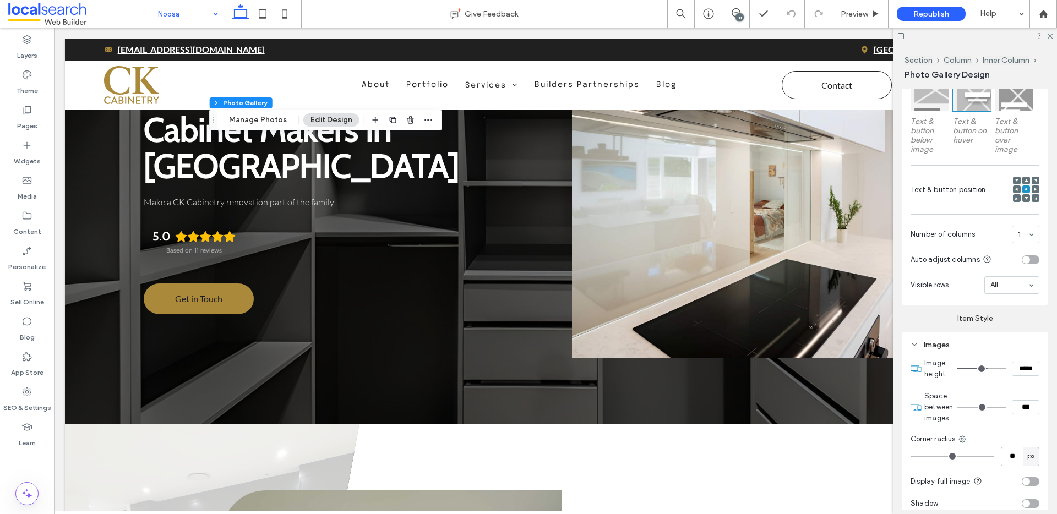
scroll to position [451, 0]
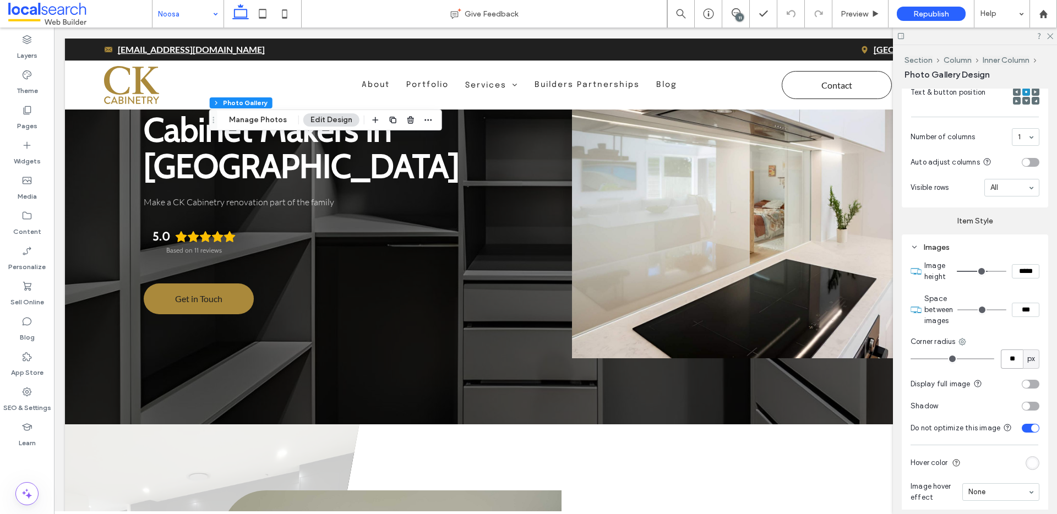
click at [1010, 363] on input "**" at bounding box center [1012, 359] width 22 height 19
type input "*"
click at [959, 340] on use at bounding box center [962, 341] width 7 height 7
click at [929, 443] on div "Bottom left" at bounding box center [917, 447] width 98 height 21
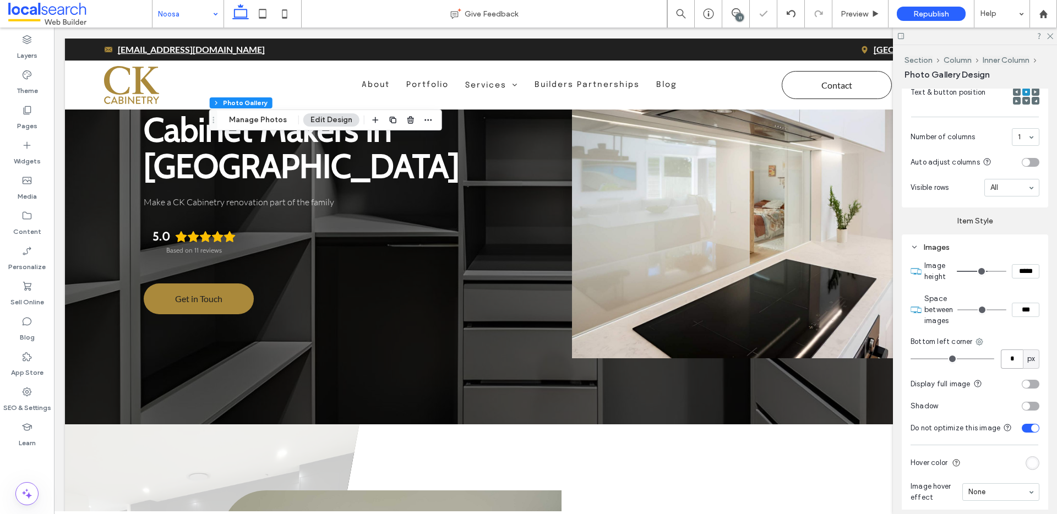
click at [1005, 361] on input "*" at bounding box center [1012, 359] width 22 height 19
type input "**"
click at [1003, 322] on section "Space between images ***" at bounding box center [981, 310] width 115 height 44
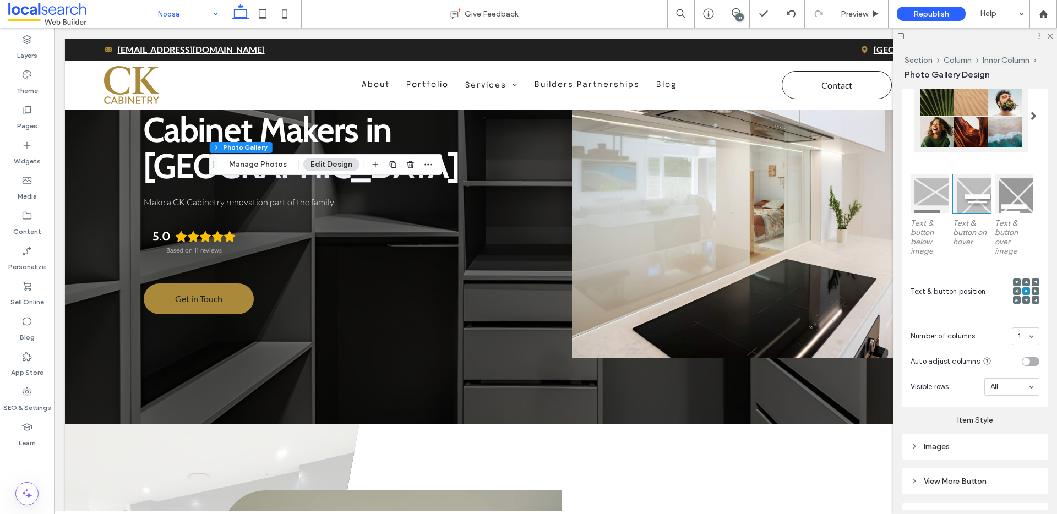
scroll to position [313, 0]
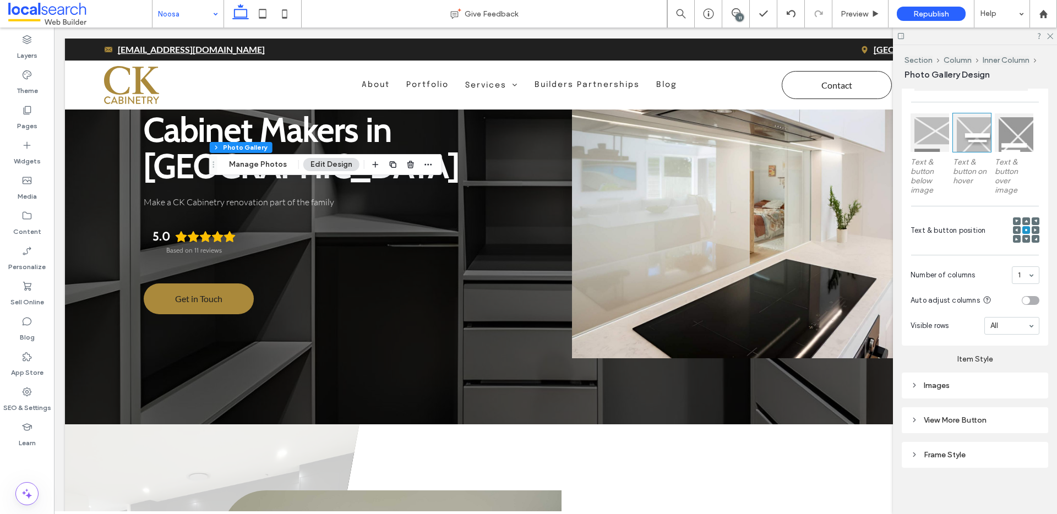
click at [915, 384] on use at bounding box center [914, 386] width 2 height 4
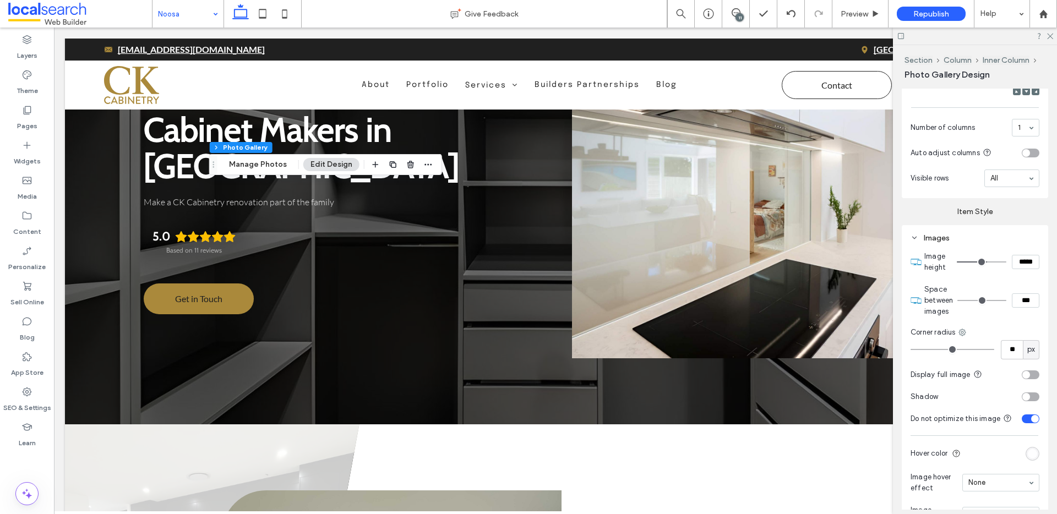
scroll to position [469, 0]
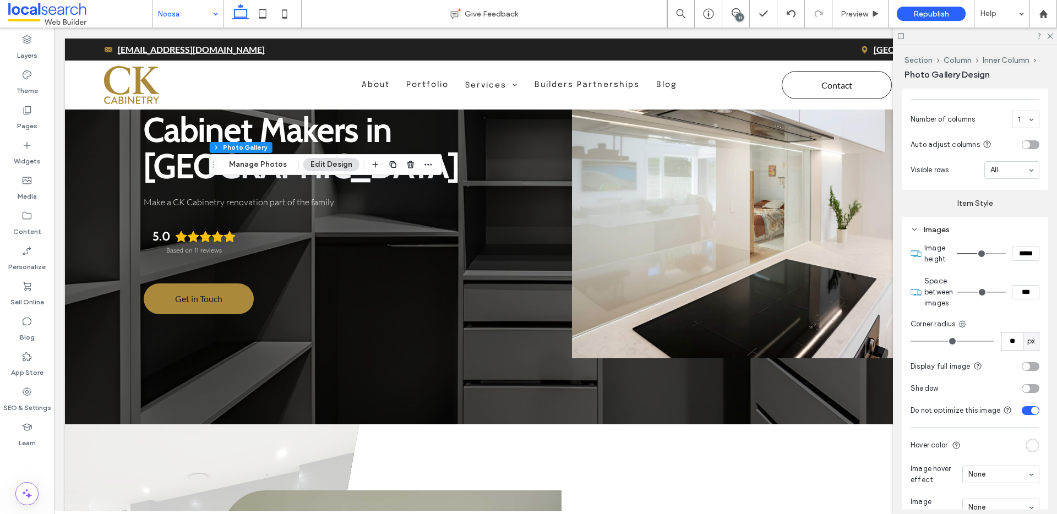
click at [1001, 340] on input "**" at bounding box center [1012, 341] width 22 height 19
type input "*"
click at [964, 320] on icon at bounding box center [962, 324] width 9 height 9
click at [911, 426] on span "Bottom left" at bounding box center [909, 430] width 39 height 11
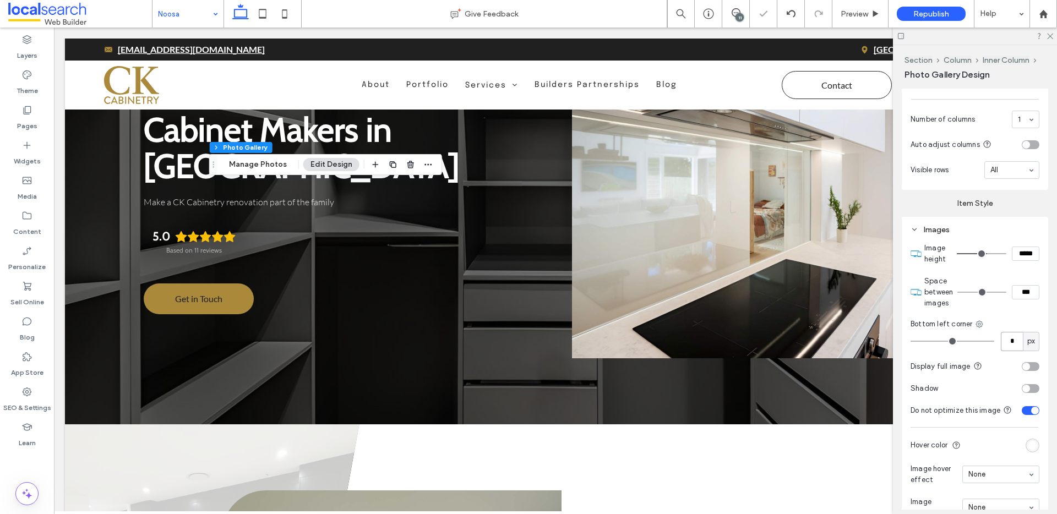
click at [1015, 338] on input "*" at bounding box center [1012, 341] width 22 height 19
type input "**"
click at [1012, 328] on div "Bottom left corner" at bounding box center [975, 324] width 129 height 11
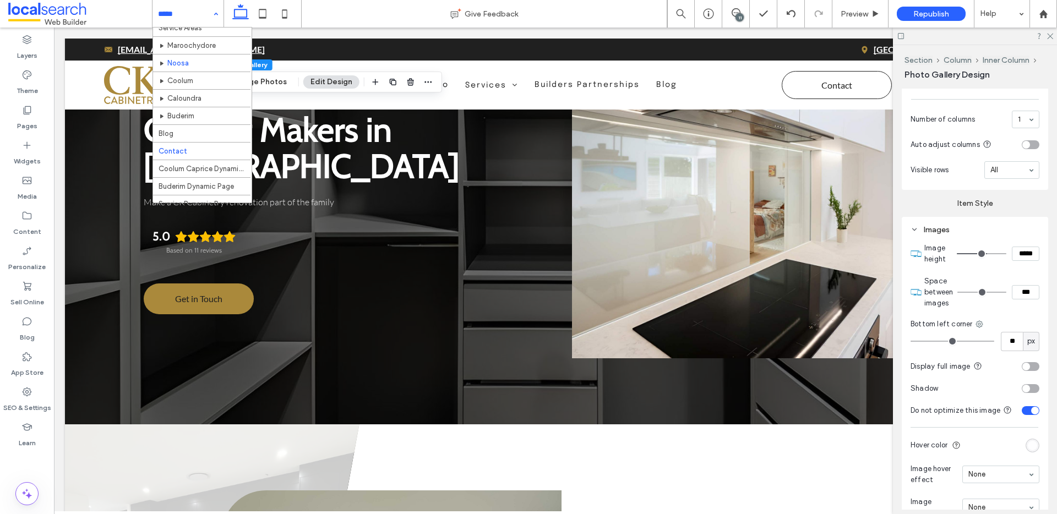
scroll to position [175, 0]
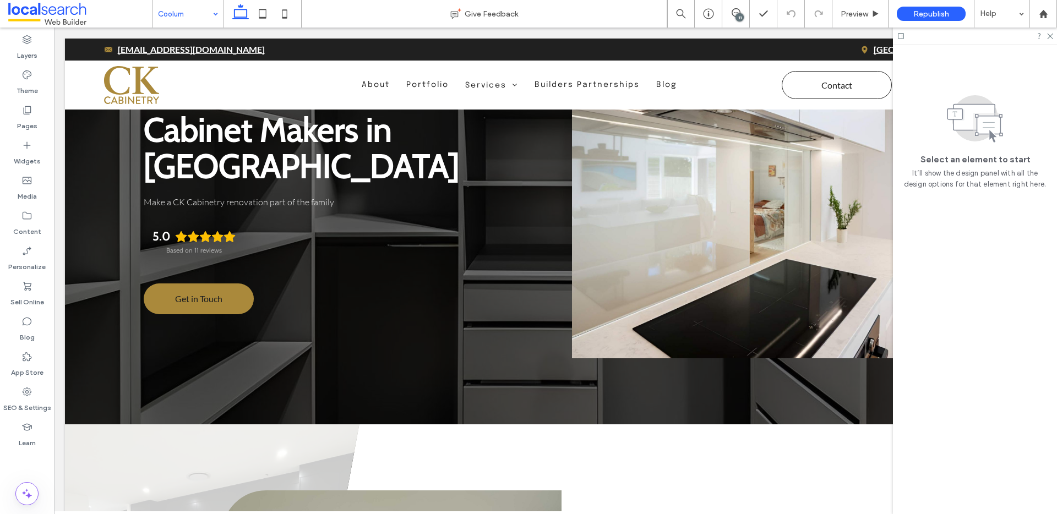
click at [179, 6] on input at bounding box center [185, 14] width 55 height 28
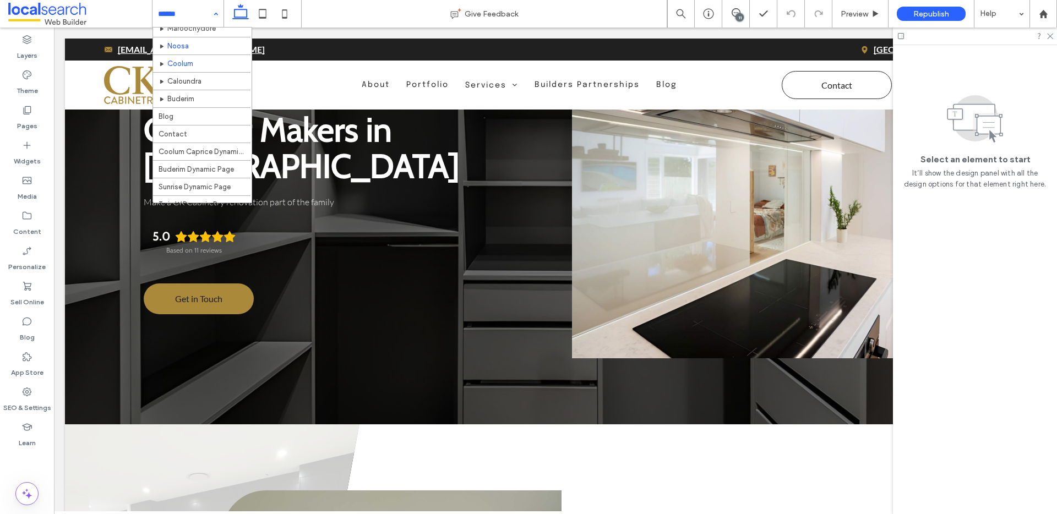
scroll to position [119, 0]
click at [181, 18] on input at bounding box center [185, 14] width 55 height 28
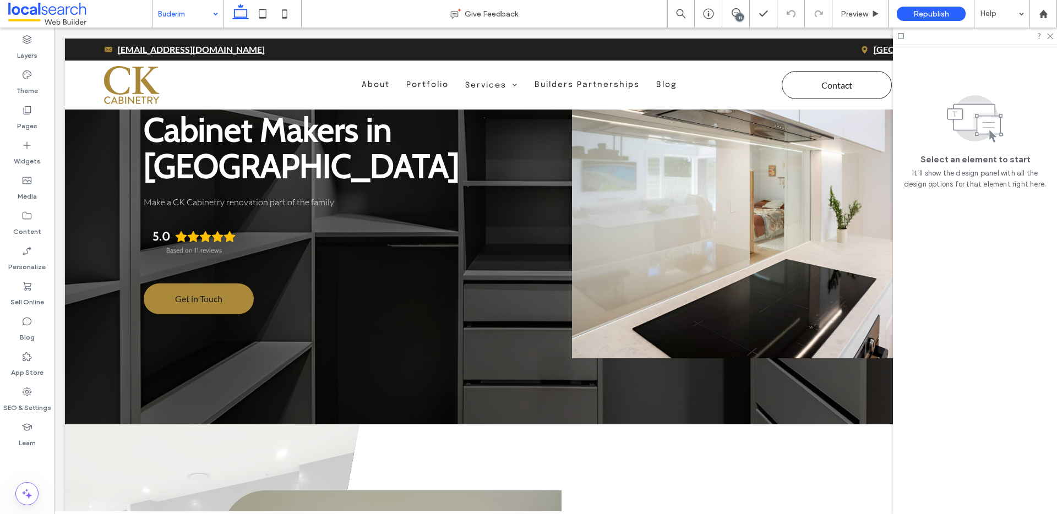
click at [197, 18] on input at bounding box center [185, 14] width 55 height 28
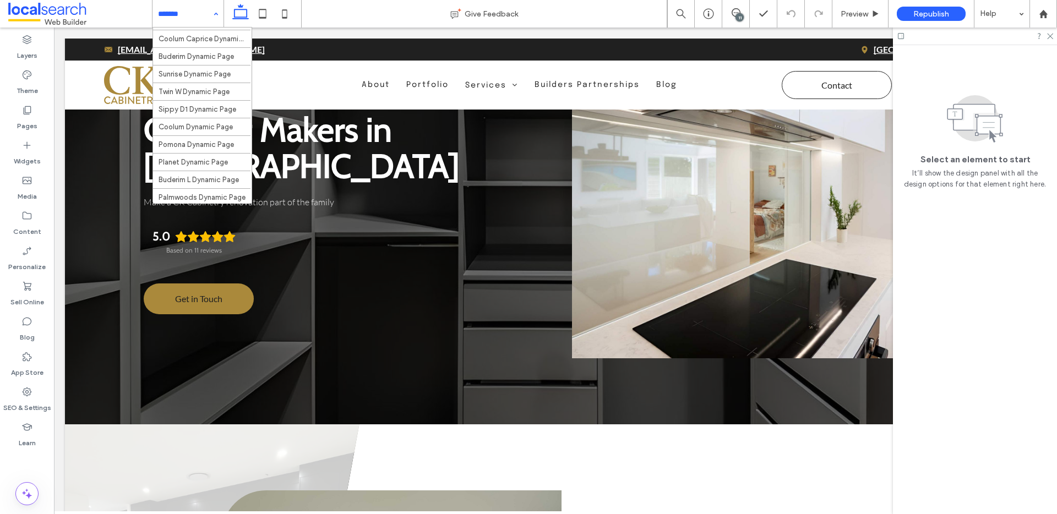
scroll to position [199, 0]
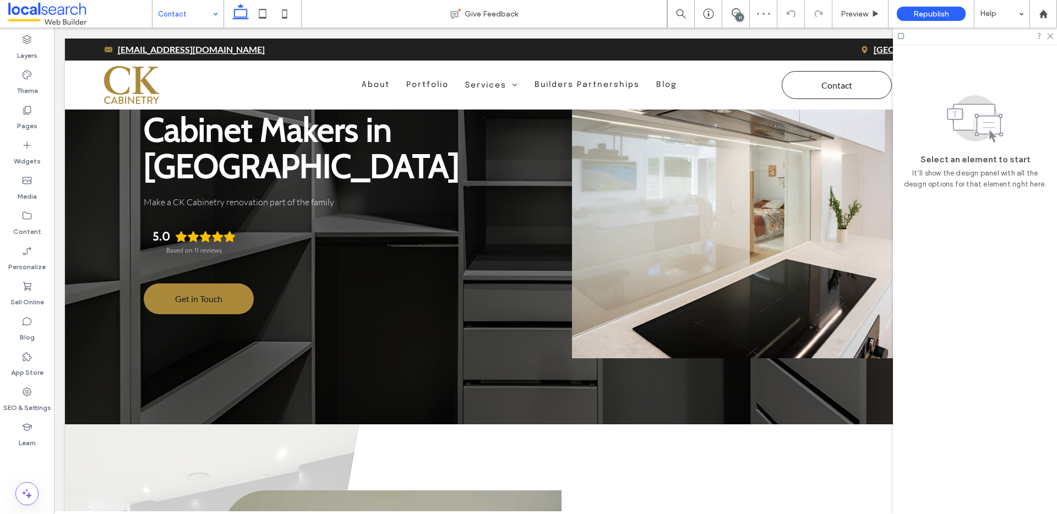
click at [189, 8] on input at bounding box center [185, 14] width 55 height 28
click at [181, 8] on input at bounding box center [185, 14] width 55 height 28
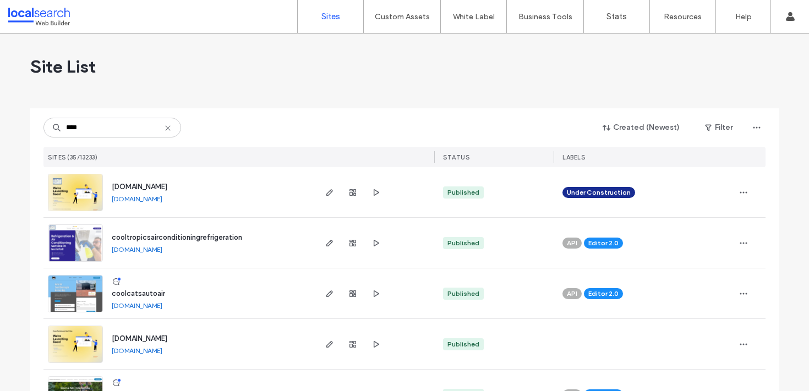
type input "****"
click at [96, 301] on img at bounding box center [75, 313] width 54 height 75
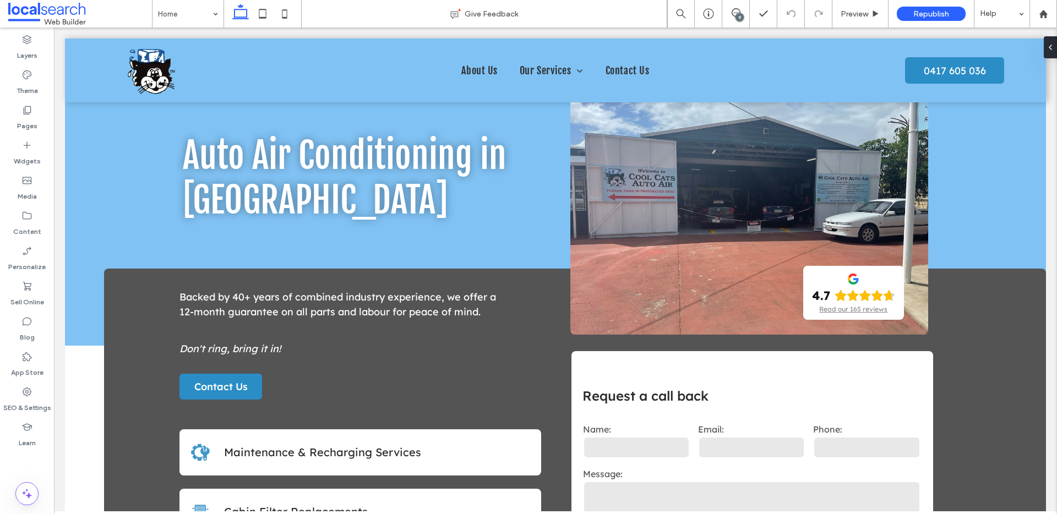
click at [739, 13] on div "9" at bounding box center [740, 17] width 8 height 8
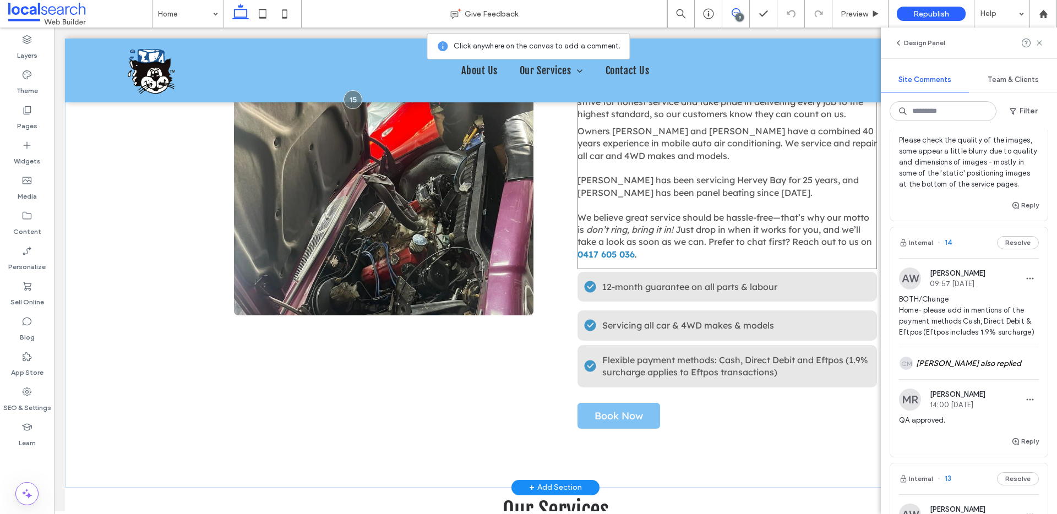
scroll to position [679, 0]
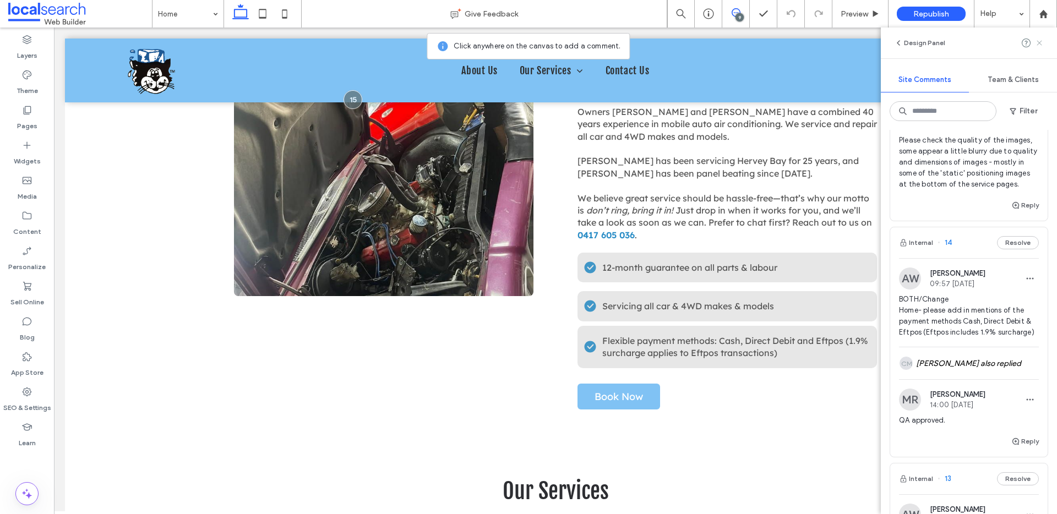
click at [1042, 44] on icon at bounding box center [1039, 43] width 9 height 9
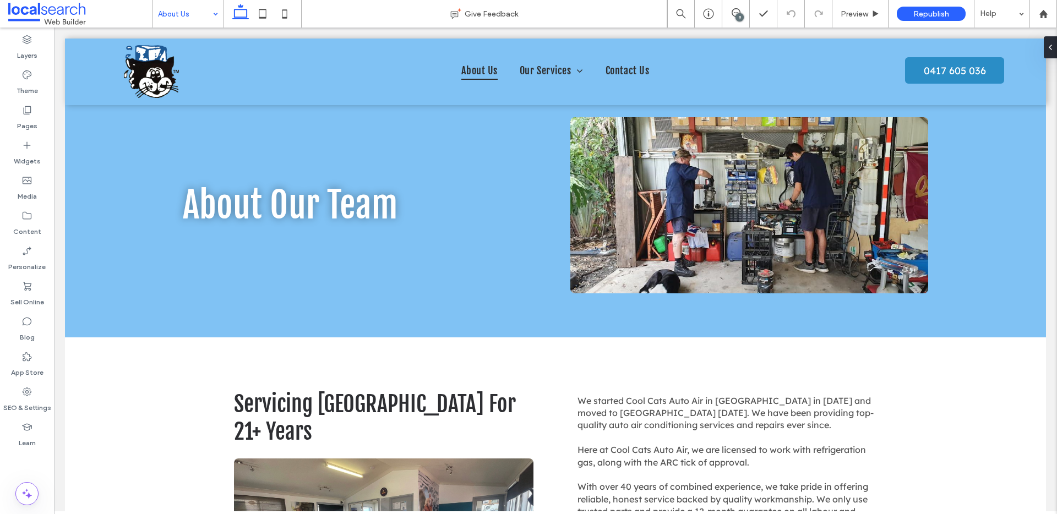
click at [160, 9] on input at bounding box center [185, 14] width 55 height 28
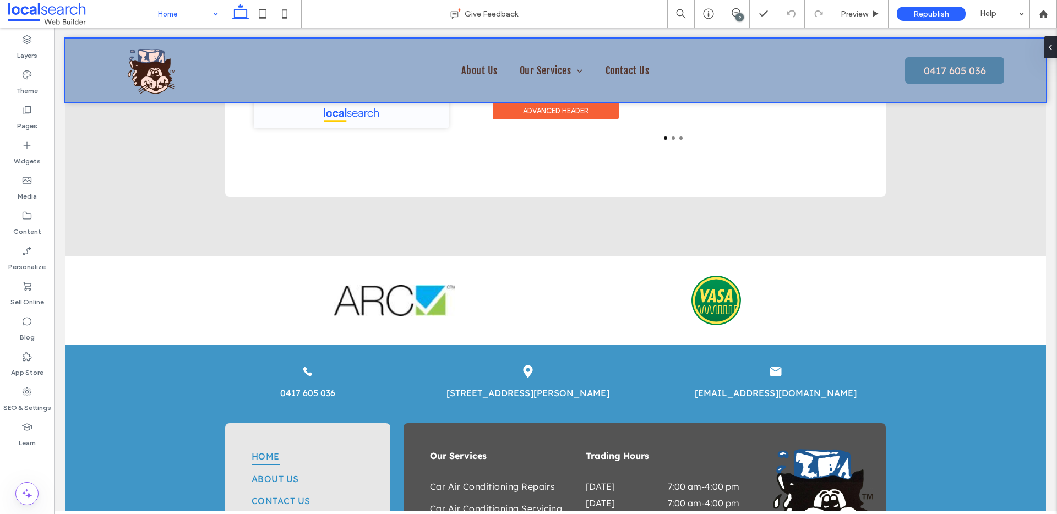
scroll to position [2248, 0]
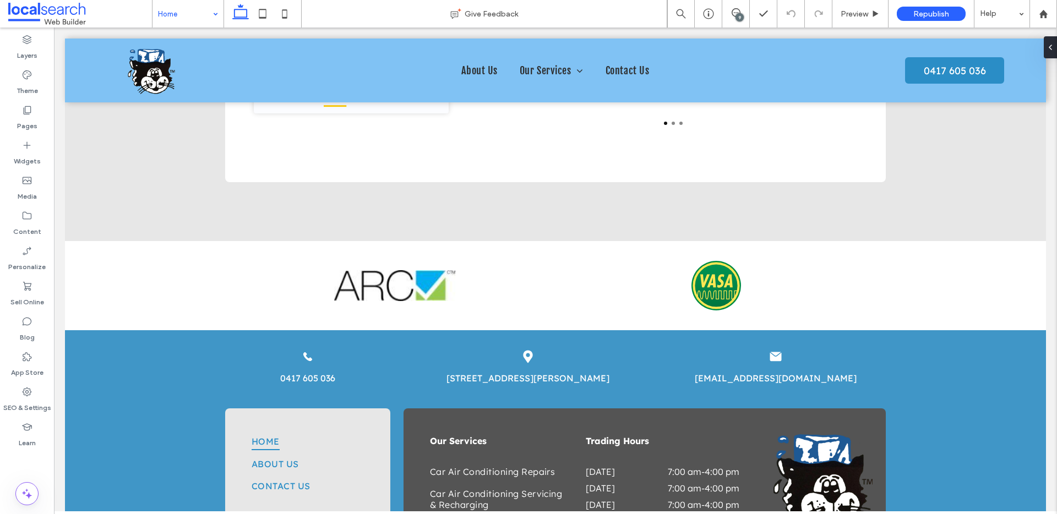
click at [188, 9] on input at bounding box center [185, 14] width 55 height 28
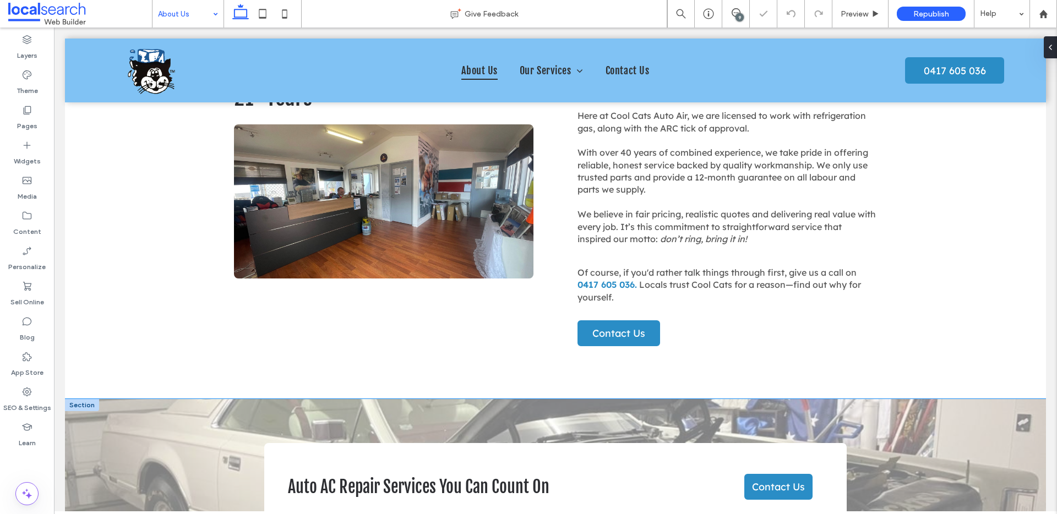
scroll to position [277, 0]
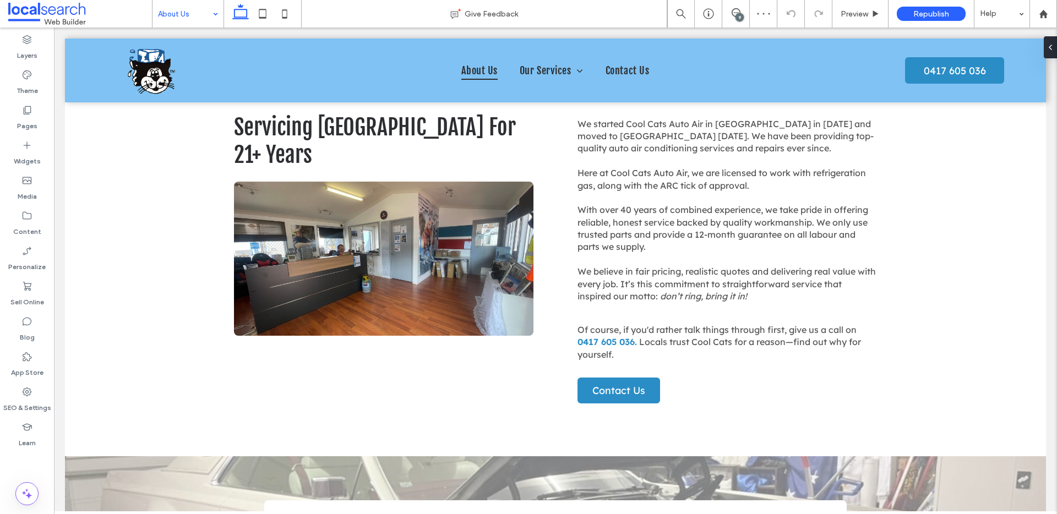
click at [208, 16] on div "About Us" at bounding box center [188, 14] width 71 height 28
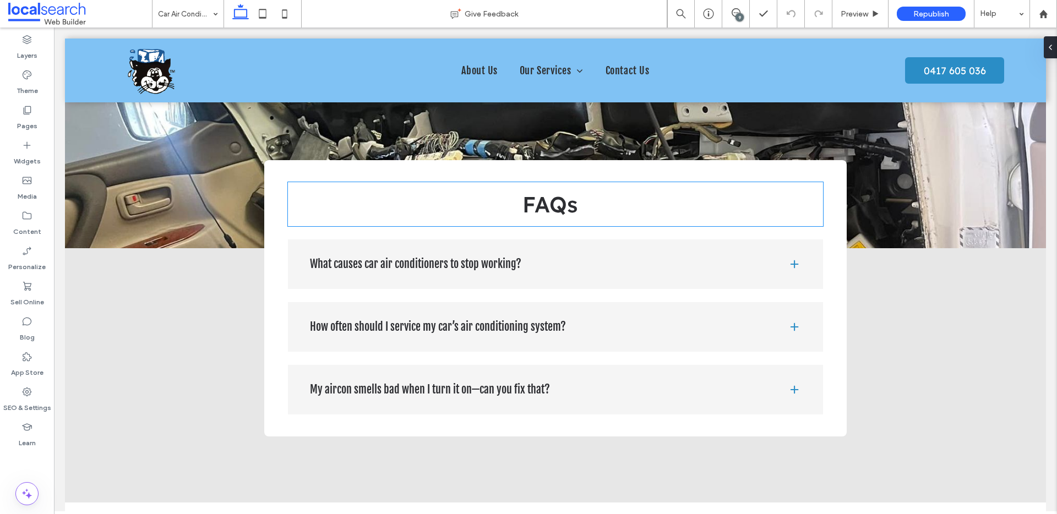
scroll to position [1199, 0]
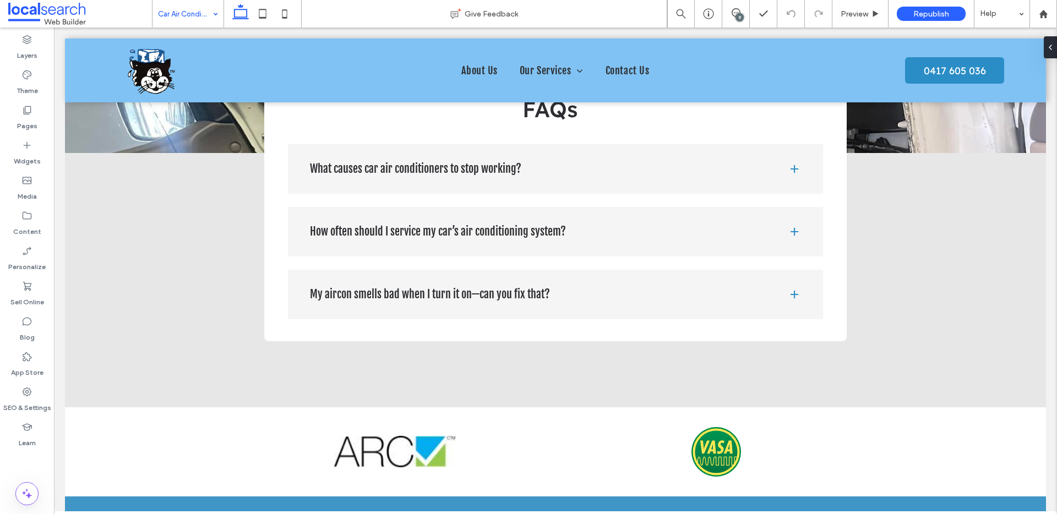
click at [172, 14] on input at bounding box center [185, 14] width 55 height 28
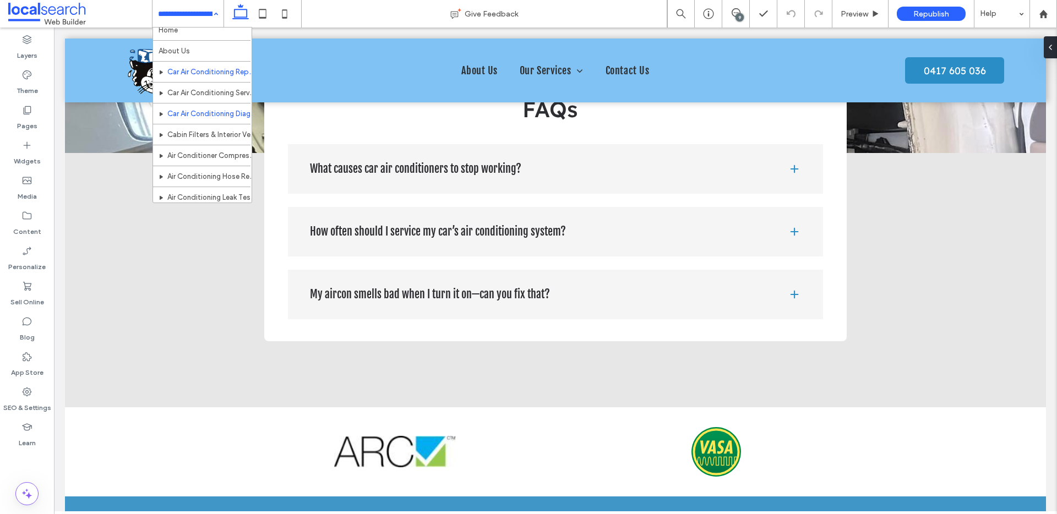
scroll to position [18, 0]
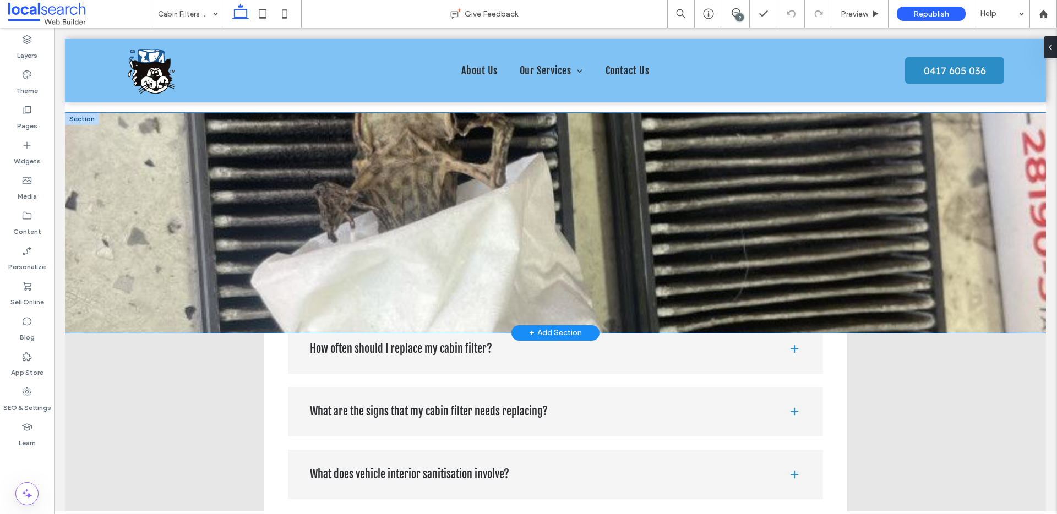
scroll to position [1070, 0]
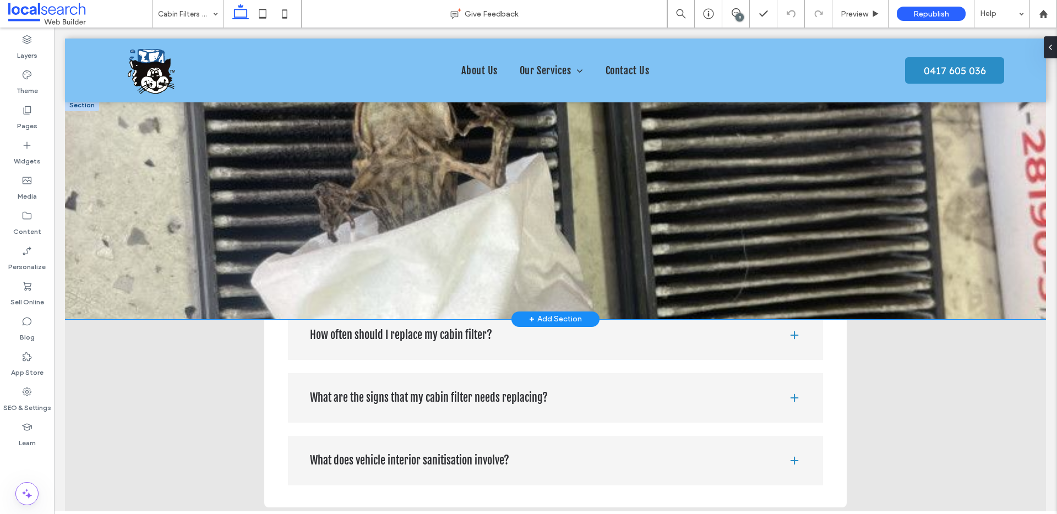
click at [155, 193] on div at bounding box center [555, 209] width 981 height 220
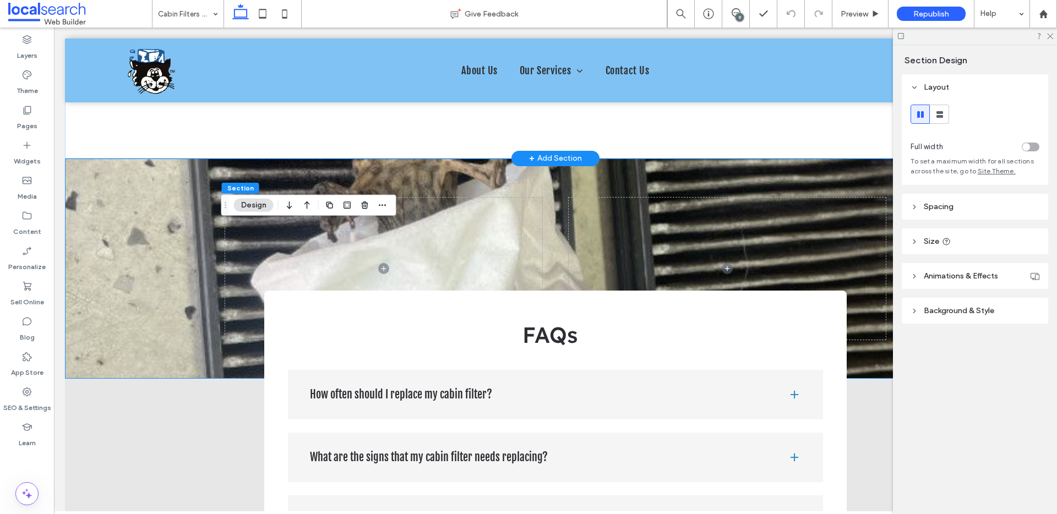
scroll to position [943, 0]
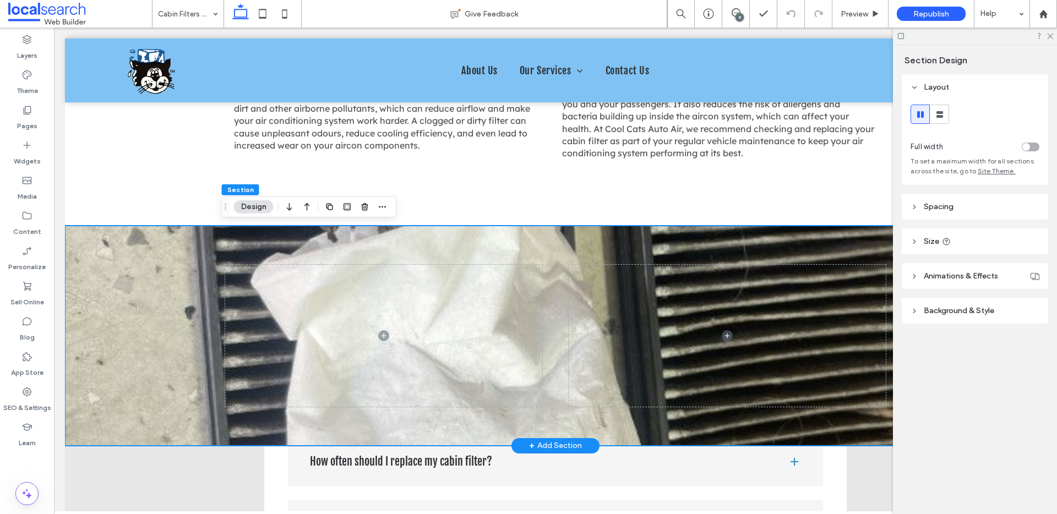
click at [161, 253] on div at bounding box center [555, 336] width 981 height 220
click at [168, 251] on div at bounding box center [555, 336] width 981 height 220
drag, startPoint x: 168, startPoint y: 251, endPoint x: 176, endPoint y: 252, distance: 7.7
click at [168, 251] on div at bounding box center [555, 336] width 981 height 220
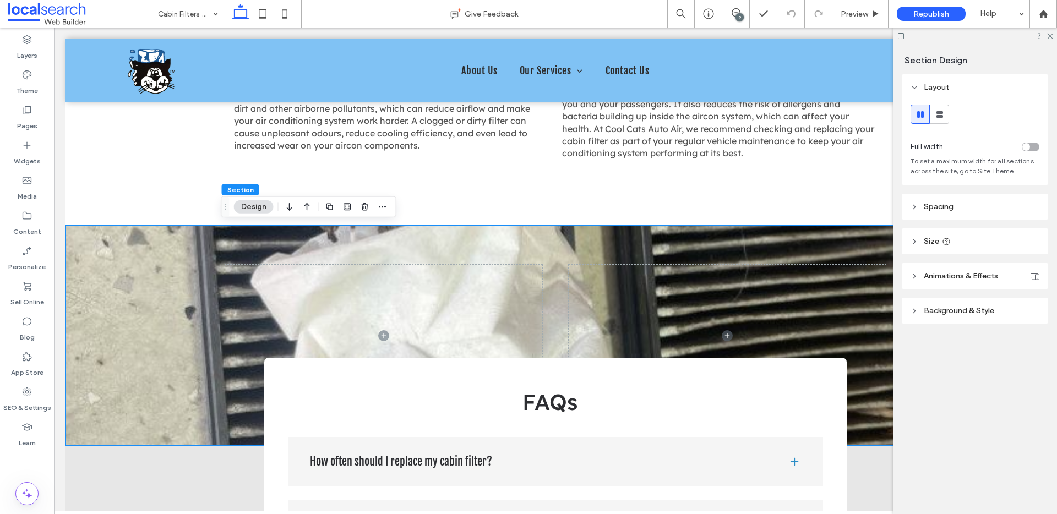
click at [259, 208] on button "Design" at bounding box center [254, 206] width 40 height 13
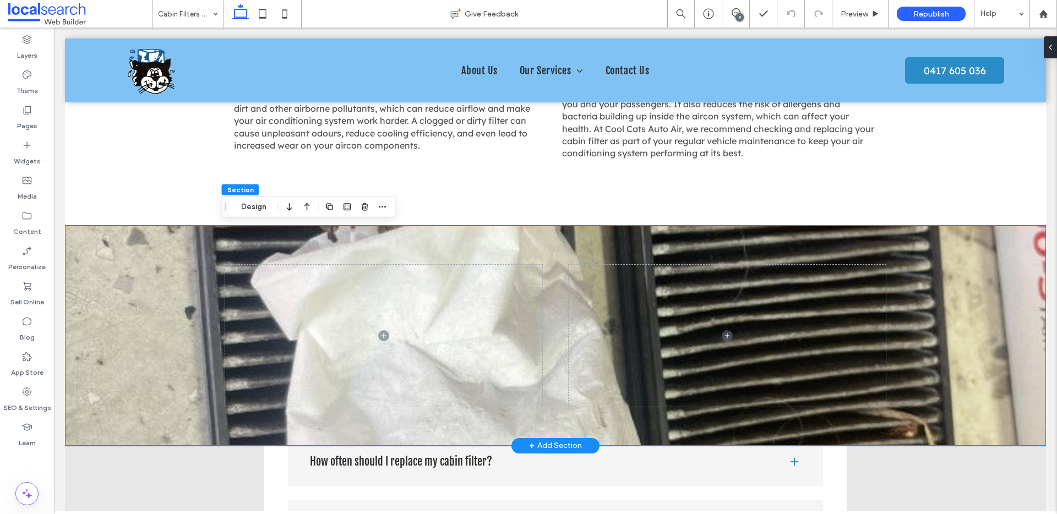
drag, startPoint x: 173, startPoint y: 274, endPoint x: 226, endPoint y: 257, distance: 55.0
click at [174, 274] on div at bounding box center [555, 336] width 981 height 220
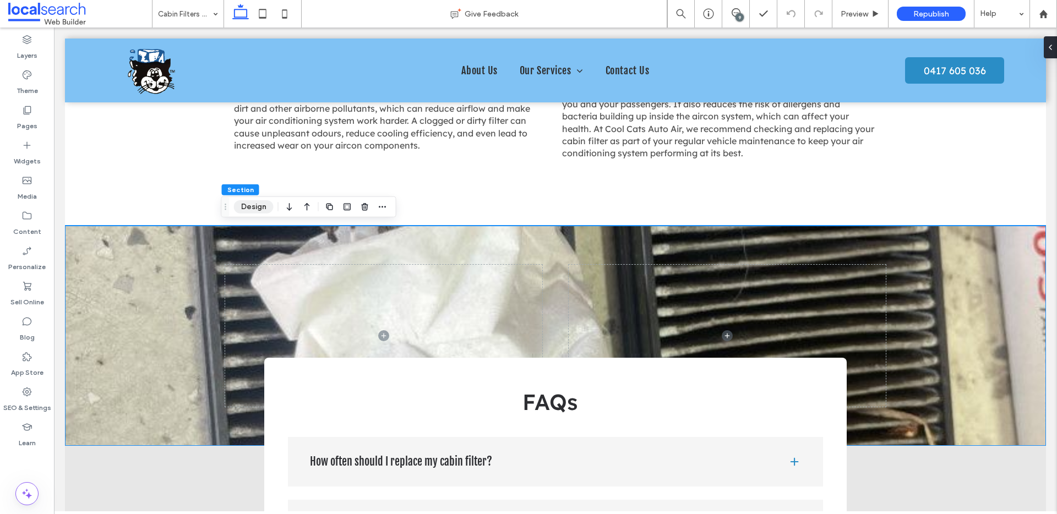
click at [263, 205] on button "Design" at bounding box center [254, 206] width 40 height 13
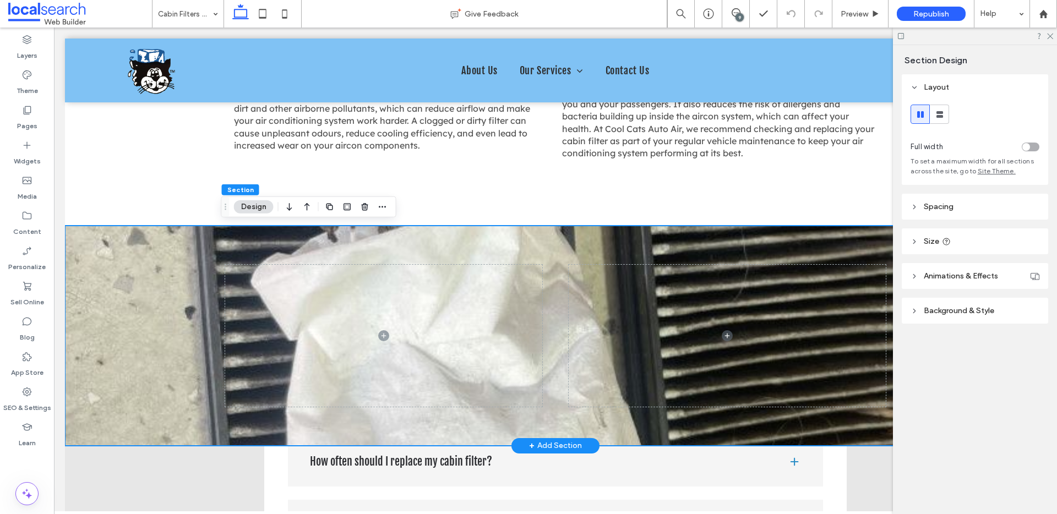
click at [150, 284] on div at bounding box center [555, 336] width 981 height 220
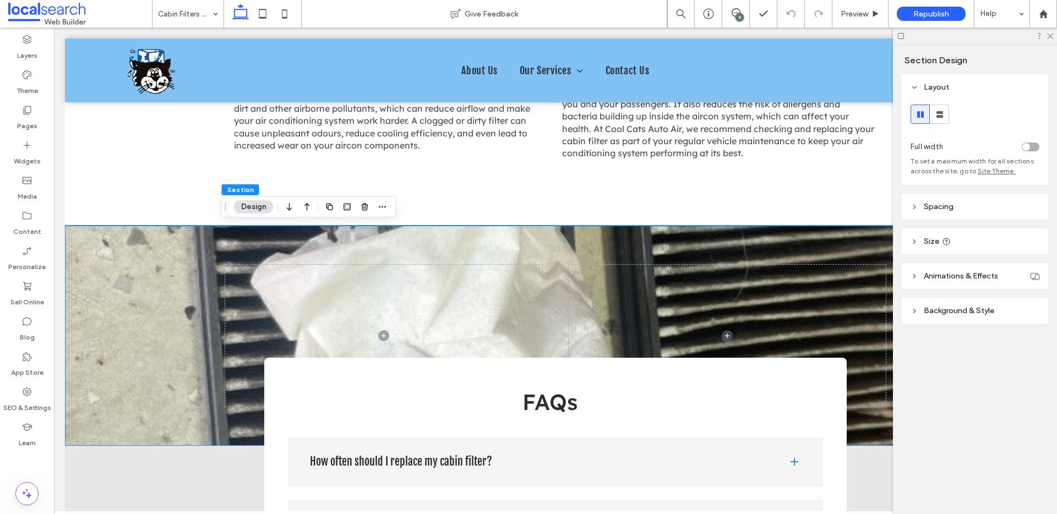
click at [257, 205] on button "Design" at bounding box center [254, 206] width 40 height 13
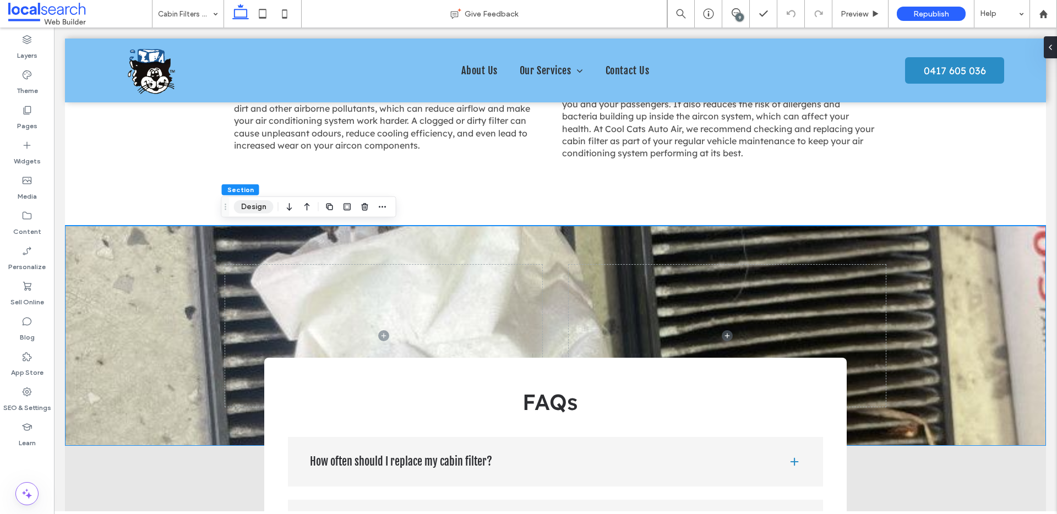
click at [257, 205] on button "Design" at bounding box center [254, 206] width 40 height 13
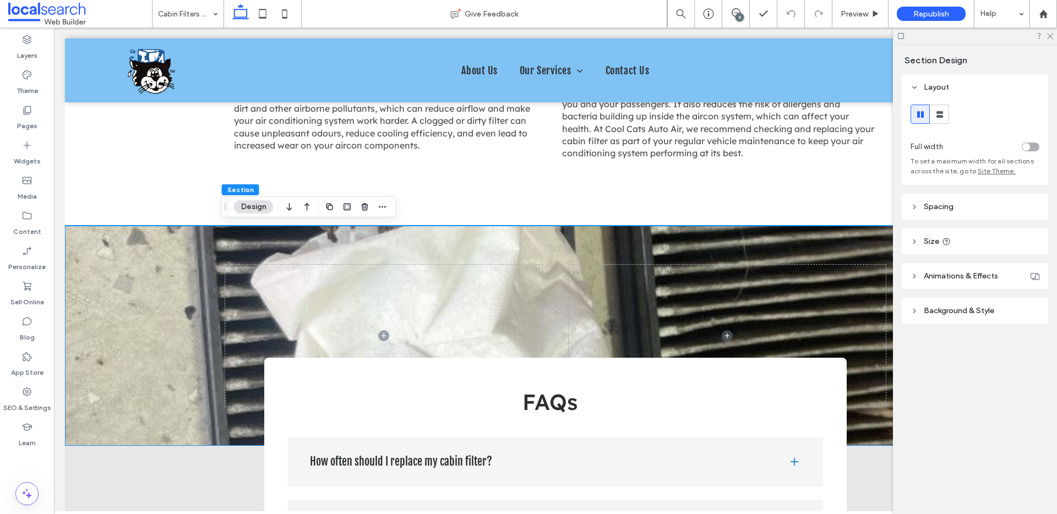
click at [927, 313] on span "Background & Style" at bounding box center [959, 310] width 70 height 9
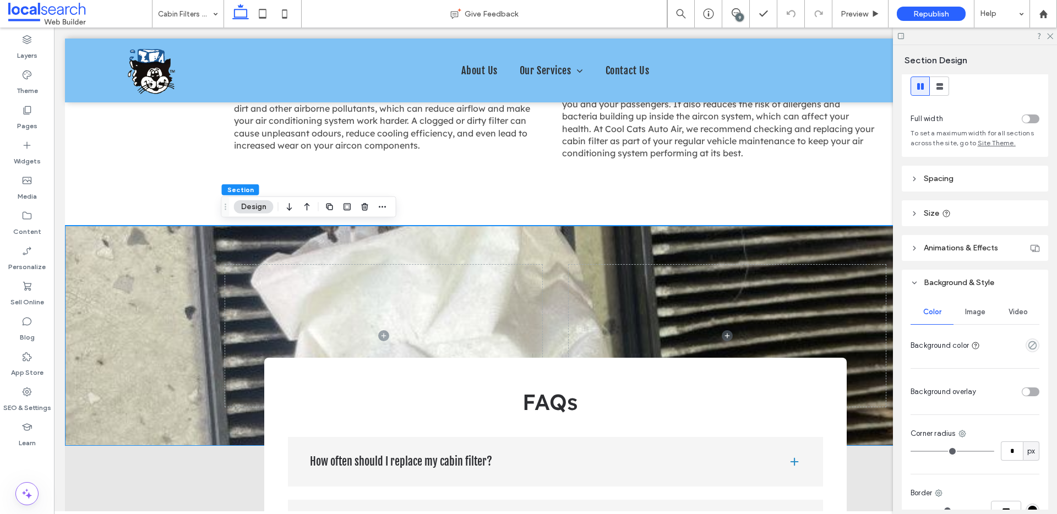
click at [971, 309] on span "Image" at bounding box center [975, 312] width 20 height 9
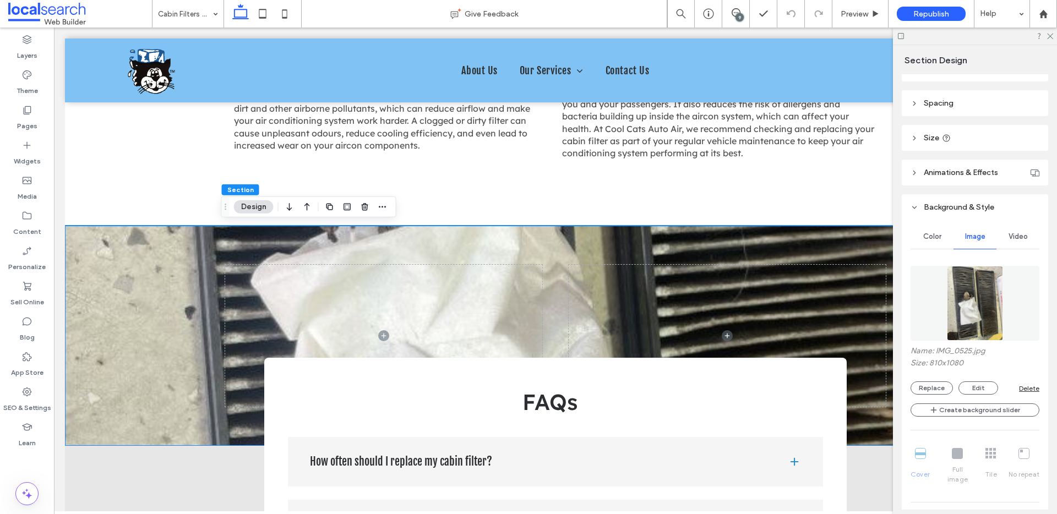
scroll to position [160, 0]
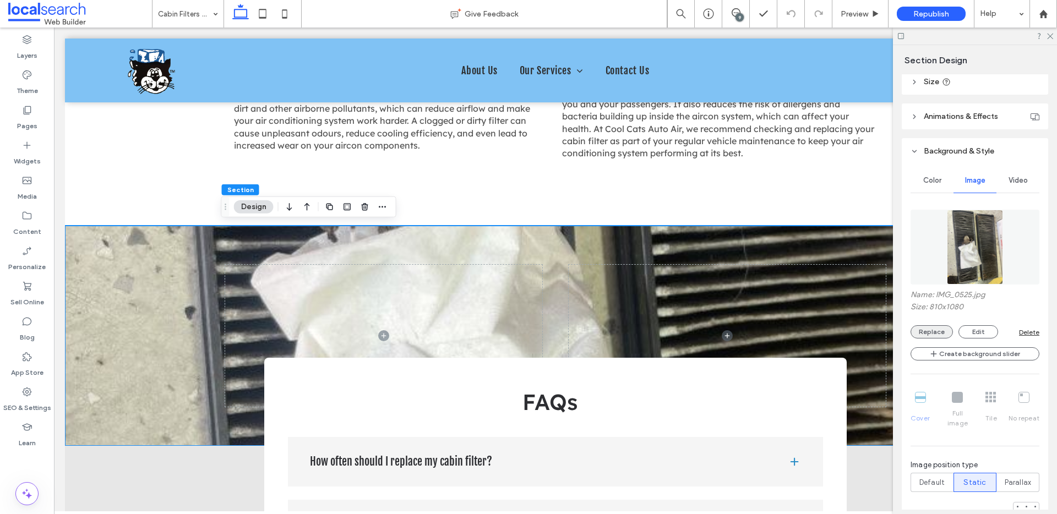
click at [945, 328] on button "Replace" at bounding box center [932, 331] width 42 height 13
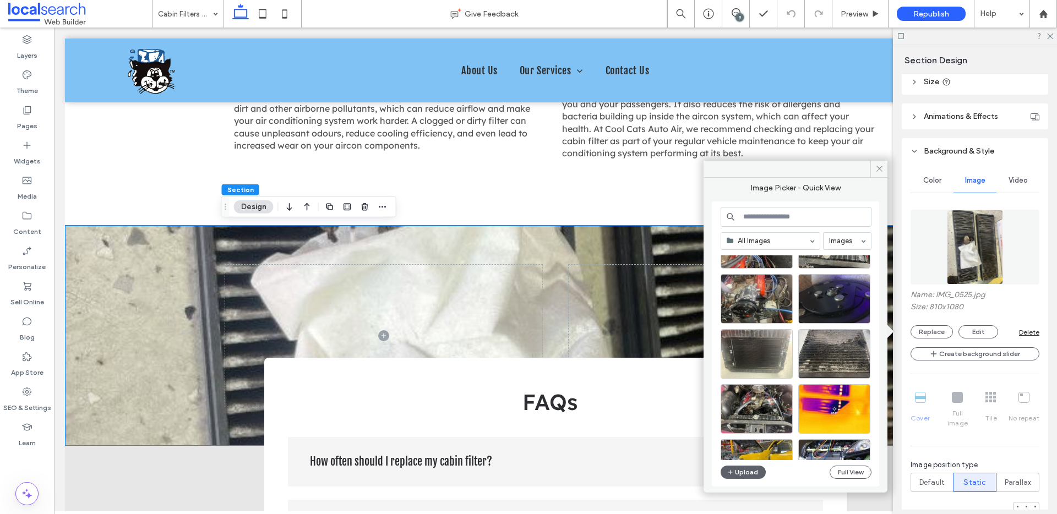
scroll to position [1273, 0]
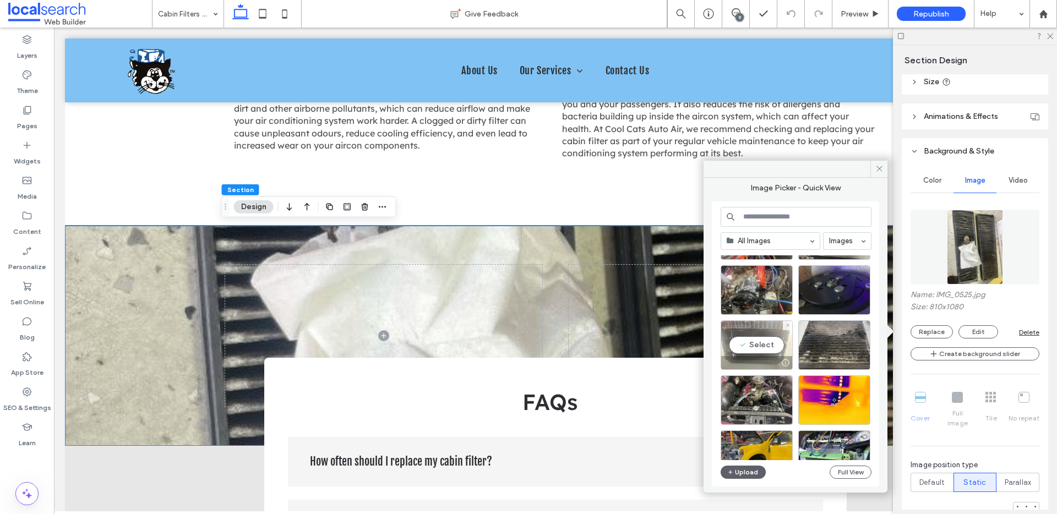
click at [766, 346] on div "Select" at bounding box center [757, 345] width 72 height 50
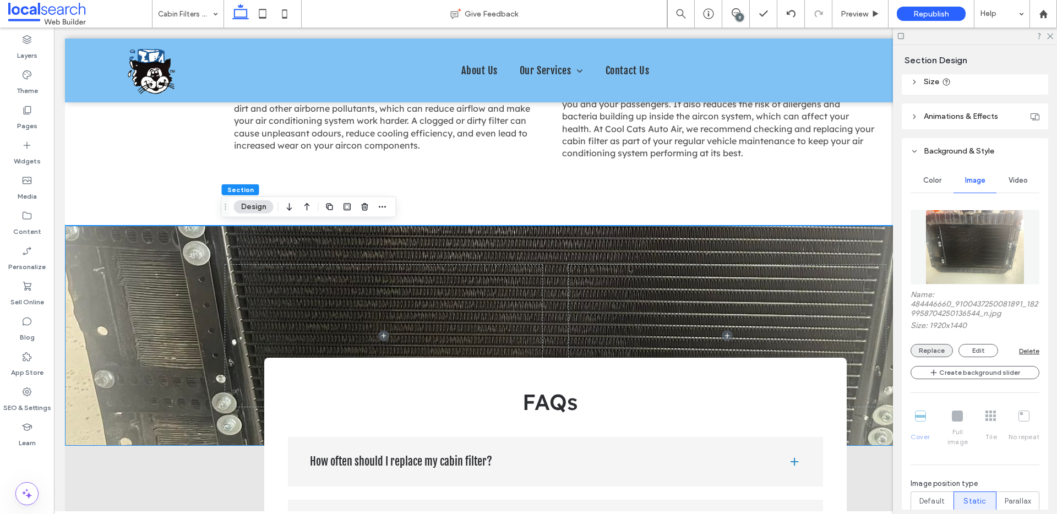
click at [947, 353] on button "Replace" at bounding box center [932, 350] width 42 height 13
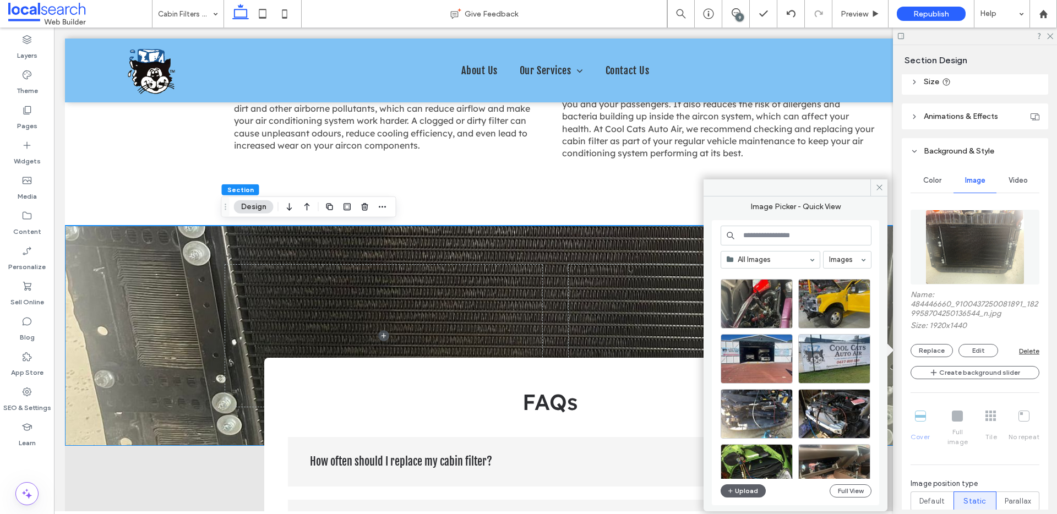
scroll to position [1001, 0]
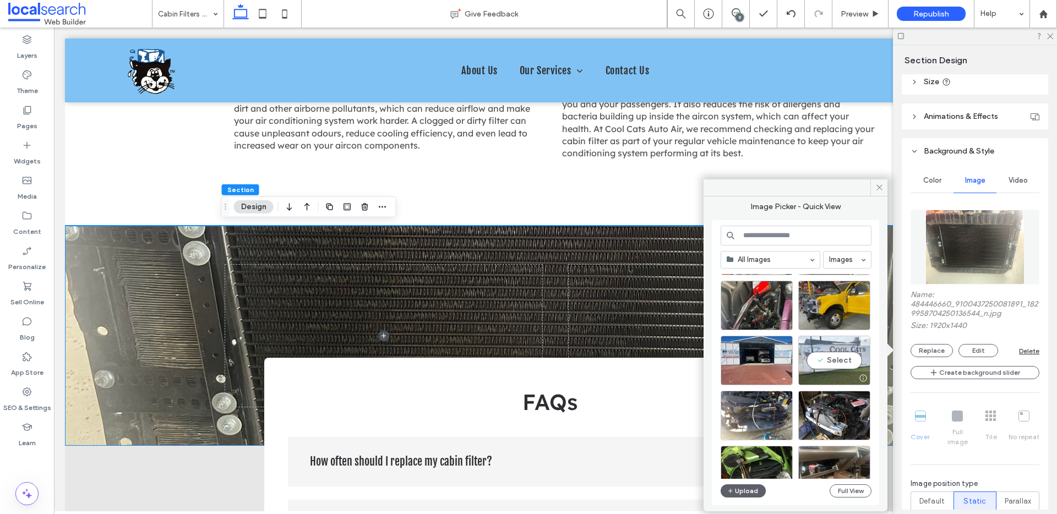
click at [846, 364] on div "Select" at bounding box center [834, 361] width 72 height 50
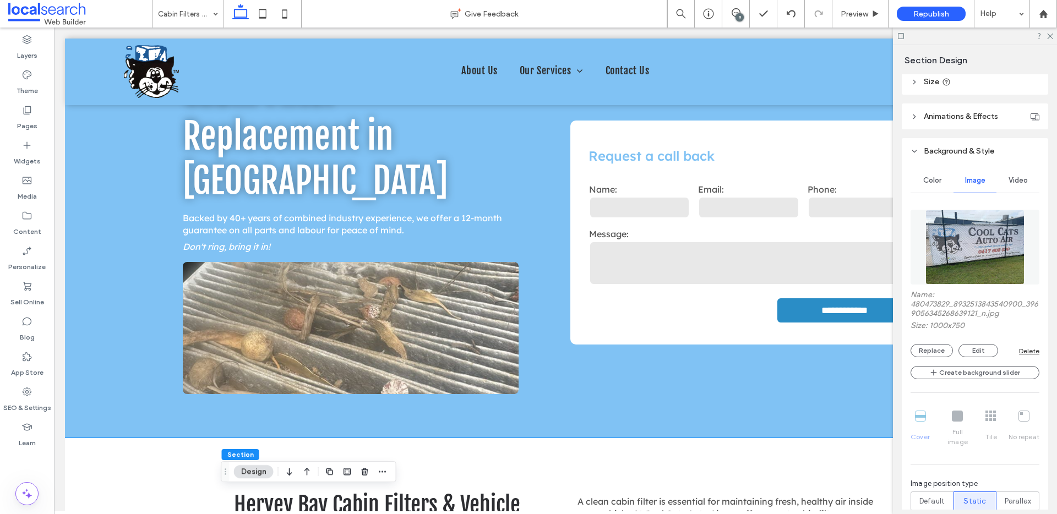
scroll to position [0, 0]
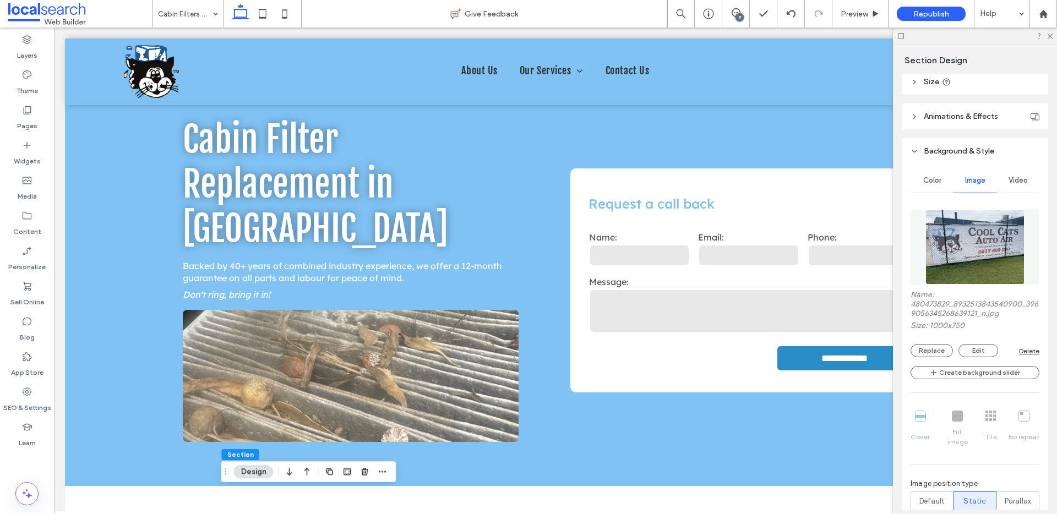
click at [1054, 37] on div at bounding box center [975, 36] width 164 height 17
click at [1049, 37] on icon at bounding box center [1049, 35] width 7 height 7
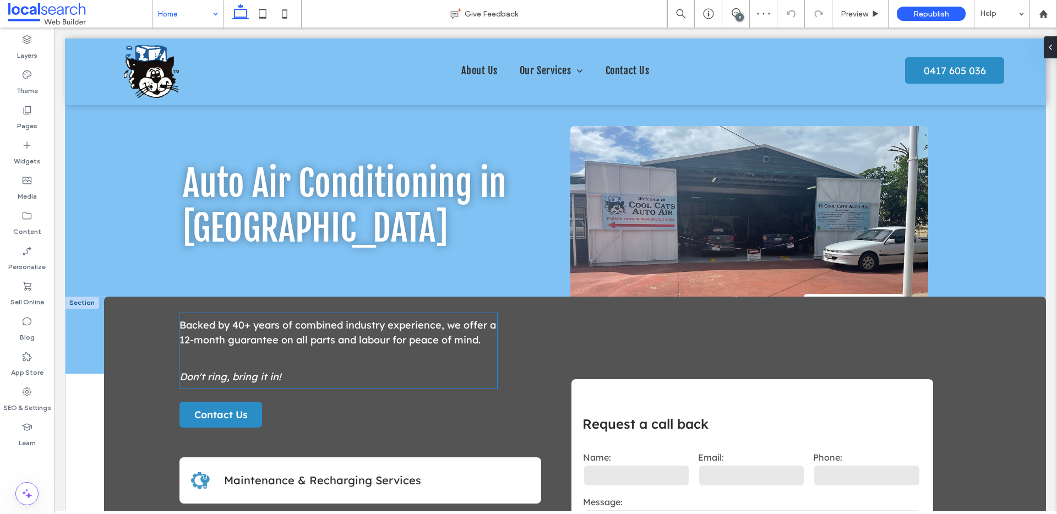
click at [223, 379] on span "Don't ring, bring it in!" at bounding box center [230, 377] width 101 height 13
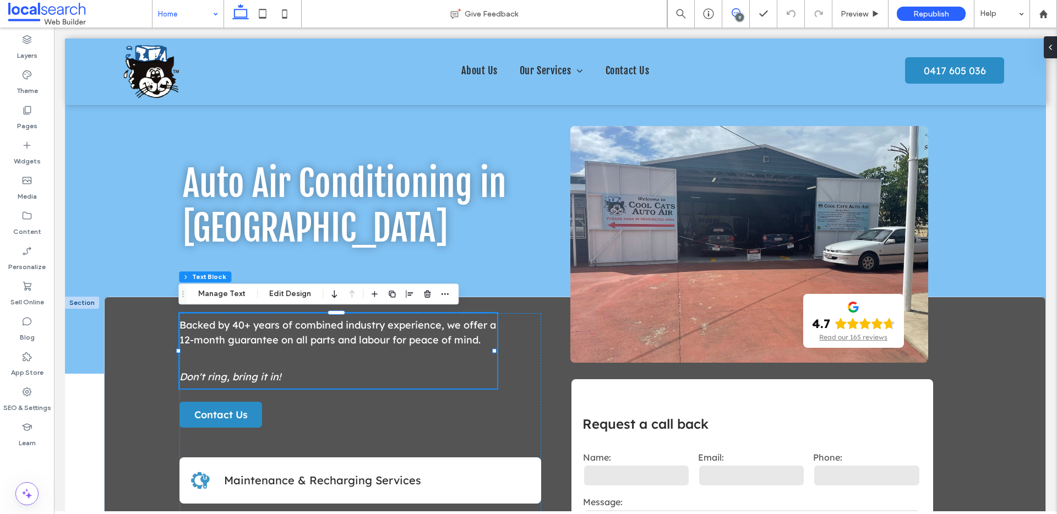
click at [732, 11] on icon at bounding box center [736, 12] width 9 height 9
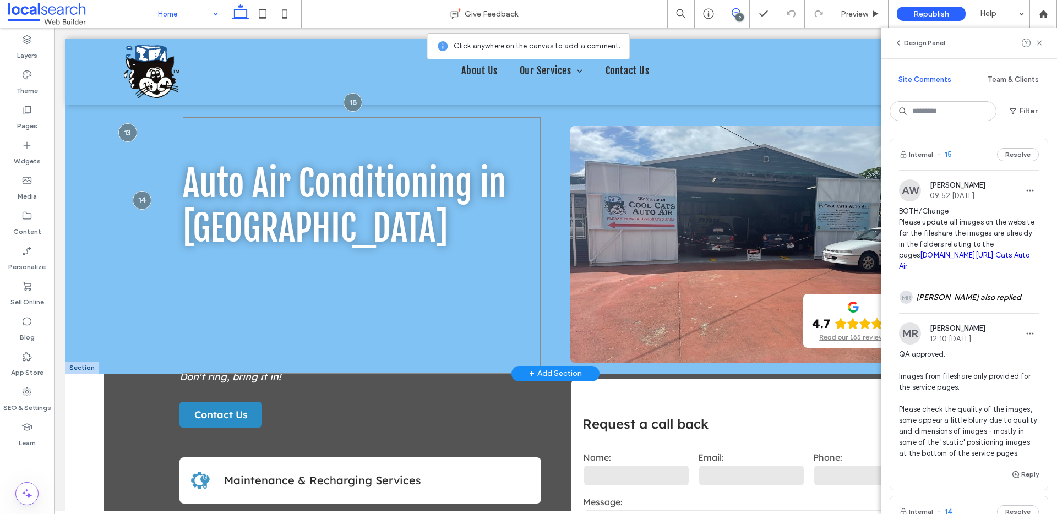
click at [325, 151] on div "Auto Air Conditioning in Hervey Bay" at bounding box center [362, 245] width 358 height 257
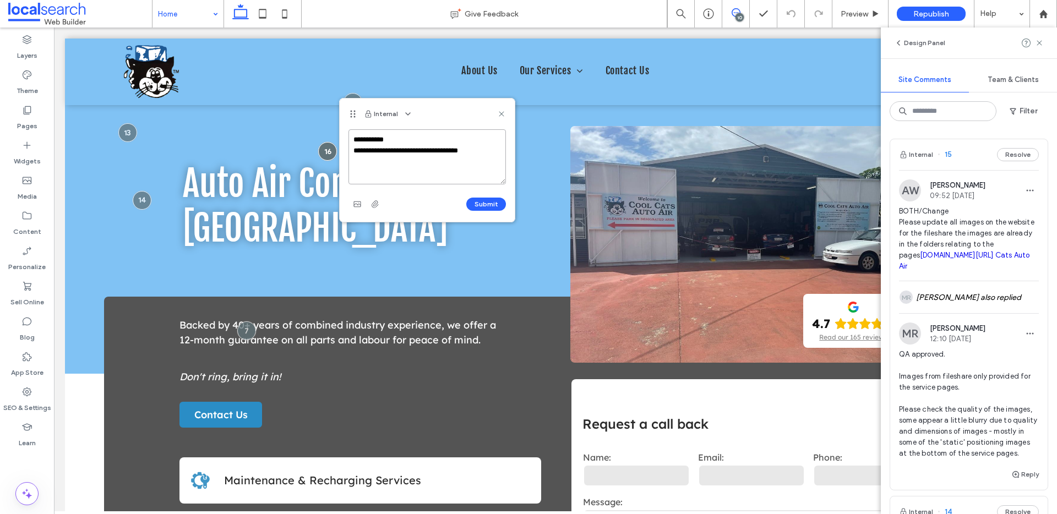
paste textarea "**********"
type textarea "**********"
click at [488, 203] on button "Submit" at bounding box center [486, 204] width 40 height 13
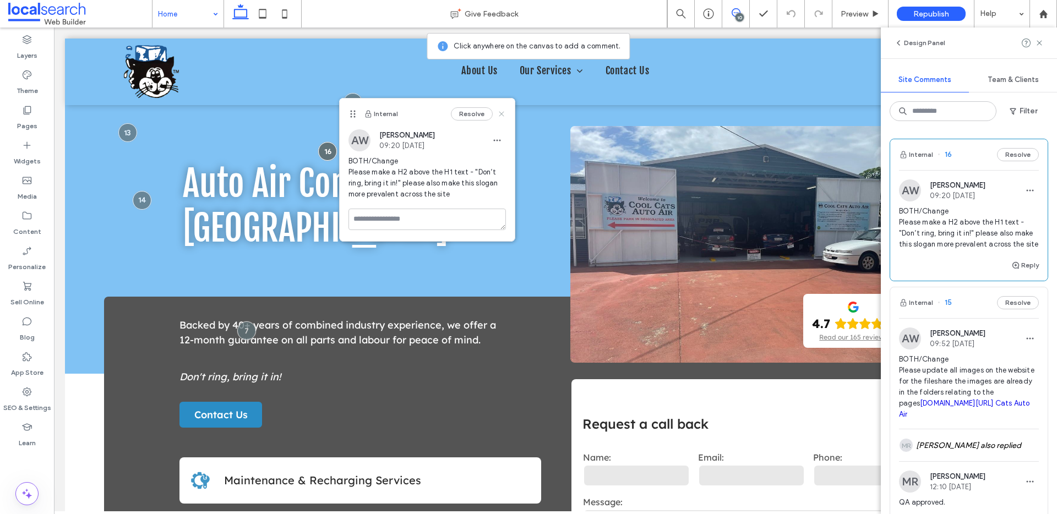
click at [499, 114] on icon at bounding box center [501, 114] width 9 height 9
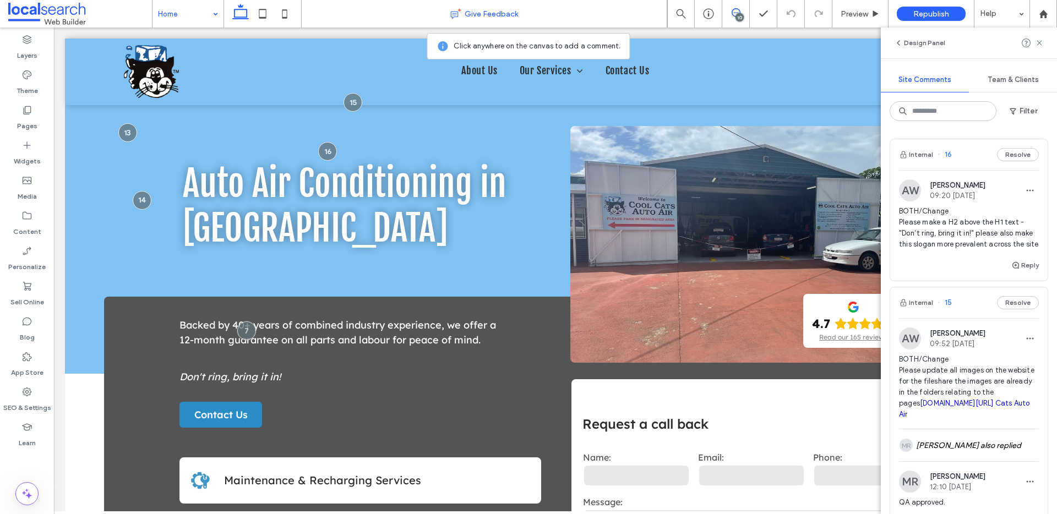
scroll to position [2, 0]
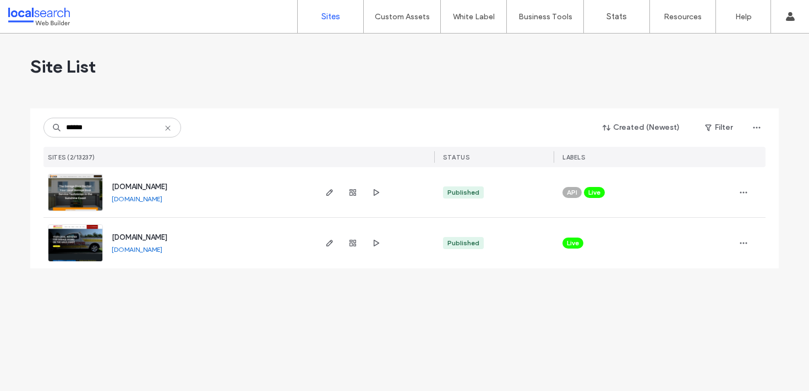
type input "******"
click at [79, 200] on img at bounding box center [75, 212] width 54 height 75
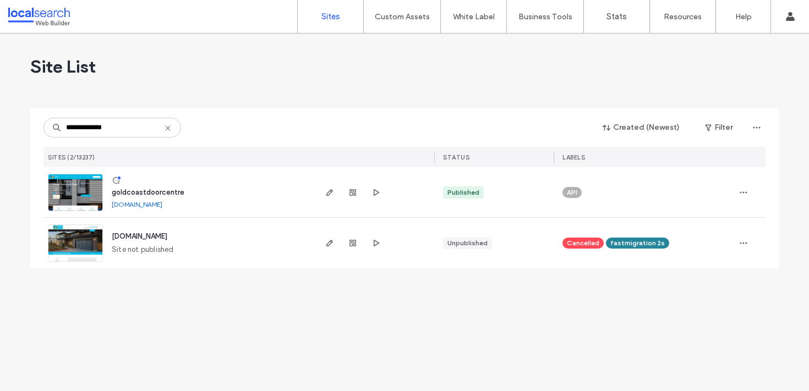
type input "**********"
click at [90, 192] on img at bounding box center [75, 212] width 54 height 75
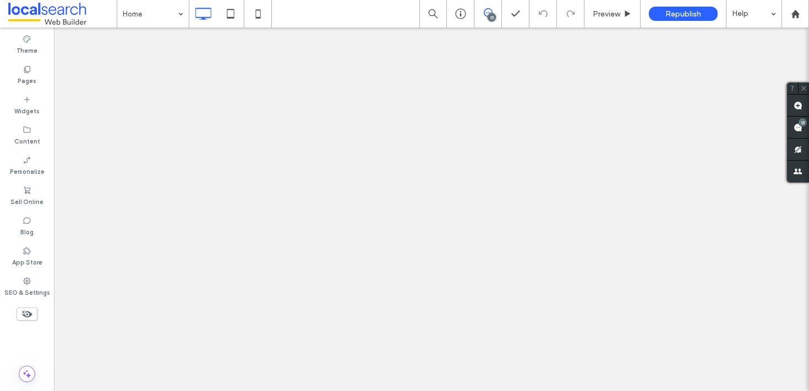
click at [485, 15] on use at bounding box center [488, 12] width 9 height 9
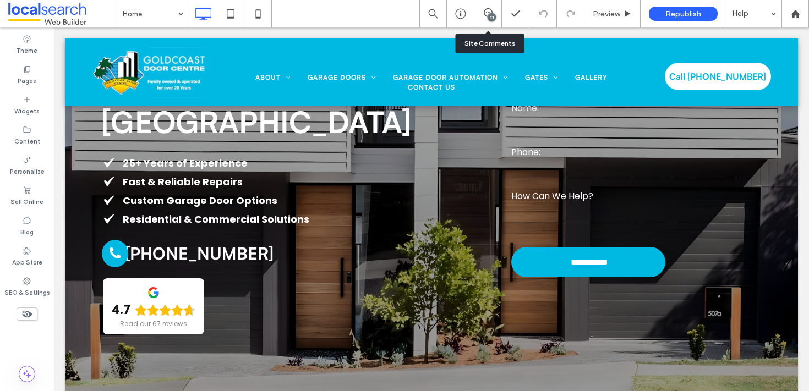
click at [487, 8] on div "13" at bounding box center [489, 14] width 28 height 28
click at [482, 13] on span at bounding box center [488, 12] width 27 height 9
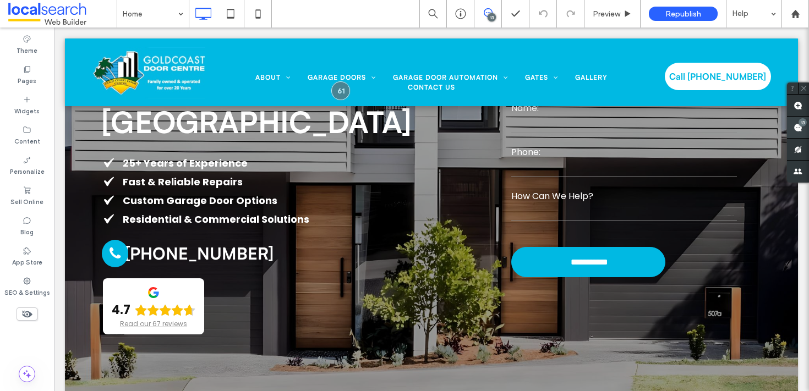
click at [796, 127] on use at bounding box center [798, 127] width 9 height 9
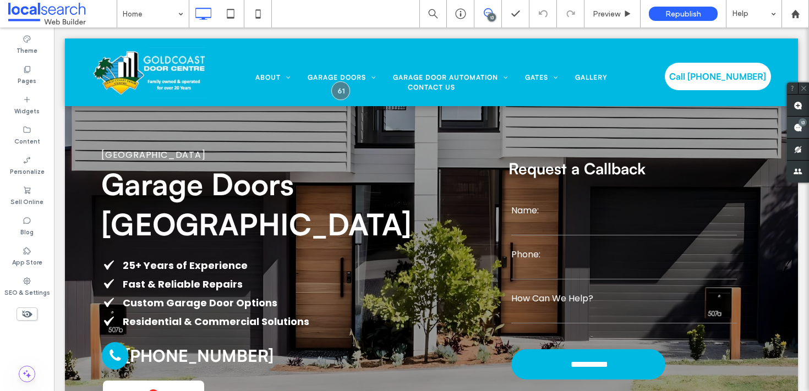
click at [801, 133] on span at bounding box center [798, 127] width 22 height 21
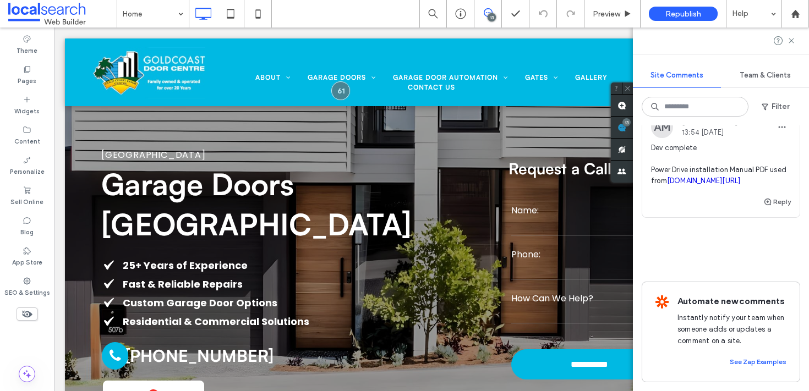
scroll to position [3211, 0]
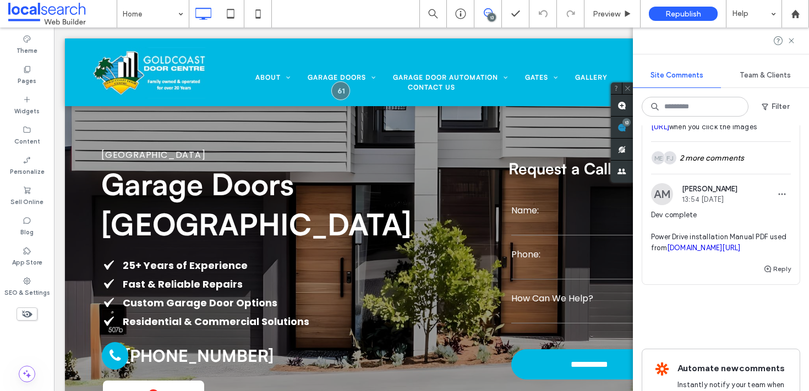
click at [711, 42] on div "Internal 43 Resolve" at bounding box center [721, 26] width 157 height 31
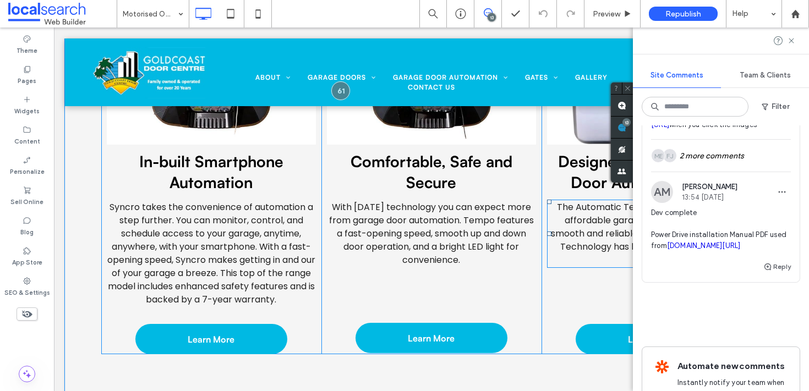
scroll to position [1530, 0]
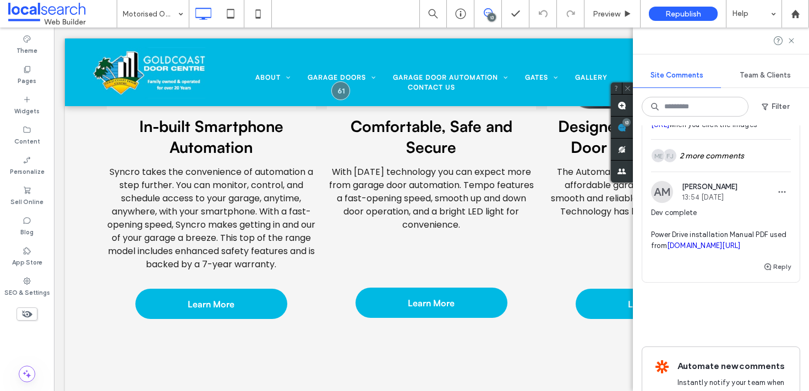
click at [760, 31] on button "Resolve" at bounding box center [770, 24] width 42 height 13
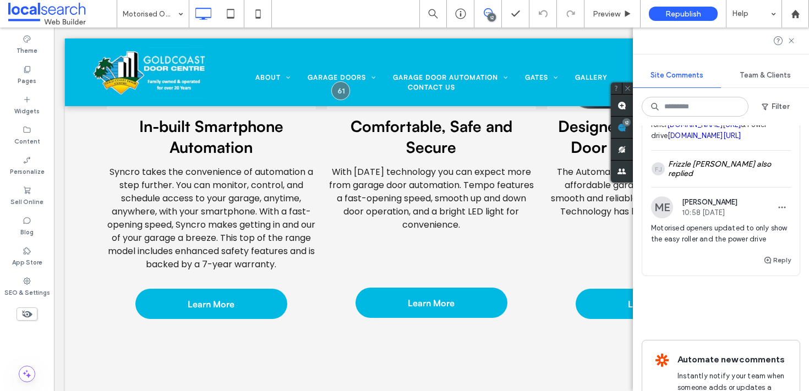
scroll to position [2939, 0]
click at [708, 62] on div "Internal 46 Resolve" at bounding box center [721, 46] width 157 height 31
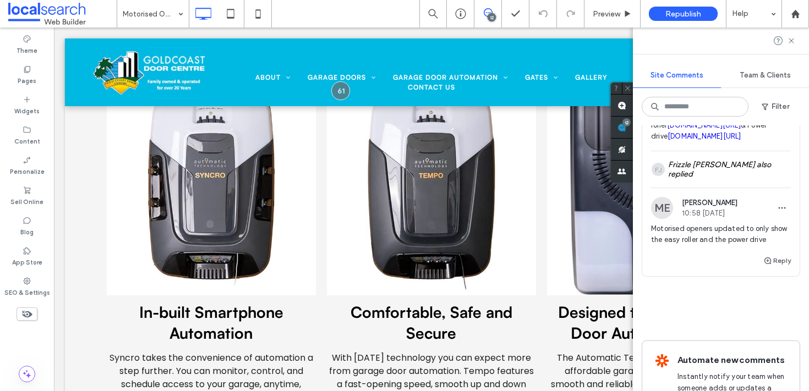
scroll to position [742, 0]
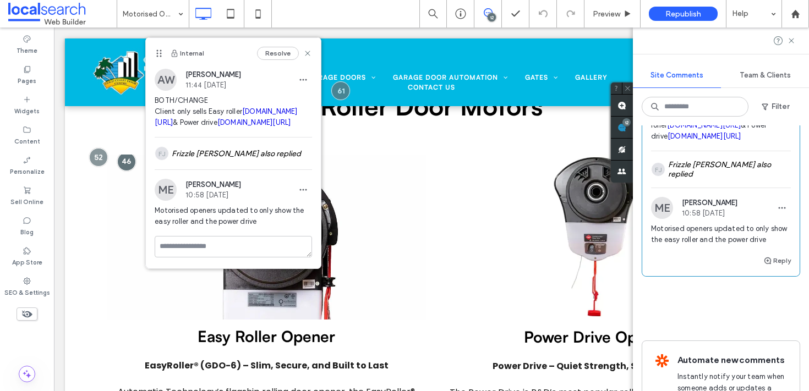
click at [756, 53] on button "Resolve" at bounding box center [770, 46] width 42 height 13
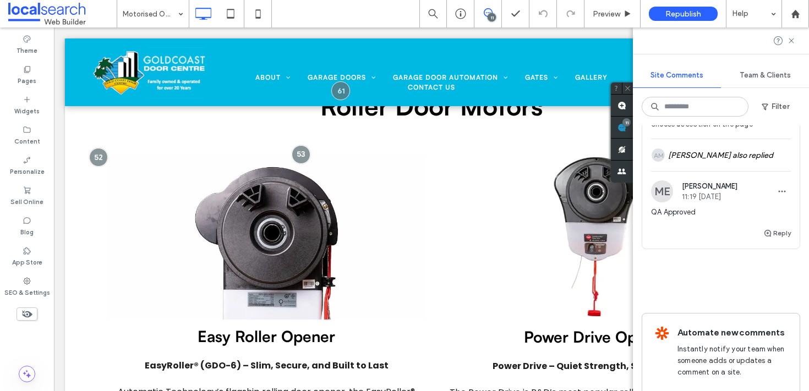
scroll to position [2714, 0]
click at [707, 62] on div "Internal 52 Resolve" at bounding box center [721, 46] width 157 height 31
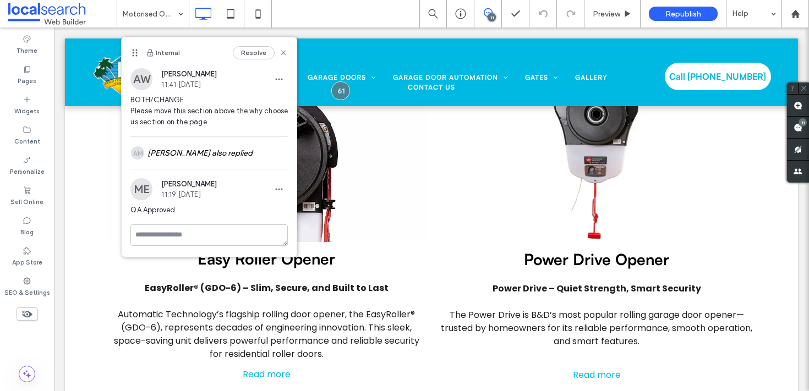
scroll to position [0, 0]
click at [247, 52] on button "Resolve" at bounding box center [254, 52] width 42 height 13
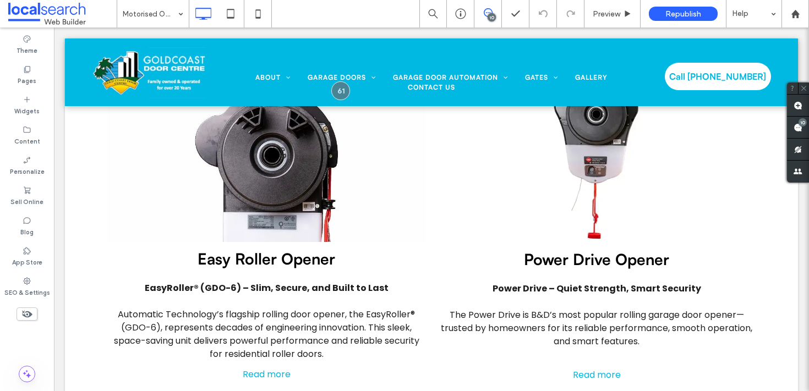
click at [493, 11] on span at bounding box center [488, 12] width 27 height 9
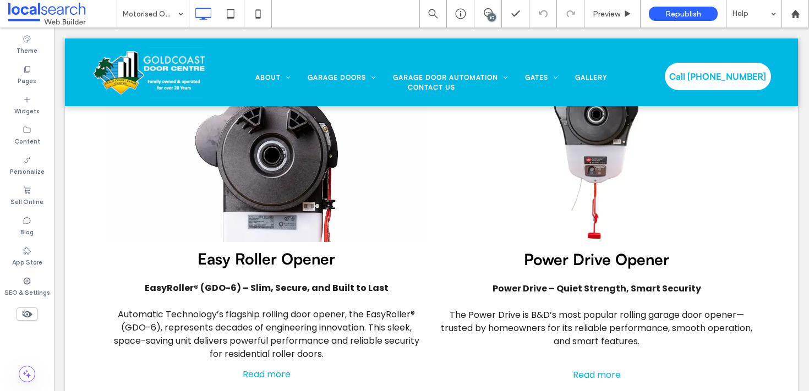
click at [493, 14] on div "10" at bounding box center [492, 17] width 8 height 8
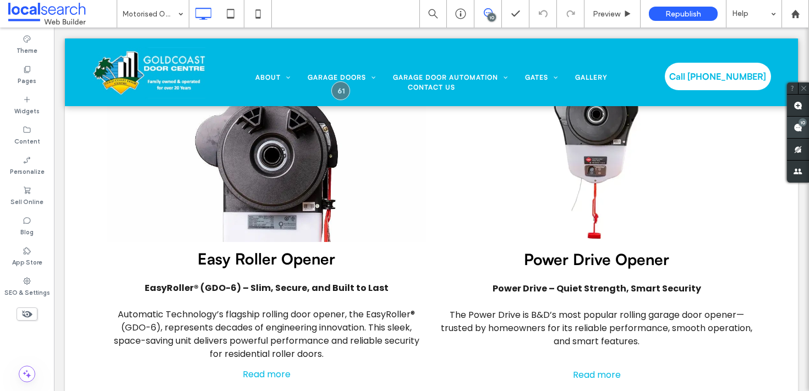
click at [799, 126] on div "10" at bounding box center [798, 128] width 22 height 22
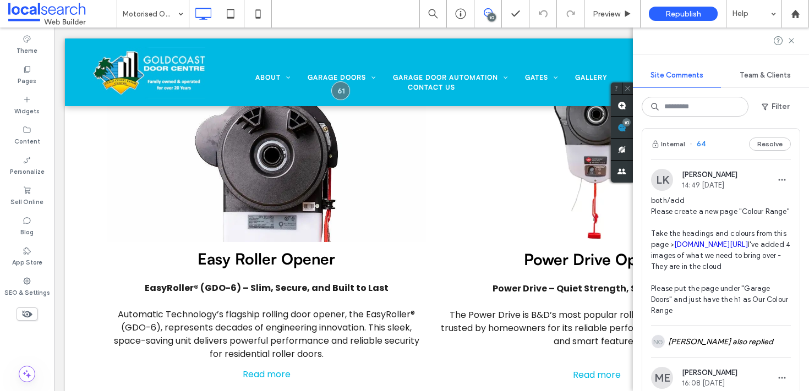
scroll to position [6, 0]
click at [704, 146] on span "64" at bounding box center [698, 144] width 16 height 11
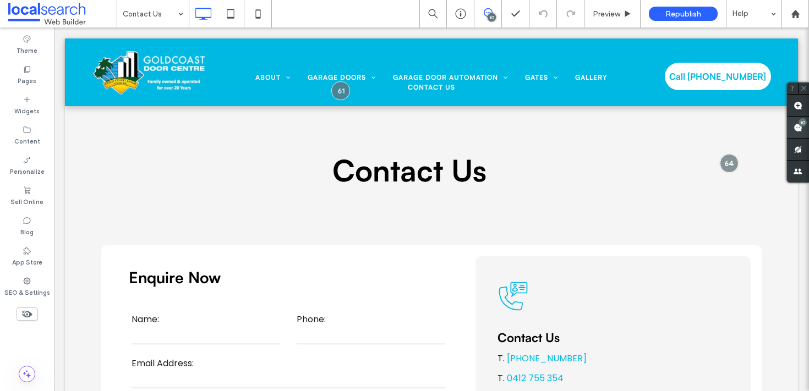
click at [799, 124] on use at bounding box center [798, 127] width 9 height 9
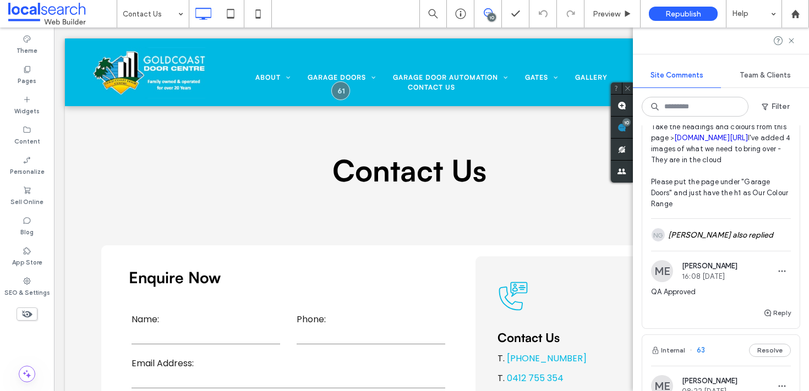
scroll to position [112, 0]
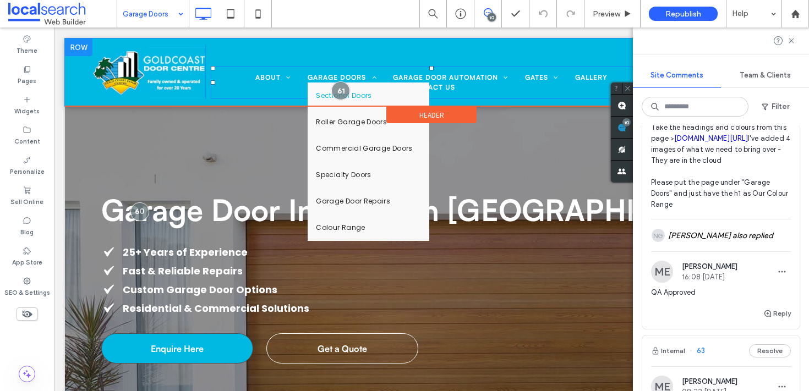
click at [361, 93] on span "Sectional Doors" at bounding box center [344, 96] width 56 height 10
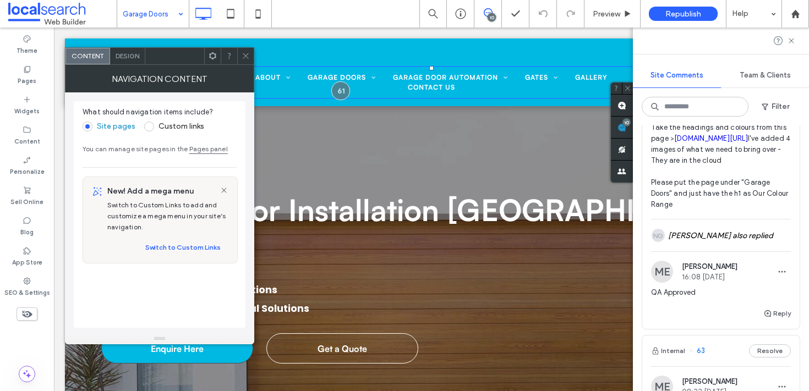
click at [181, 10] on div "Garage Doors" at bounding box center [153, 14] width 72 height 28
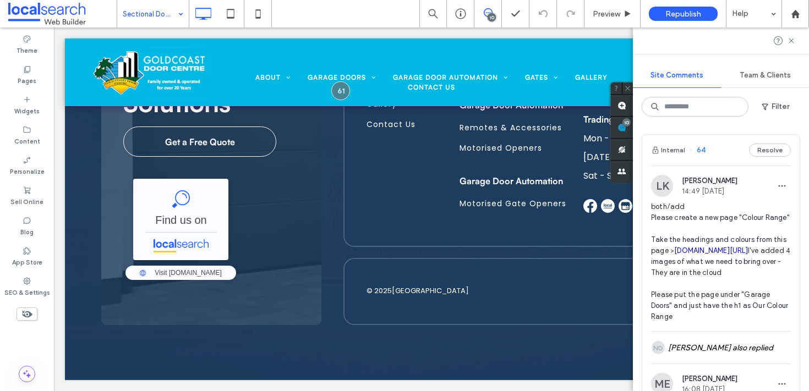
click at [710, 150] on div "Internal 64 Resolve" at bounding box center [721, 150] width 157 height 31
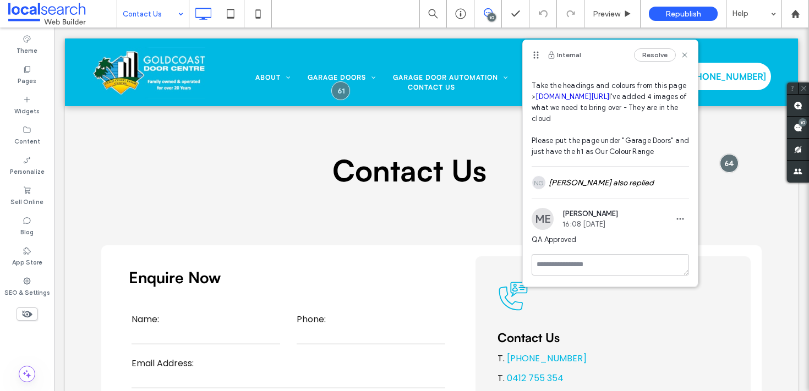
scroll to position [105, 0]
click at [604, 183] on div "NG [PERSON_NAME] also replied" at bounding box center [610, 183] width 157 height 32
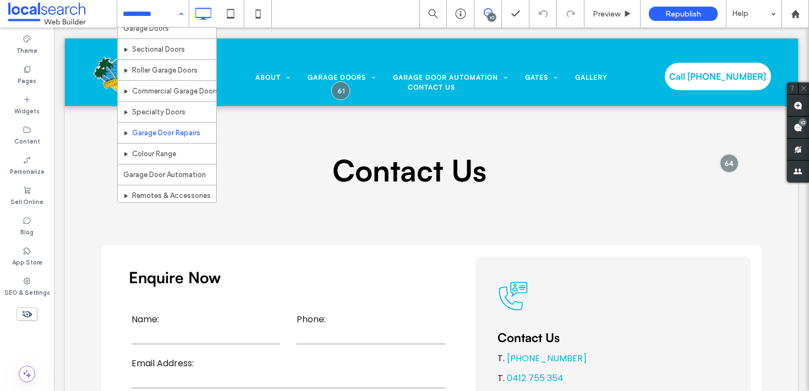
scroll to position [75, 0]
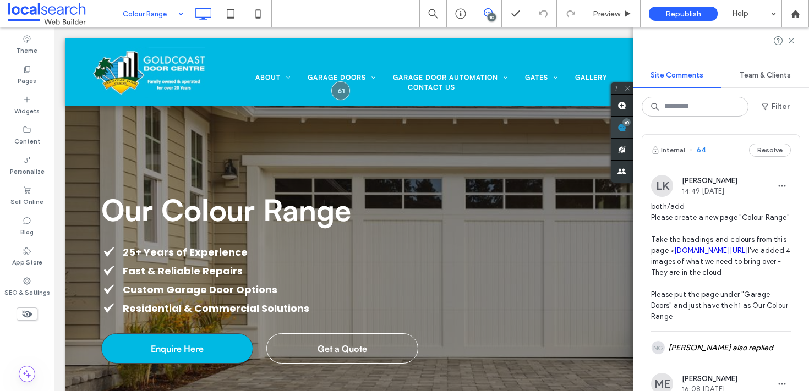
click at [627, 128] on icon at bounding box center [622, 127] width 9 height 9
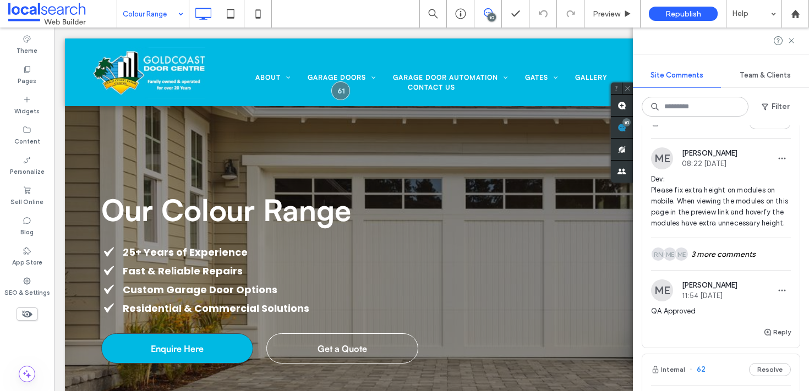
scroll to position [341, 0]
click at [706, 138] on div "Internal 63 Resolve" at bounding box center [721, 122] width 157 height 31
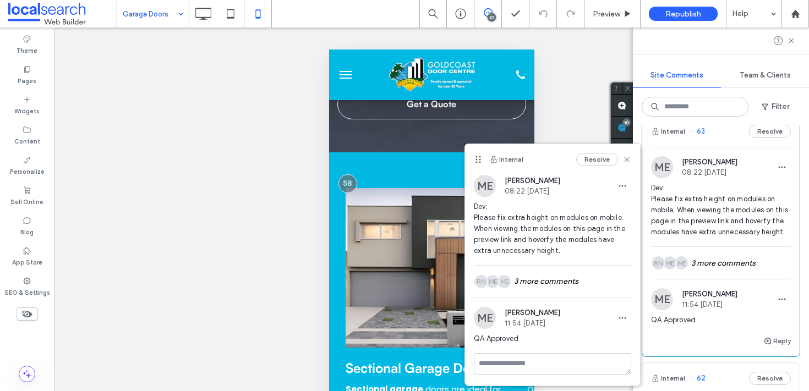
scroll to position [276, 0]
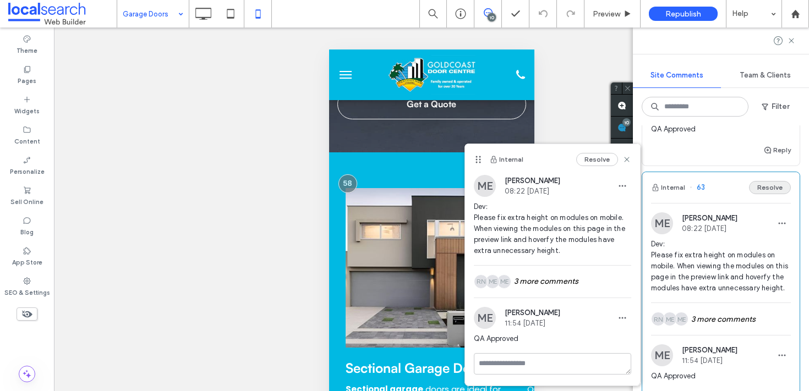
click at [759, 194] on button "Resolve" at bounding box center [770, 187] width 42 height 13
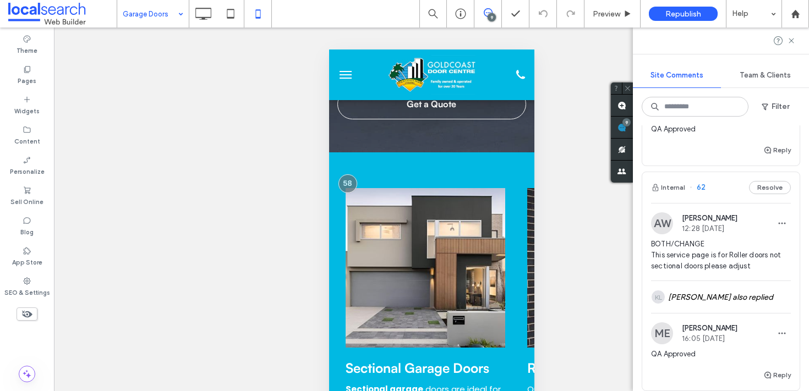
click at [705, 203] on div "Internal 62 Resolve" at bounding box center [721, 187] width 157 height 31
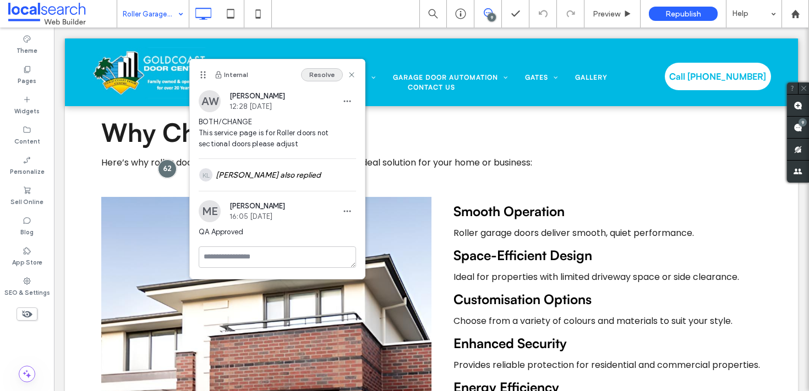
click at [312, 78] on button "Resolve" at bounding box center [322, 74] width 42 height 13
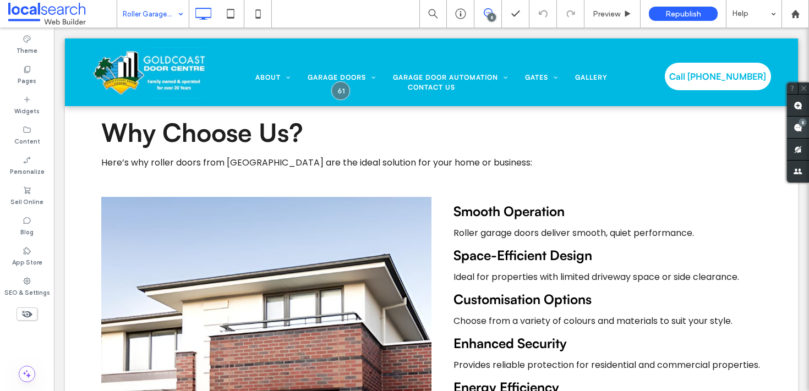
click at [800, 130] on use at bounding box center [798, 127] width 9 height 9
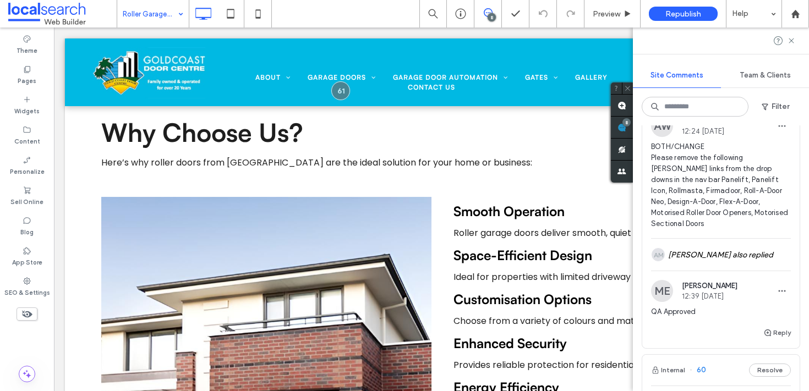
scroll to position [372, 0]
click at [706, 107] on div "Internal 61 Resolve" at bounding box center [721, 92] width 157 height 31
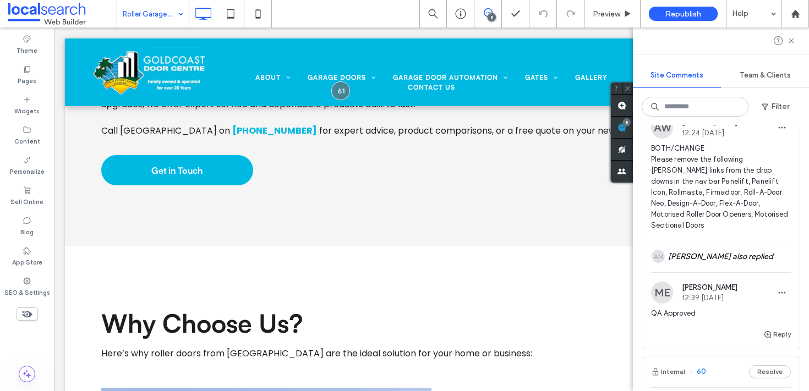
scroll to position [0, 0]
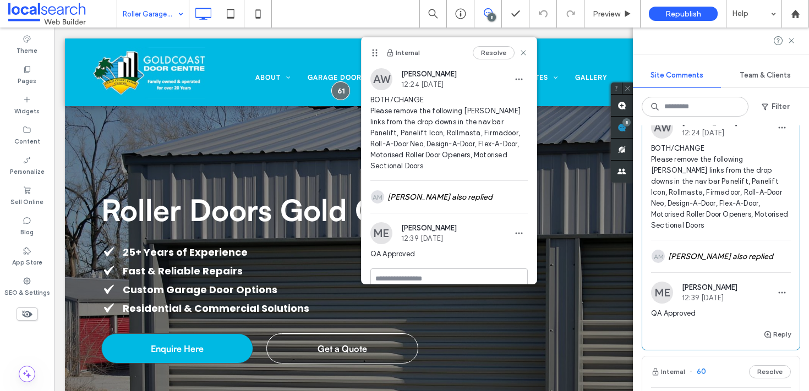
click at [755, 99] on button "Resolve" at bounding box center [770, 91] width 42 height 13
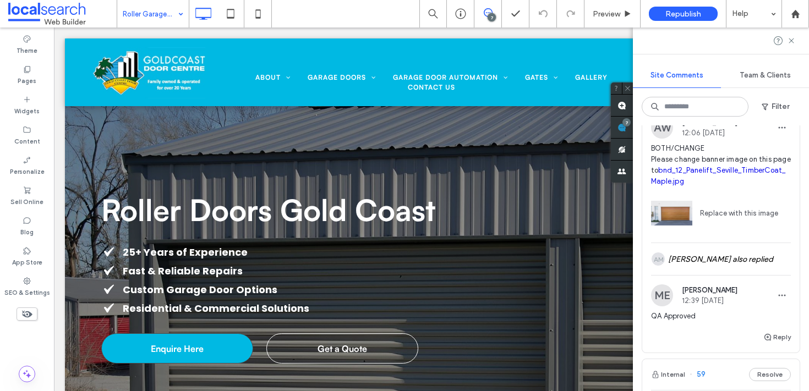
click at [709, 107] on div "Internal 60 Resolve" at bounding box center [721, 92] width 157 height 31
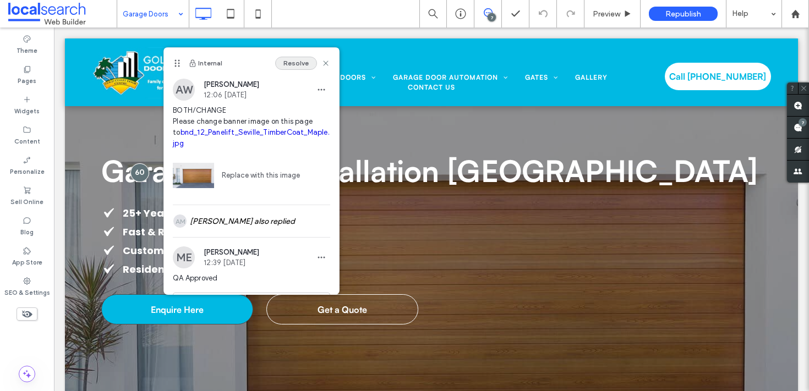
click at [285, 68] on button "Resolve" at bounding box center [296, 63] width 42 height 13
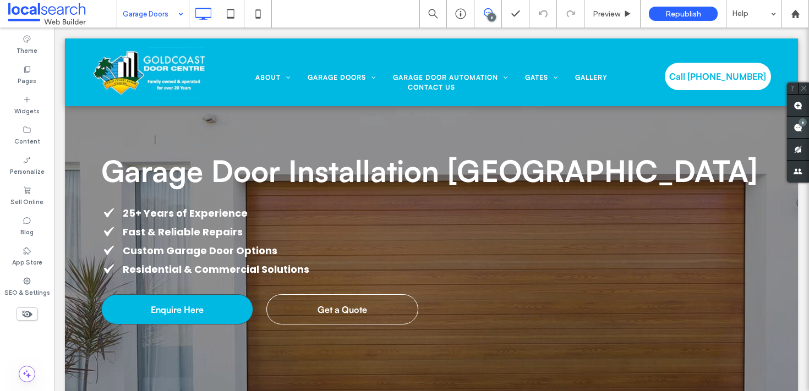
click at [793, 131] on span at bounding box center [798, 127] width 22 height 21
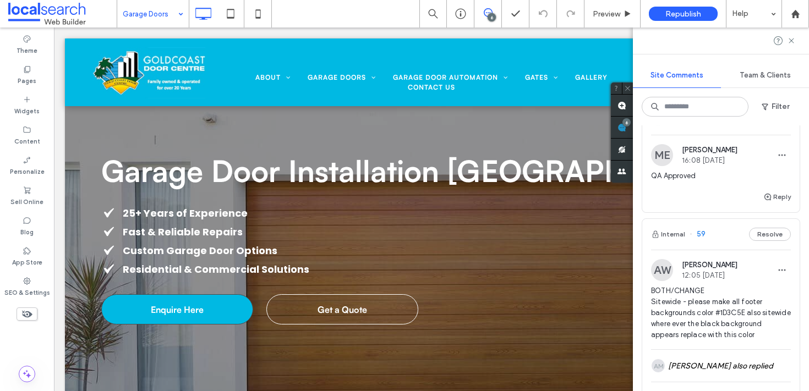
scroll to position [350, 0]
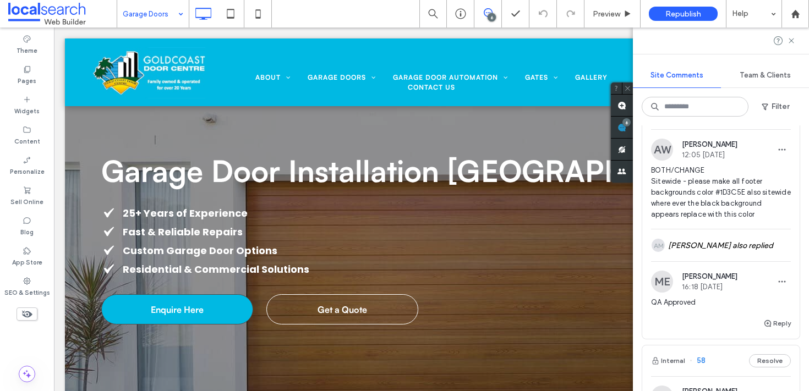
click at [715, 129] on div "Internal 59 Resolve" at bounding box center [721, 114] width 157 height 31
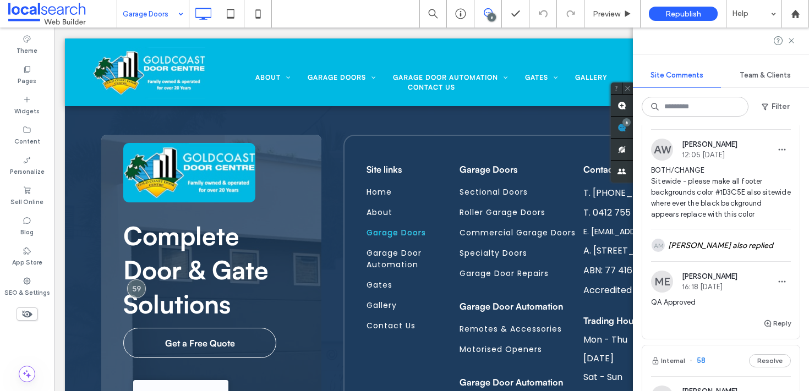
scroll to position [0, 0]
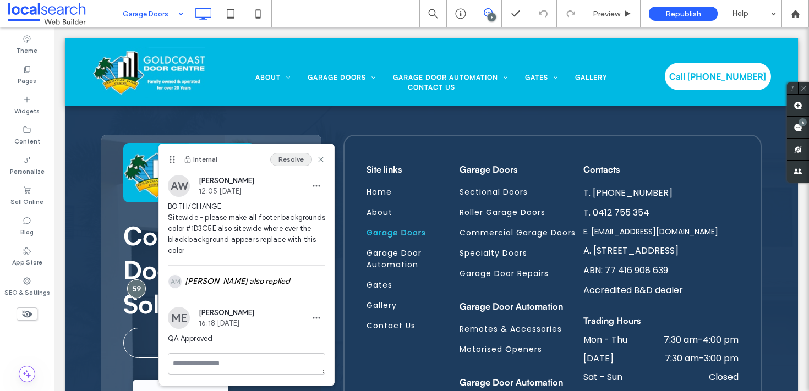
click at [292, 162] on button "Resolve" at bounding box center [291, 159] width 42 height 13
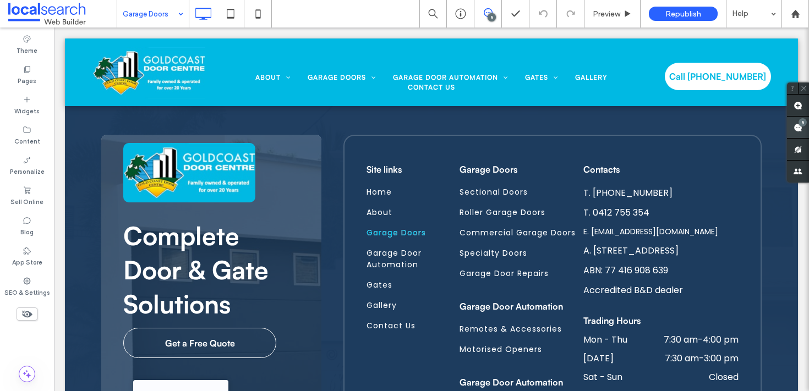
click at [798, 137] on span at bounding box center [798, 127] width 22 height 21
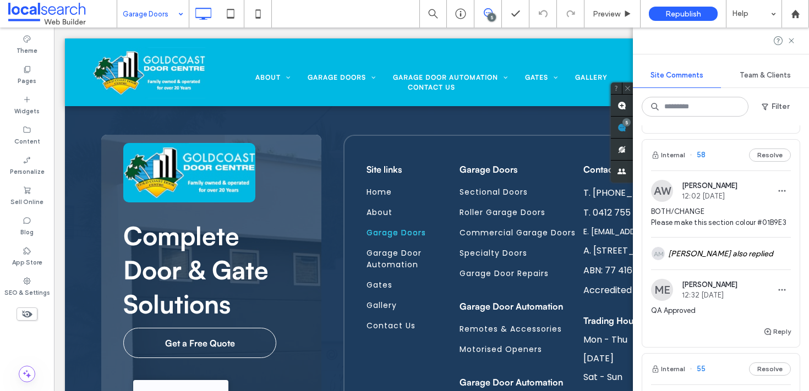
scroll to position [309, 0]
click at [705, 170] on div "Internal 58 Resolve" at bounding box center [721, 154] width 157 height 31
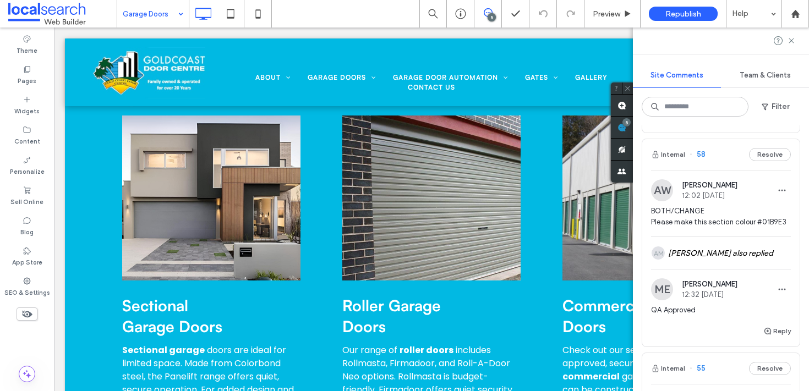
scroll to position [0, 0]
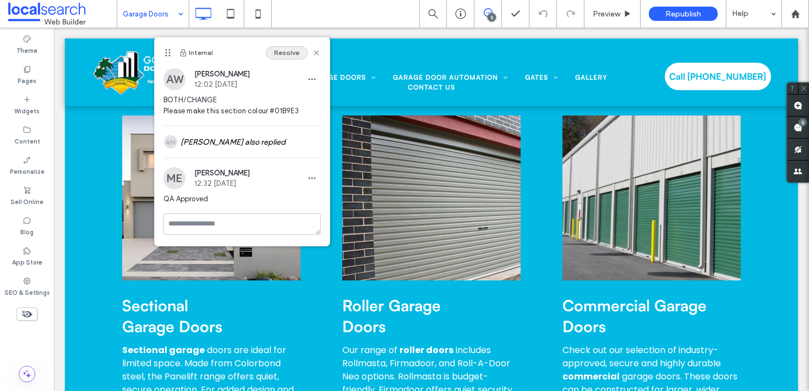
click at [281, 55] on button "Resolve" at bounding box center [287, 52] width 42 height 13
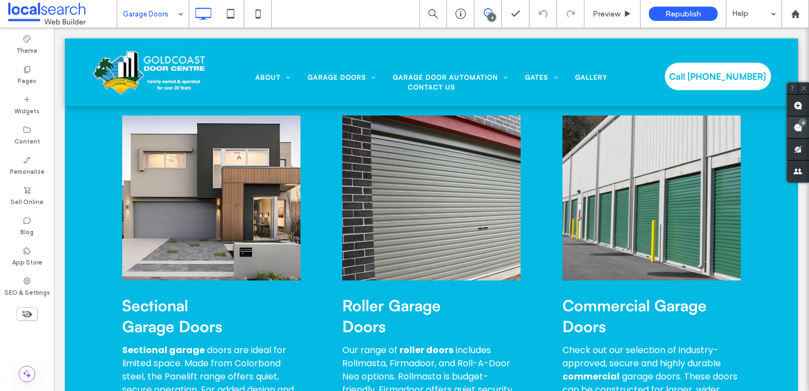
click at [804, 125] on div "4" at bounding box center [803, 122] width 8 height 8
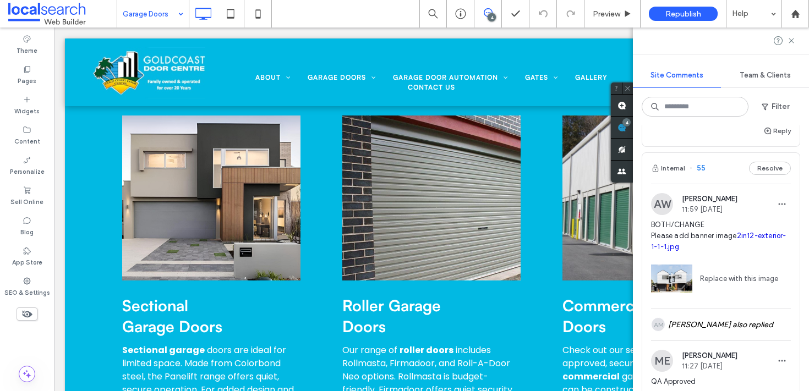
scroll to position [364, 0]
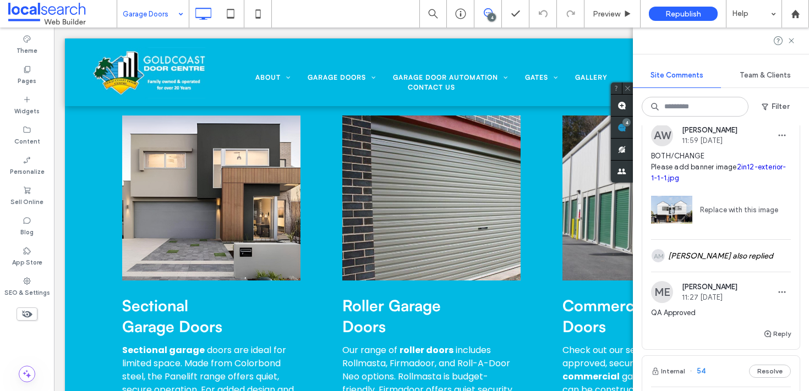
click at [705, 115] on div "Internal 55 Resolve" at bounding box center [721, 99] width 157 height 31
click at [757, 106] on button "Resolve" at bounding box center [770, 99] width 42 height 13
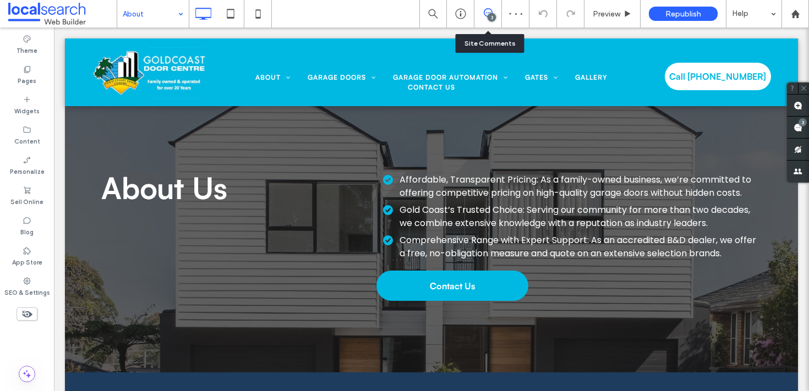
click at [496, 6] on div "3" at bounding box center [489, 14] width 28 height 28
click at [498, 13] on span at bounding box center [488, 12] width 27 height 9
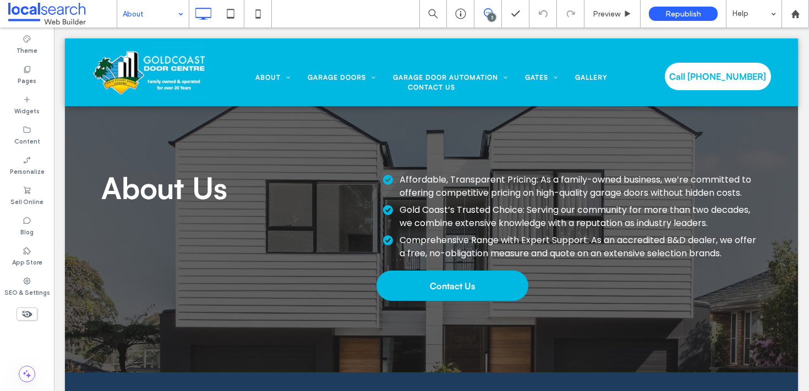
click at [489, 12] on icon at bounding box center [488, 12] width 9 height 9
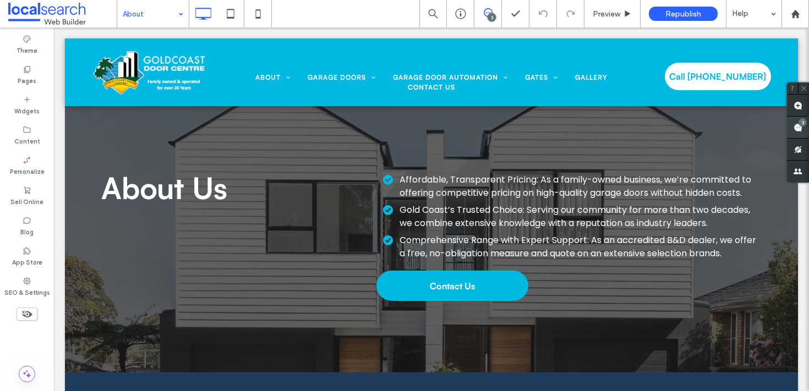
click at [799, 129] on use at bounding box center [798, 127] width 9 height 9
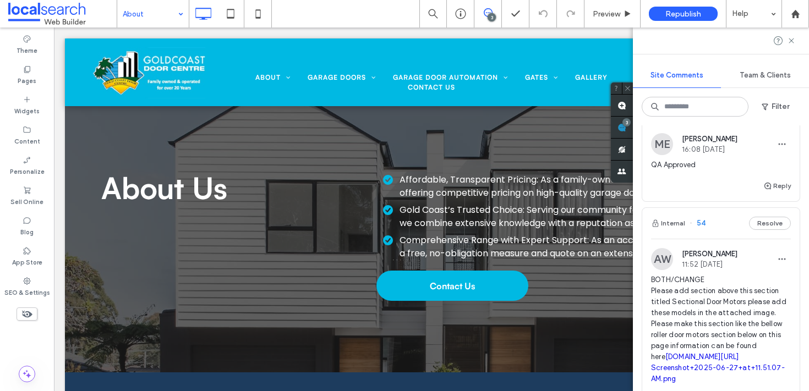
scroll to position [372, 0]
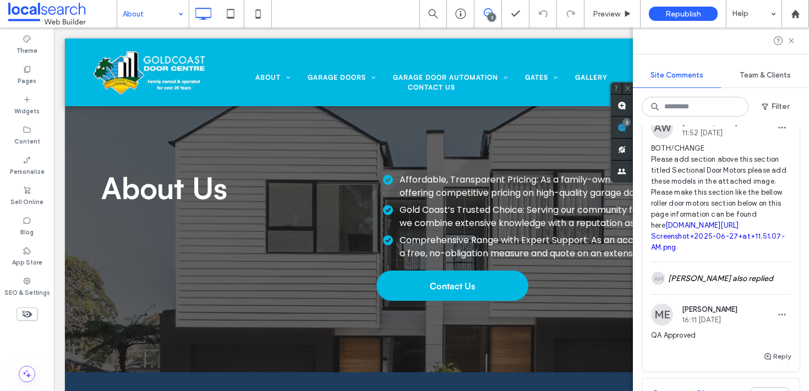
click at [709, 107] on div "Internal 54 Resolve" at bounding box center [721, 92] width 157 height 31
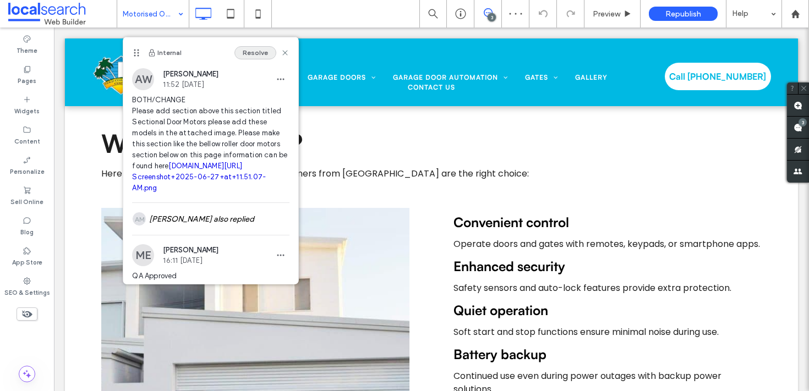
click at [253, 51] on button "Resolve" at bounding box center [256, 52] width 42 height 13
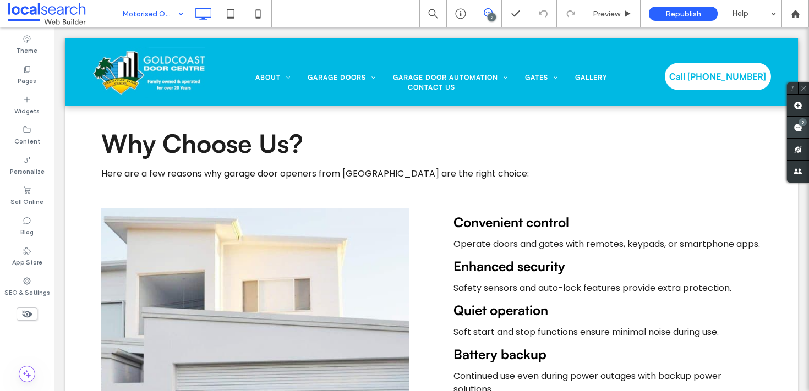
click at [791, 126] on span at bounding box center [798, 127] width 22 height 21
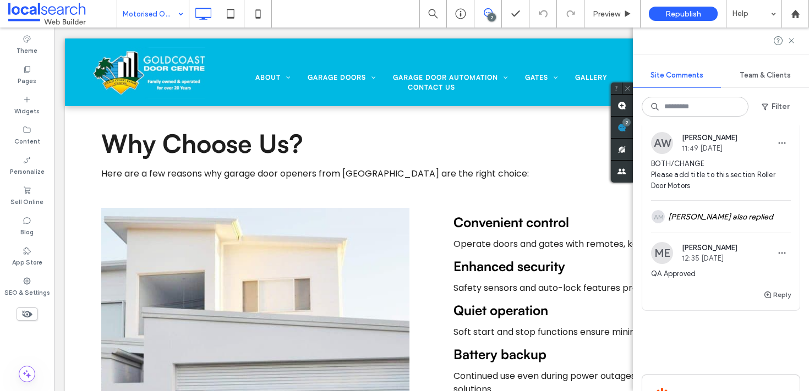
scroll to position [357, 0]
click at [710, 122] on div "Internal 53 Resolve" at bounding box center [721, 106] width 157 height 31
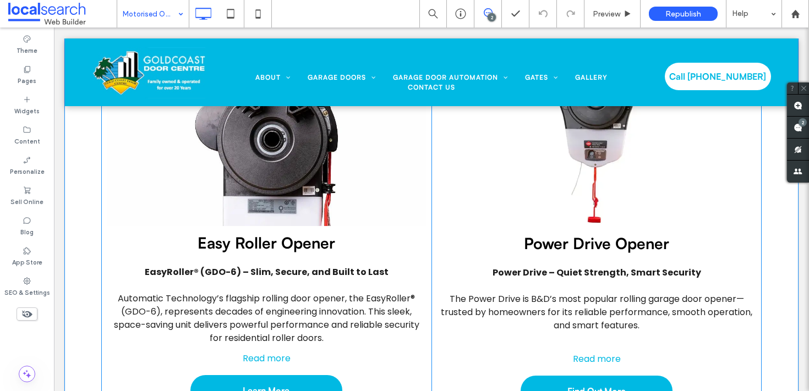
scroll to position [836, 0]
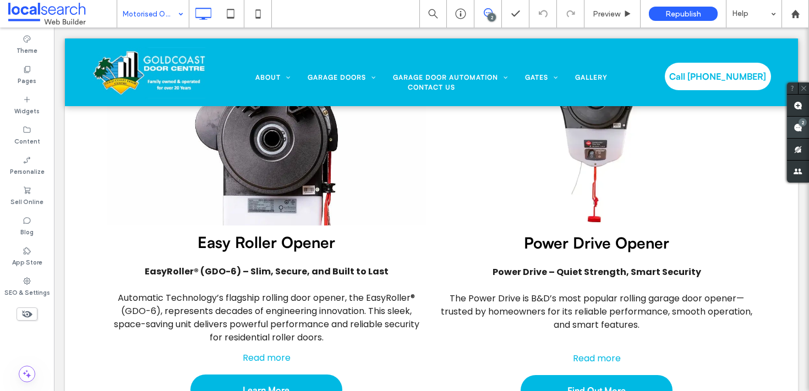
click at [799, 130] on use at bounding box center [798, 127] width 9 height 9
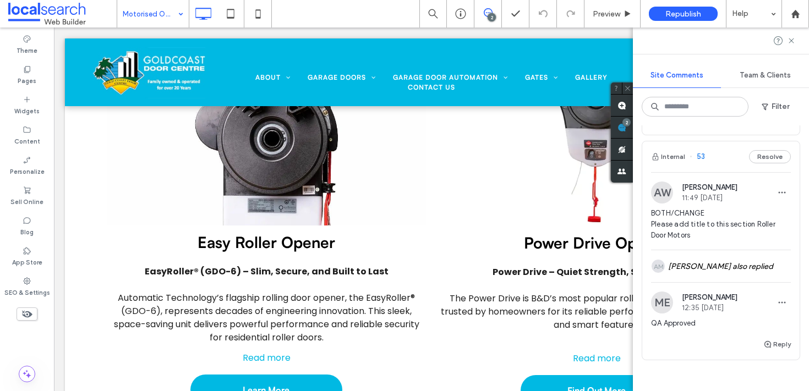
scroll to position [317, 0]
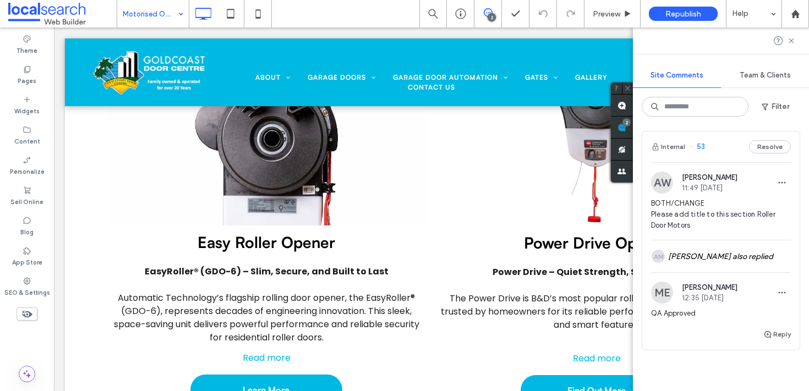
click at [709, 162] on div "Internal 53 Resolve" at bounding box center [721, 147] width 157 height 31
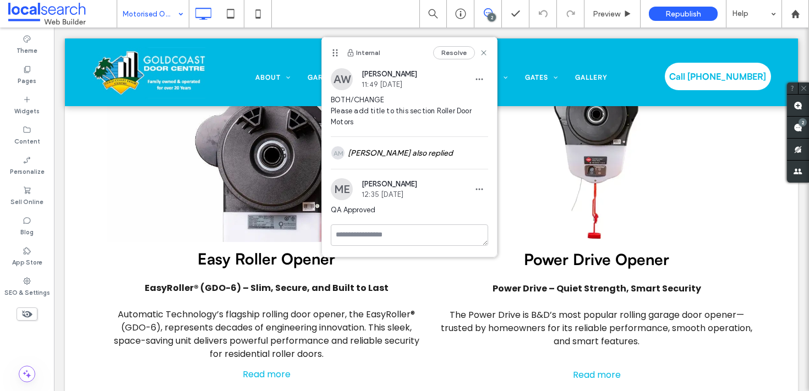
scroll to position [0, 0]
click at [800, 129] on use at bounding box center [798, 127] width 9 height 9
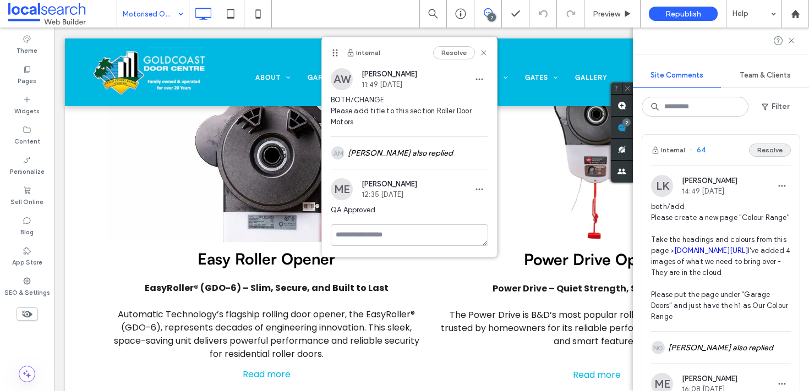
click at [766, 155] on button "Resolve" at bounding box center [770, 150] width 42 height 13
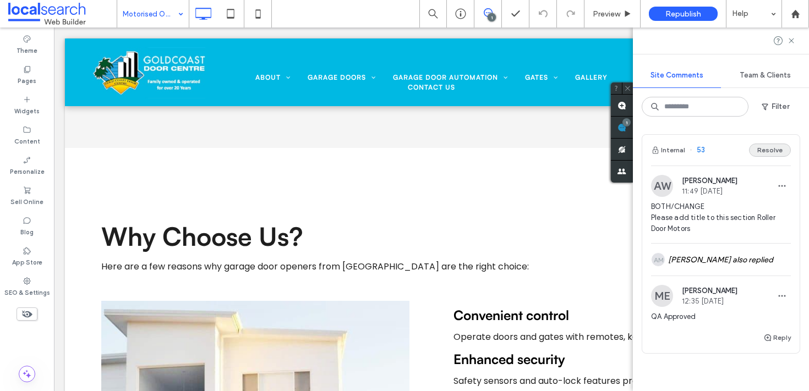
click at [769, 152] on button "Resolve" at bounding box center [770, 150] width 42 height 13
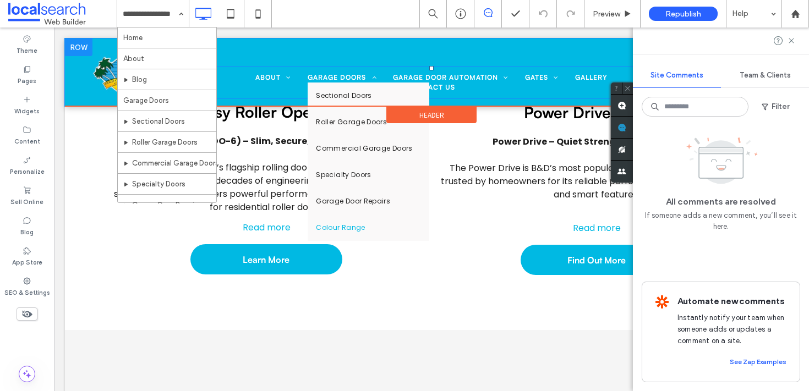
click at [344, 231] on span "Colour Range" at bounding box center [340, 228] width 49 height 10
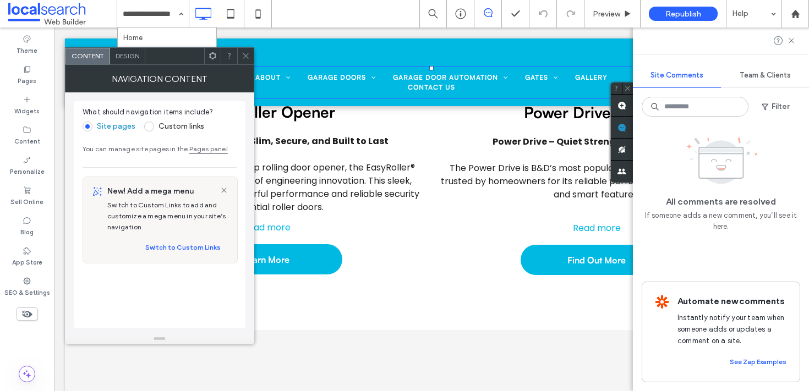
click at [150, 11] on input at bounding box center [150, 14] width 55 height 28
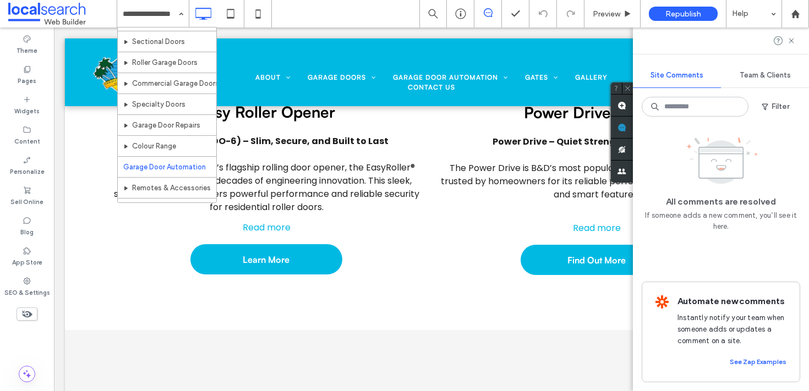
scroll to position [91, 0]
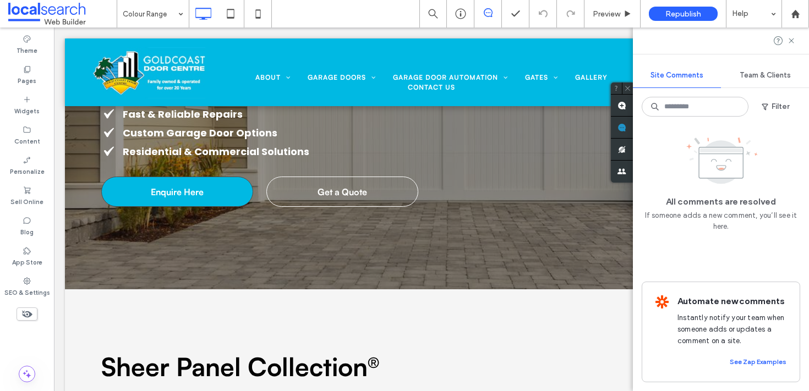
scroll to position [54, 0]
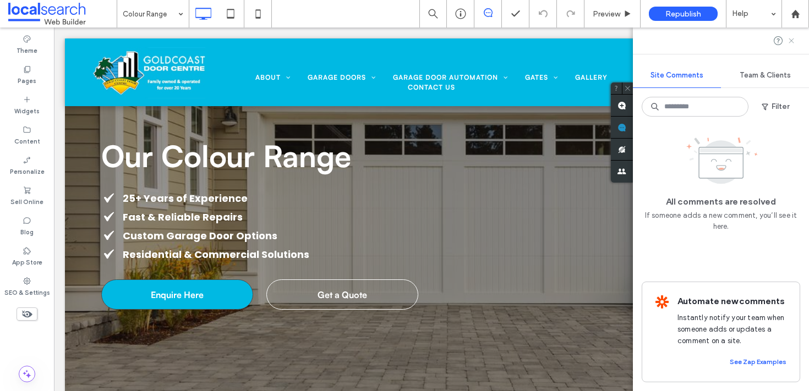
click at [794, 41] on icon at bounding box center [791, 40] width 9 height 9
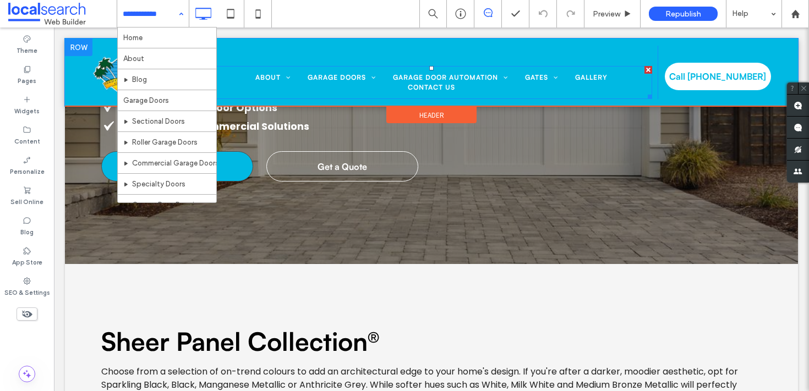
scroll to position [166, 0]
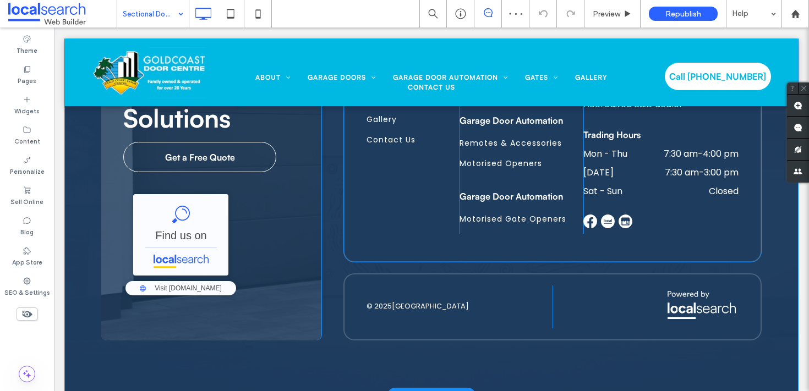
scroll to position [2673, 0]
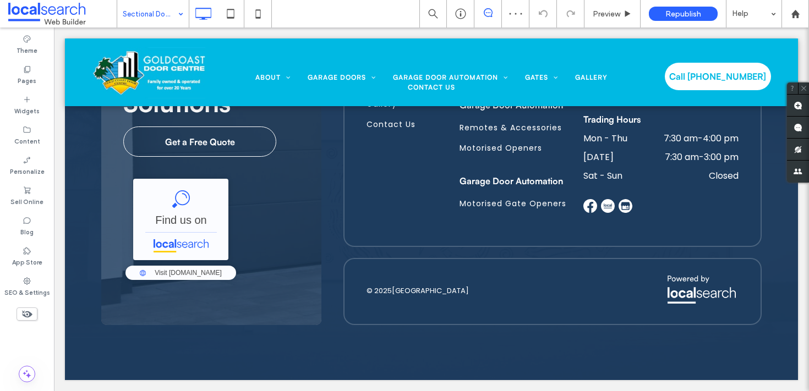
click at [161, 8] on input at bounding box center [150, 14] width 55 height 28
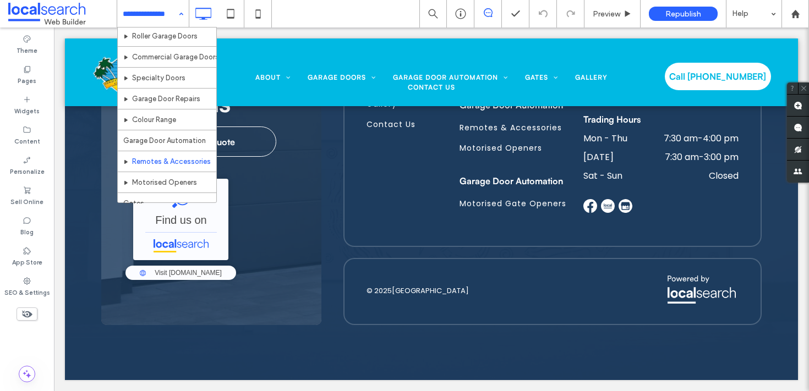
scroll to position [121, 0]
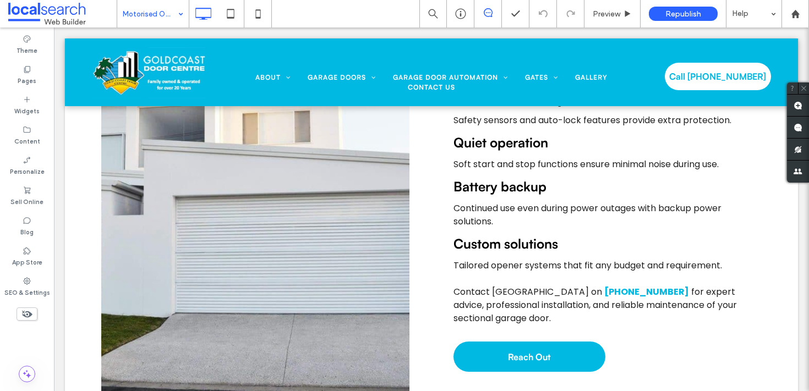
scroll to position [1726, 0]
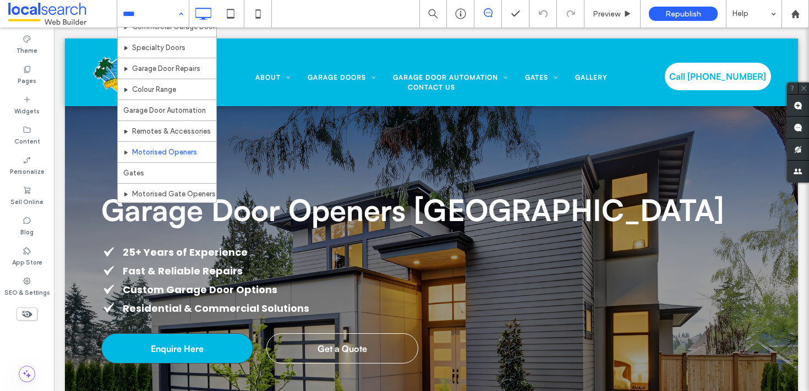
scroll to position [137, 0]
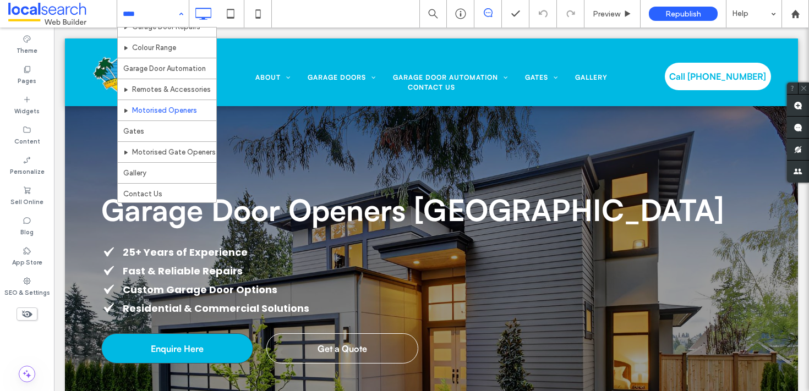
scroll to position [188, 0]
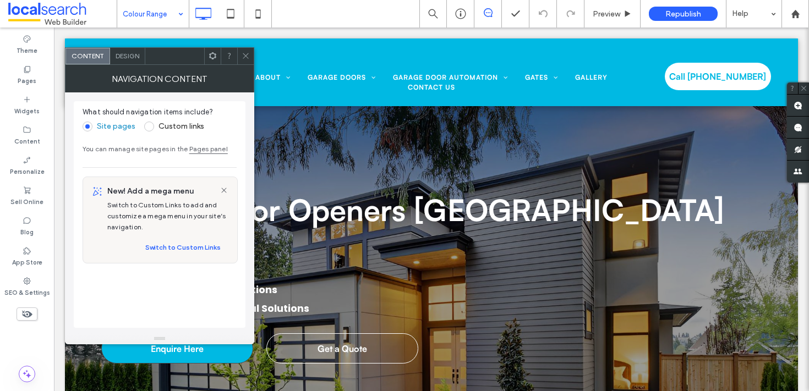
click at [158, 13] on input at bounding box center [150, 14] width 55 height 28
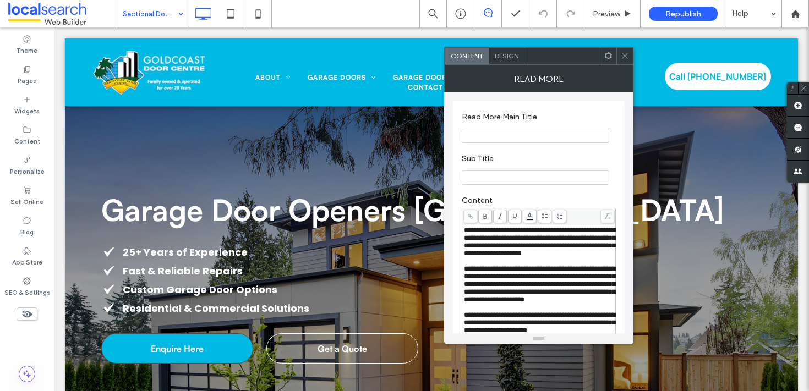
click at [624, 59] on icon at bounding box center [625, 56] width 8 height 8
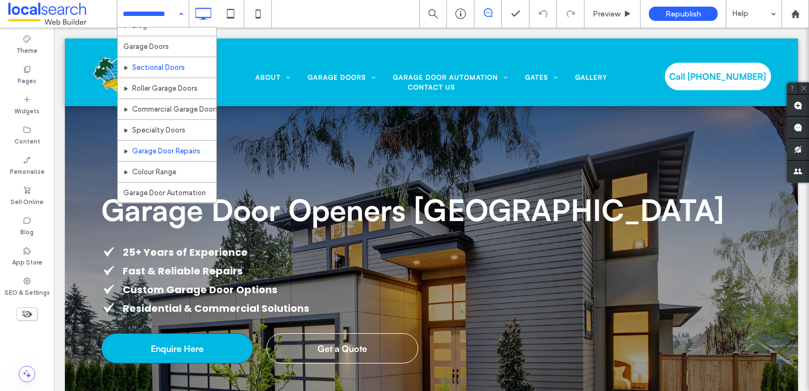
scroll to position [69, 0]
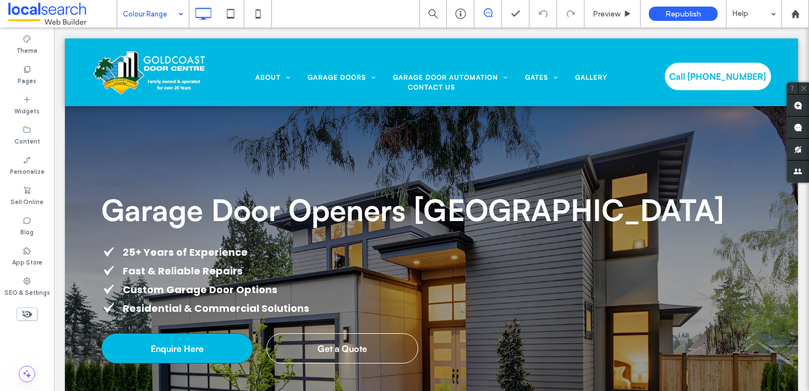
click at [174, 12] on div "Colour Range" at bounding box center [153, 14] width 72 height 28
click at [154, 18] on input at bounding box center [150, 14] width 55 height 28
click at [169, 19] on input at bounding box center [150, 14] width 55 height 28
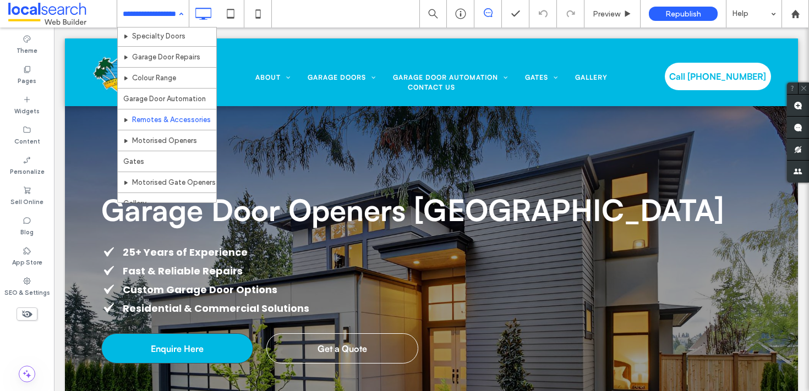
scroll to position [149, 0]
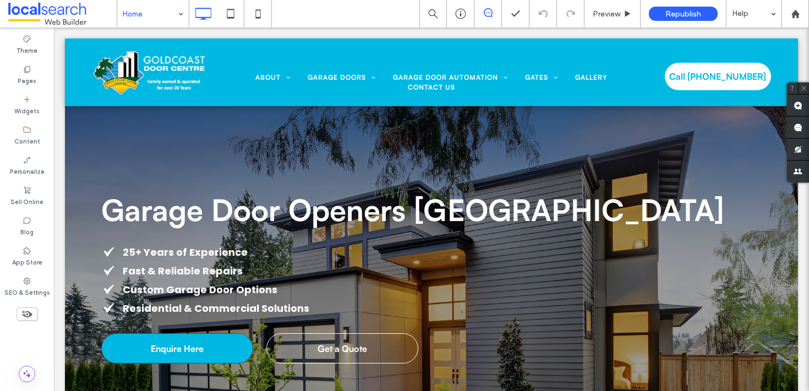
click at [149, 15] on input at bounding box center [150, 14] width 55 height 28
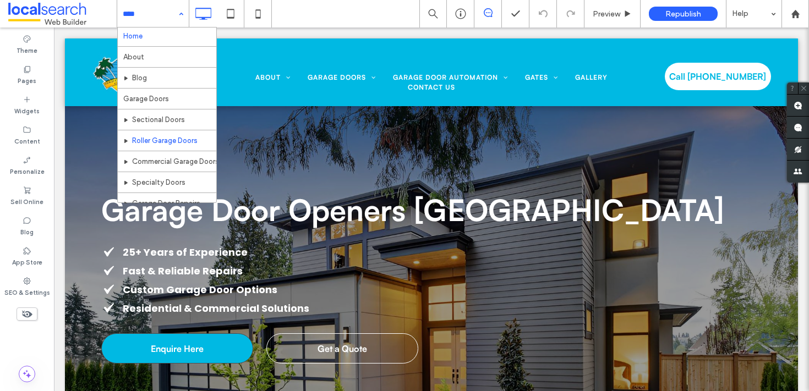
scroll to position [2, 0]
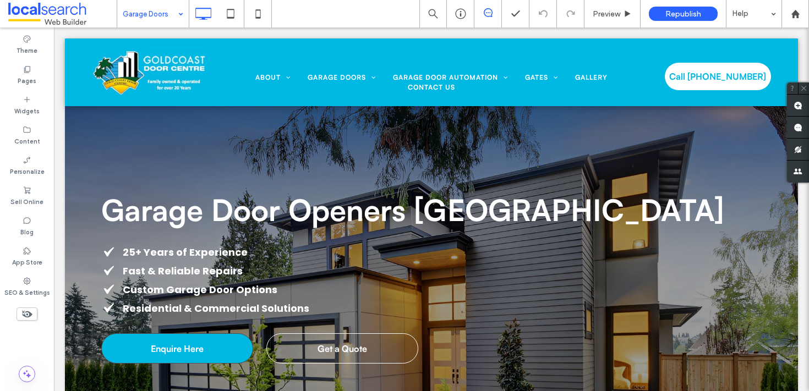
click at [154, 20] on input at bounding box center [150, 14] width 55 height 28
click at [159, 11] on input at bounding box center [150, 14] width 55 height 28
